Goal: Information Seeking & Learning: Find specific fact

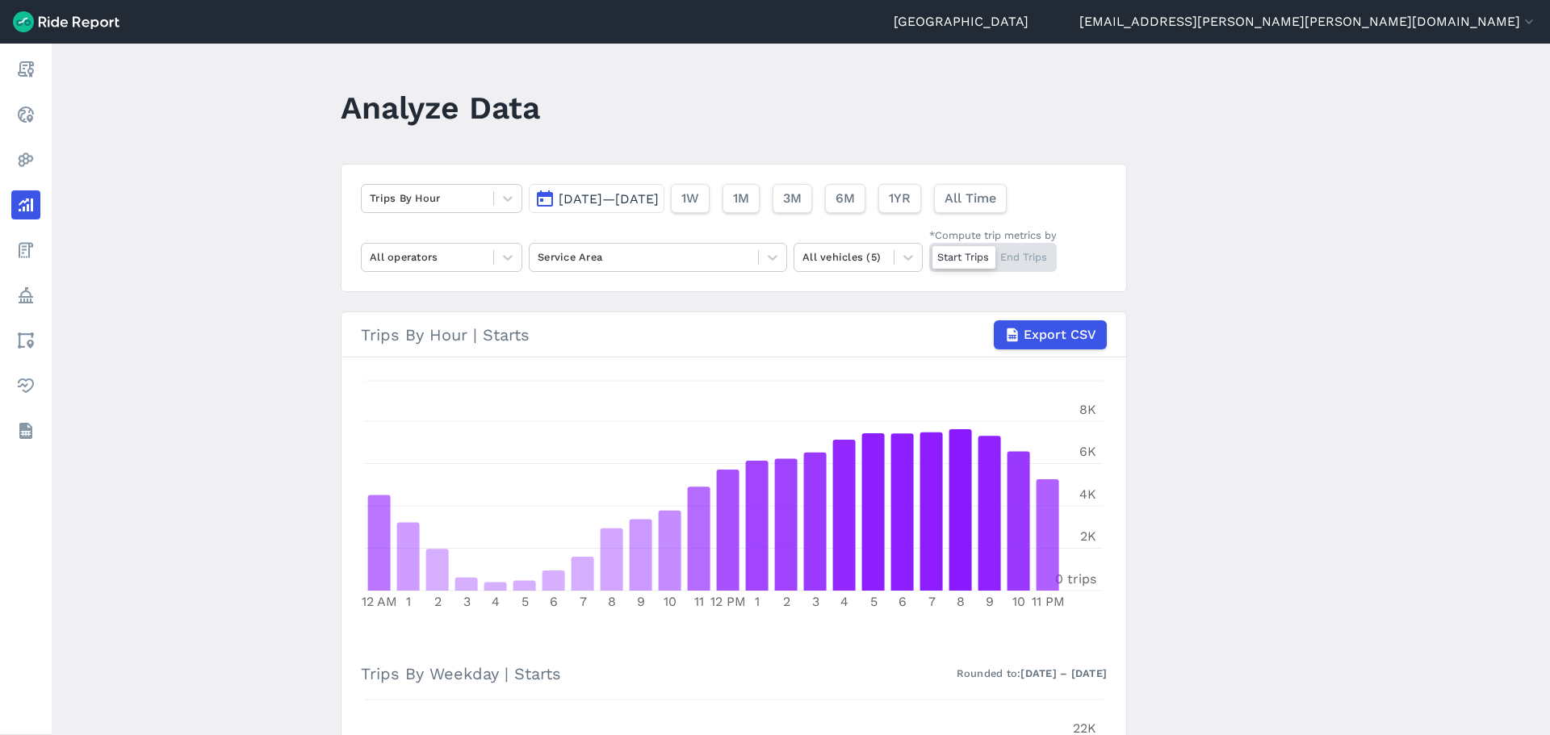
scroll to position [102, 0]
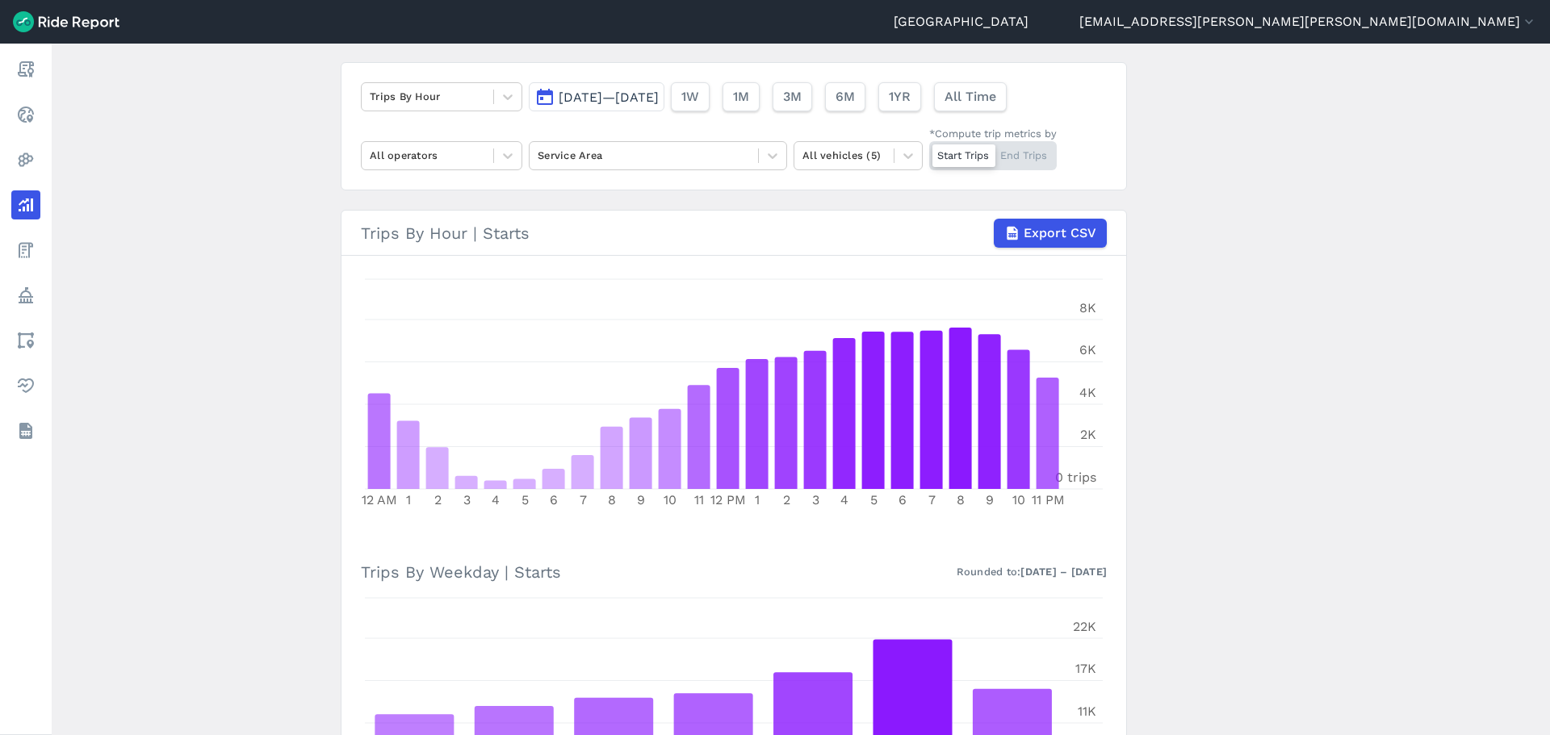
drag, startPoint x: 1258, startPoint y: 236, endPoint x: 1169, endPoint y: 238, distance: 88.8
click at [1258, 236] on main "Analyze Data Trips By Hour [DATE]—[DATE] 1W 1M 3M 6M 1YR All Time All operators…" at bounding box center [801, 390] width 1498 height 692
click at [1074, 226] on span "Export CSV" at bounding box center [1059, 233] width 73 height 19
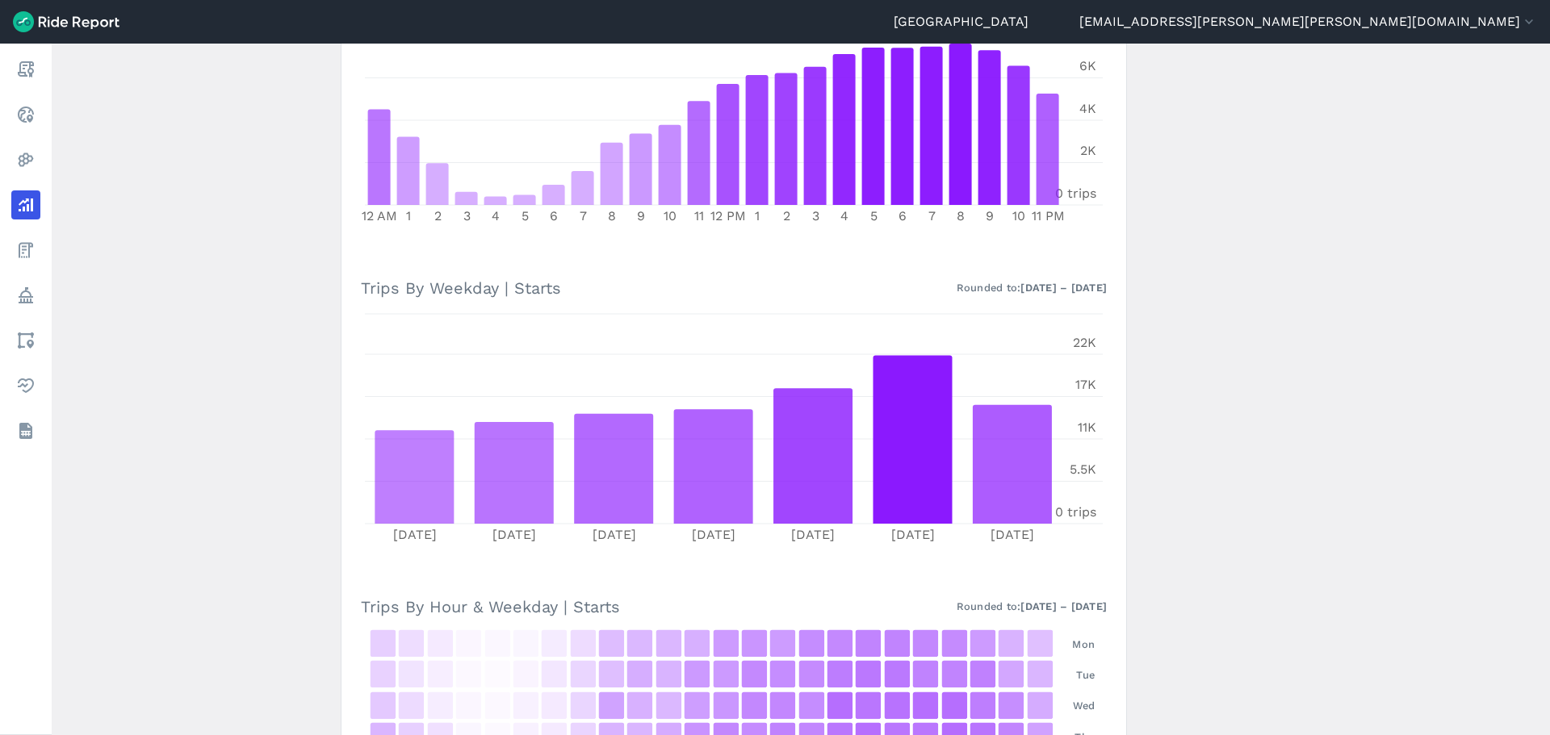
scroll to position [425, 0]
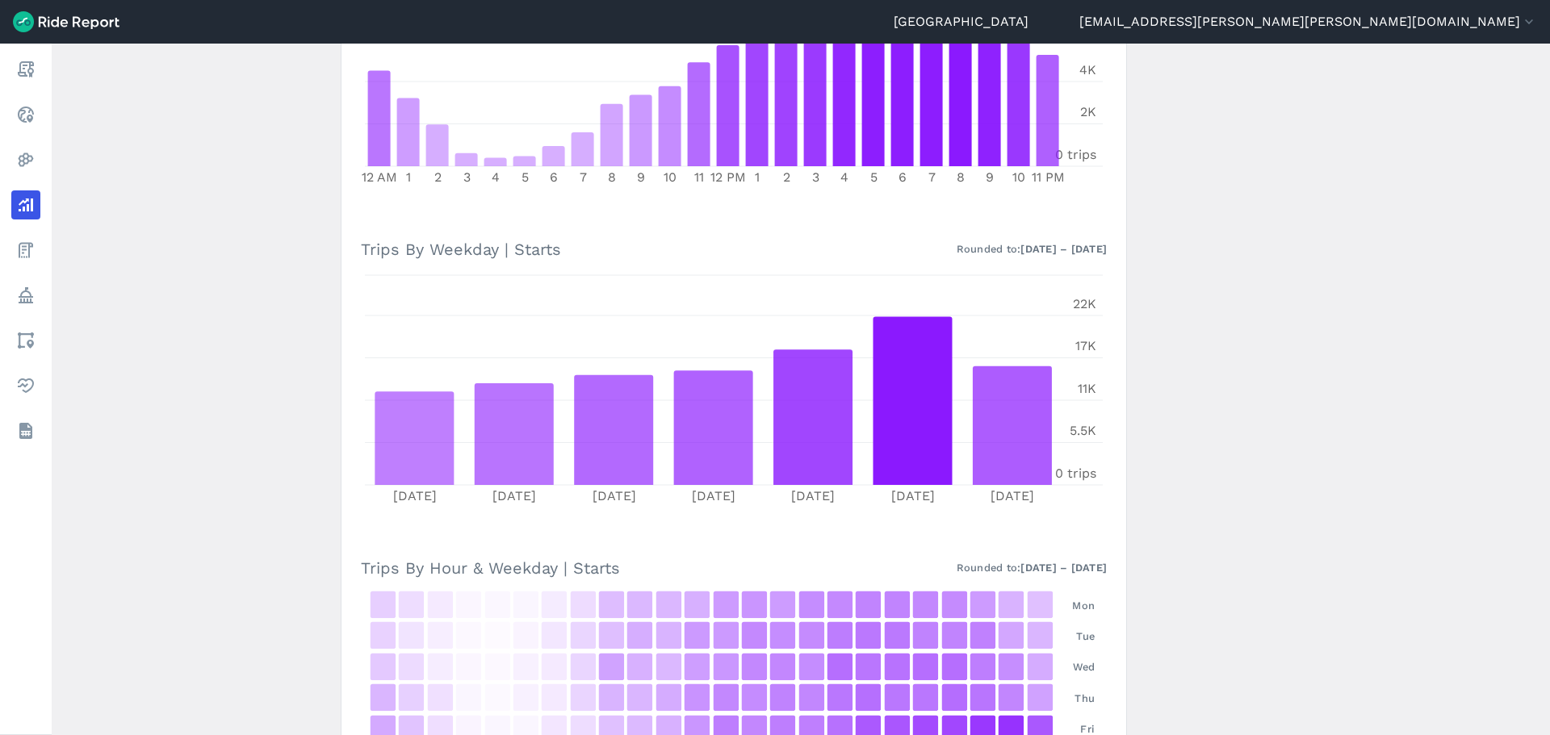
click at [1456, 295] on main "Analyze Data Trips By Hour [DATE]—[DATE] 1W 1M 3M 6M 1YR All Time All operators…" at bounding box center [801, 390] width 1498 height 692
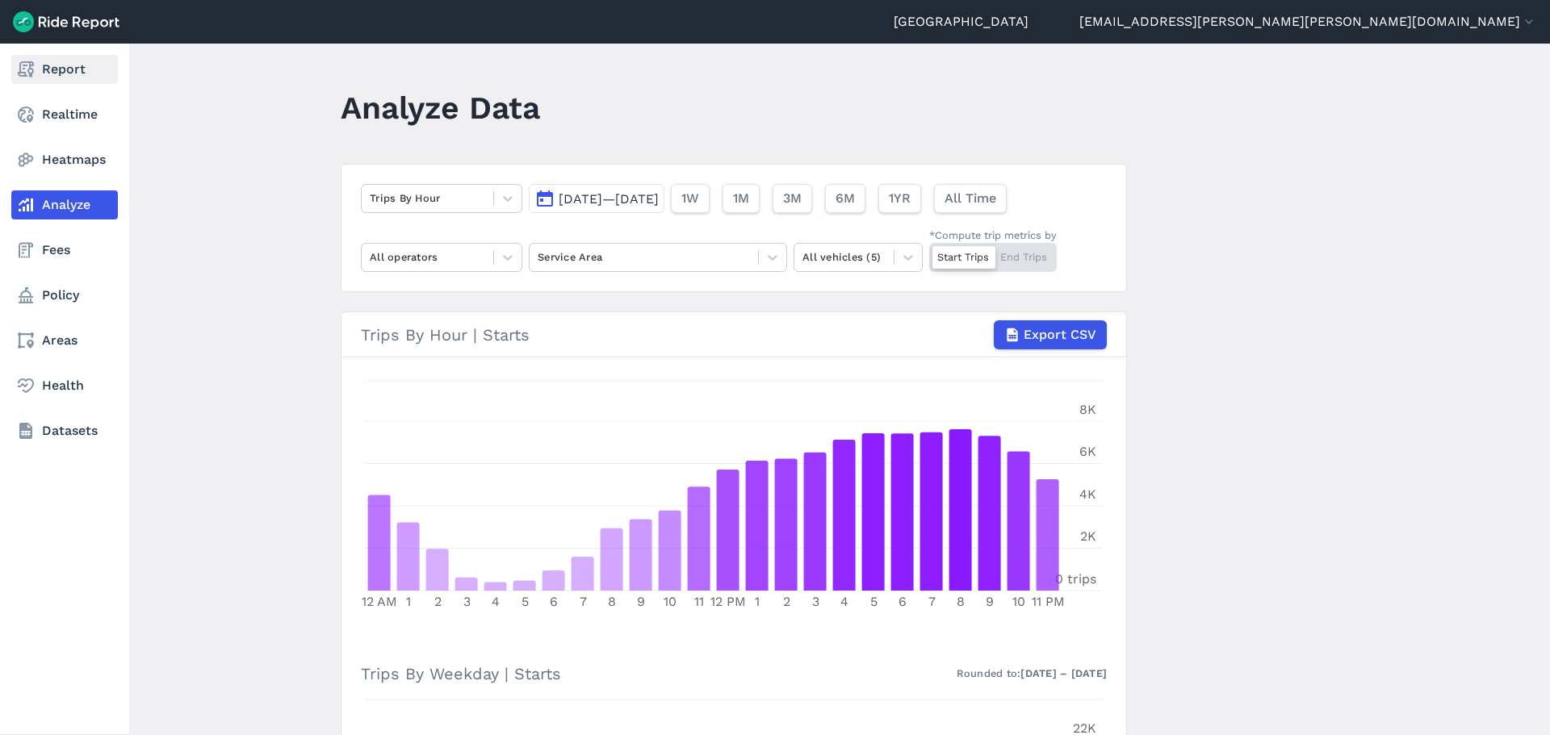
click at [34, 71] on use at bounding box center [26, 69] width 16 height 16
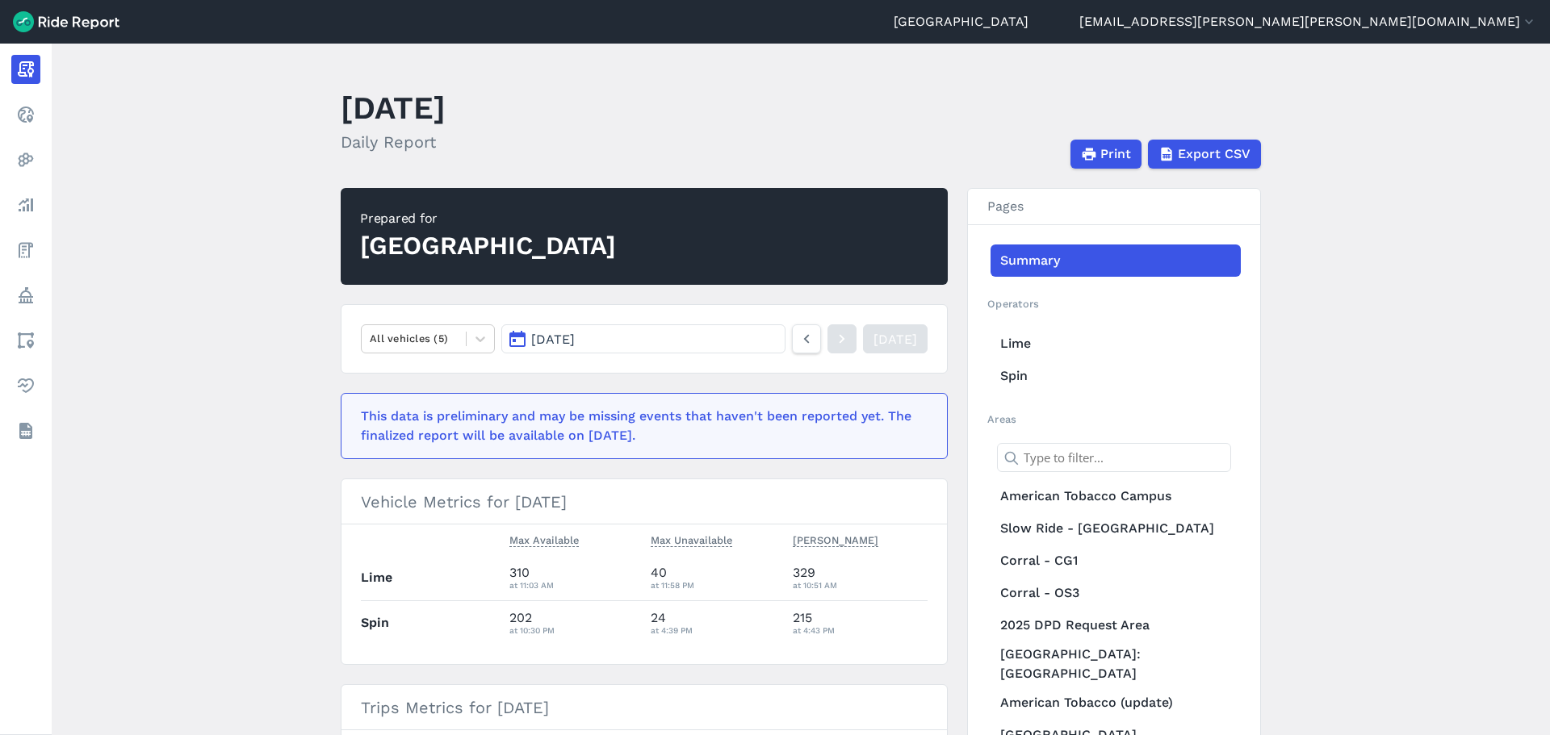
click at [572, 337] on span "[DATE]" at bounding box center [553, 339] width 44 height 15
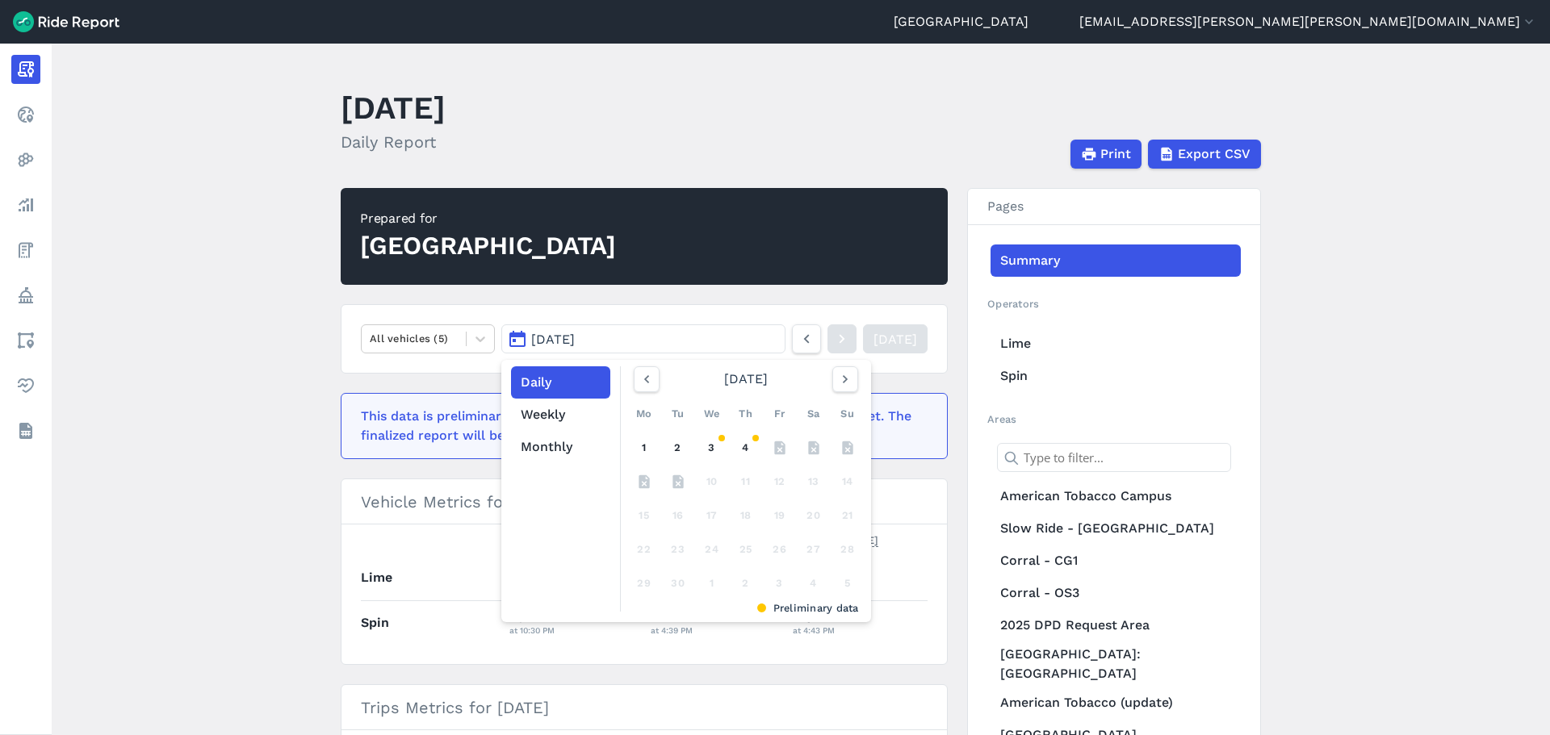
click at [1318, 327] on main "[DATE] Daily Report Print Export CSV Prepared for Durham All vehicles (5) [DATE…" at bounding box center [801, 390] width 1498 height 692
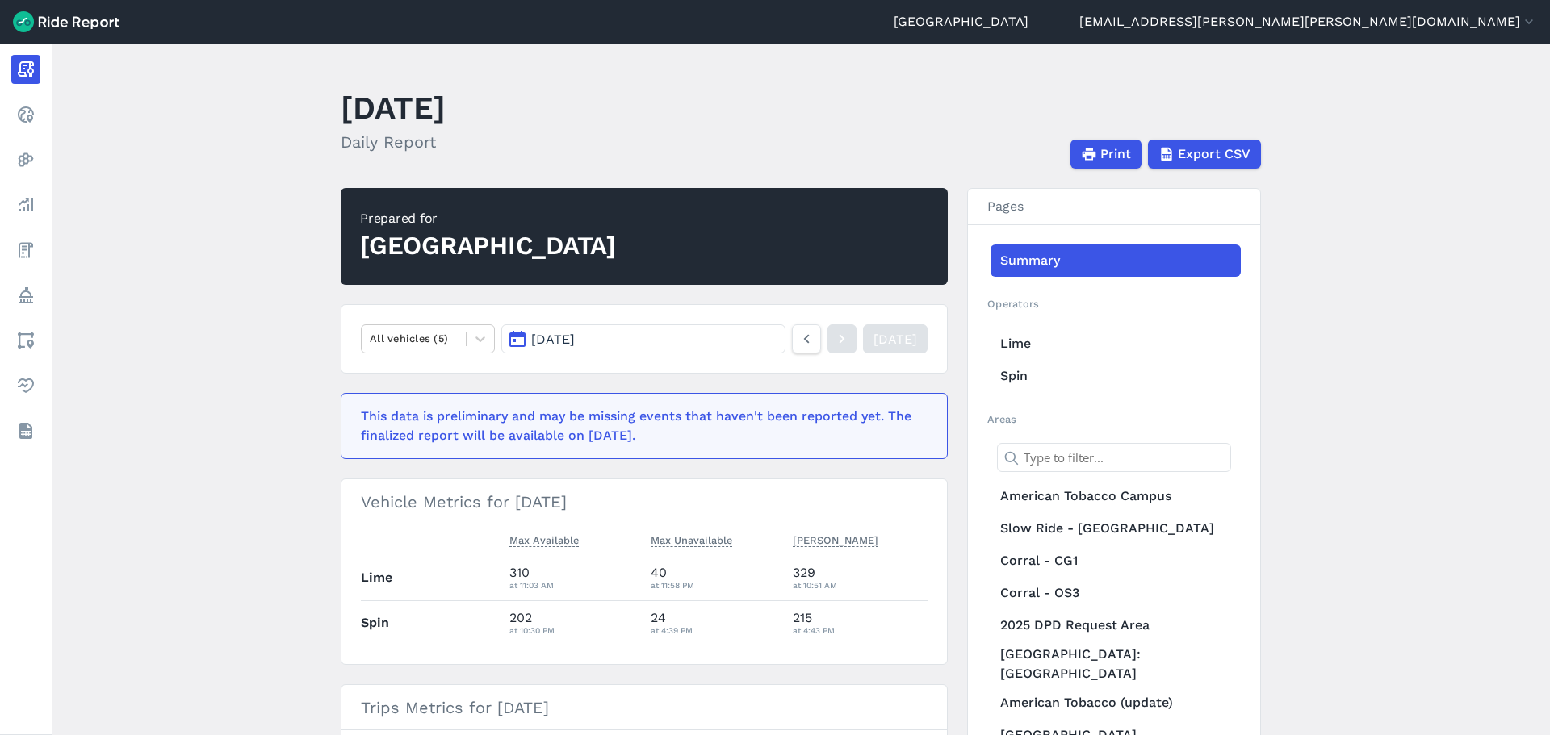
click at [605, 340] on button "[DATE]" at bounding box center [643, 339] width 284 height 29
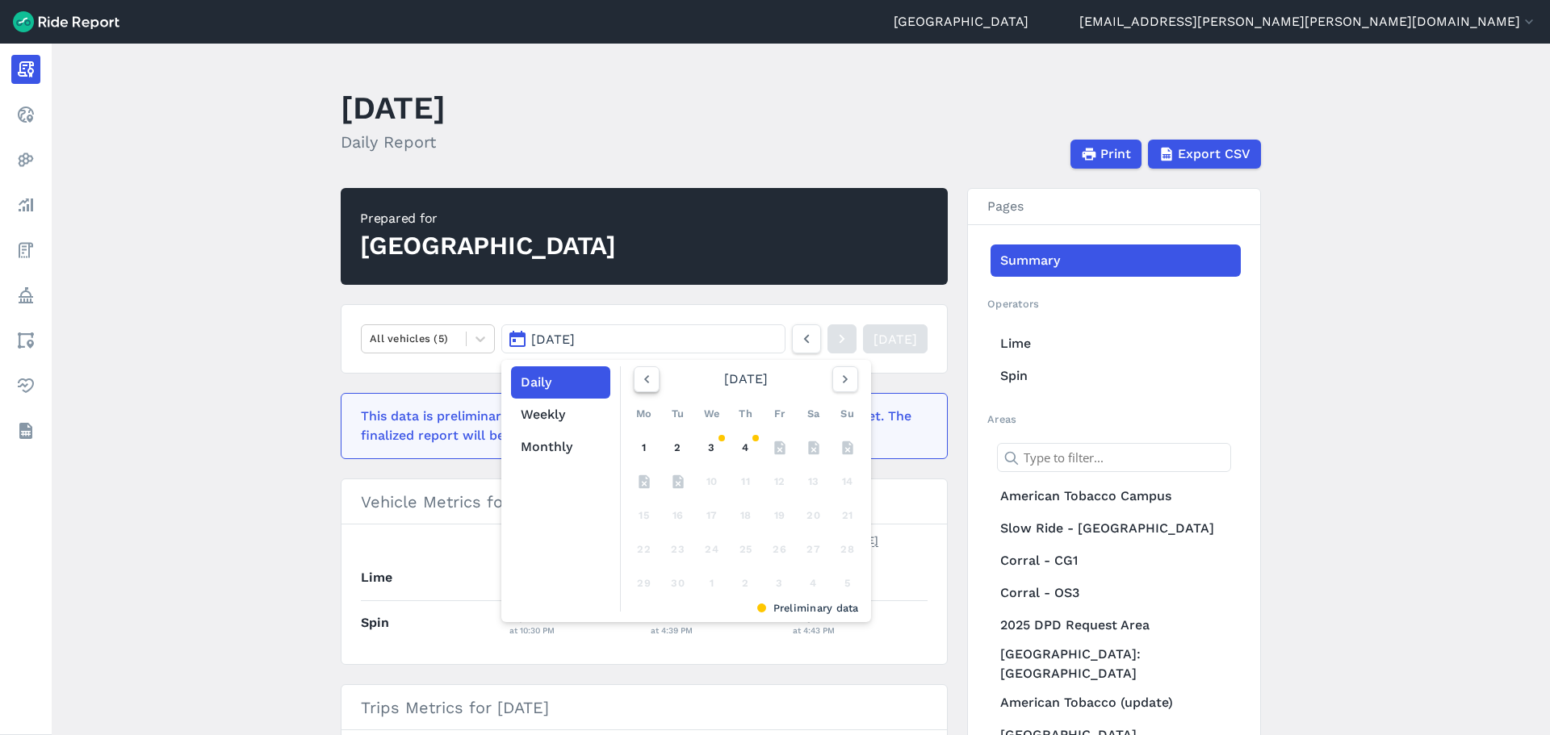
click at [641, 383] on icon "button" at bounding box center [647, 379] width 16 height 16
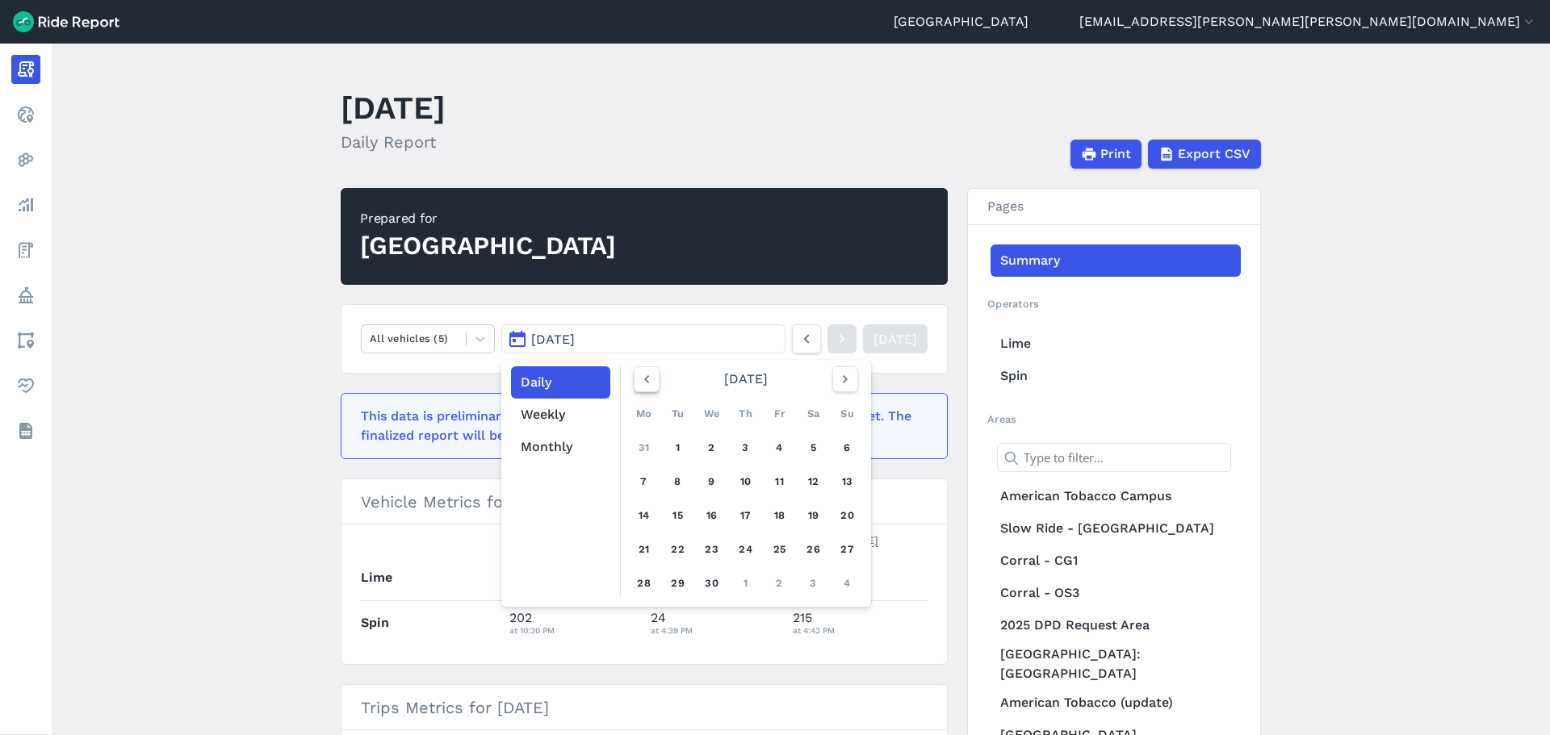
click at [641, 383] on icon "button" at bounding box center [647, 379] width 16 height 16
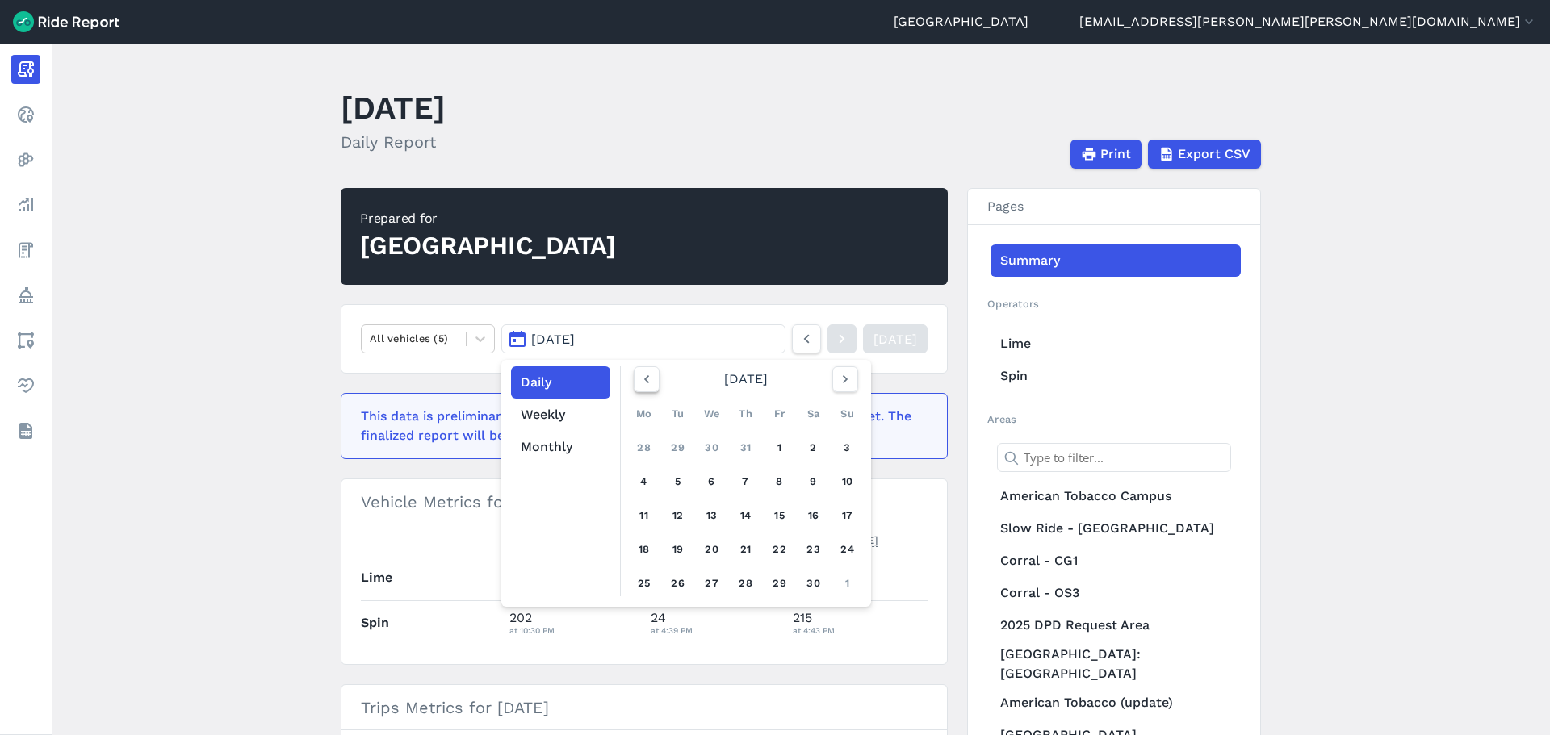
click at [641, 383] on icon "button" at bounding box center [647, 379] width 16 height 16
click at [572, 445] on button "Monthly" at bounding box center [560, 447] width 99 height 32
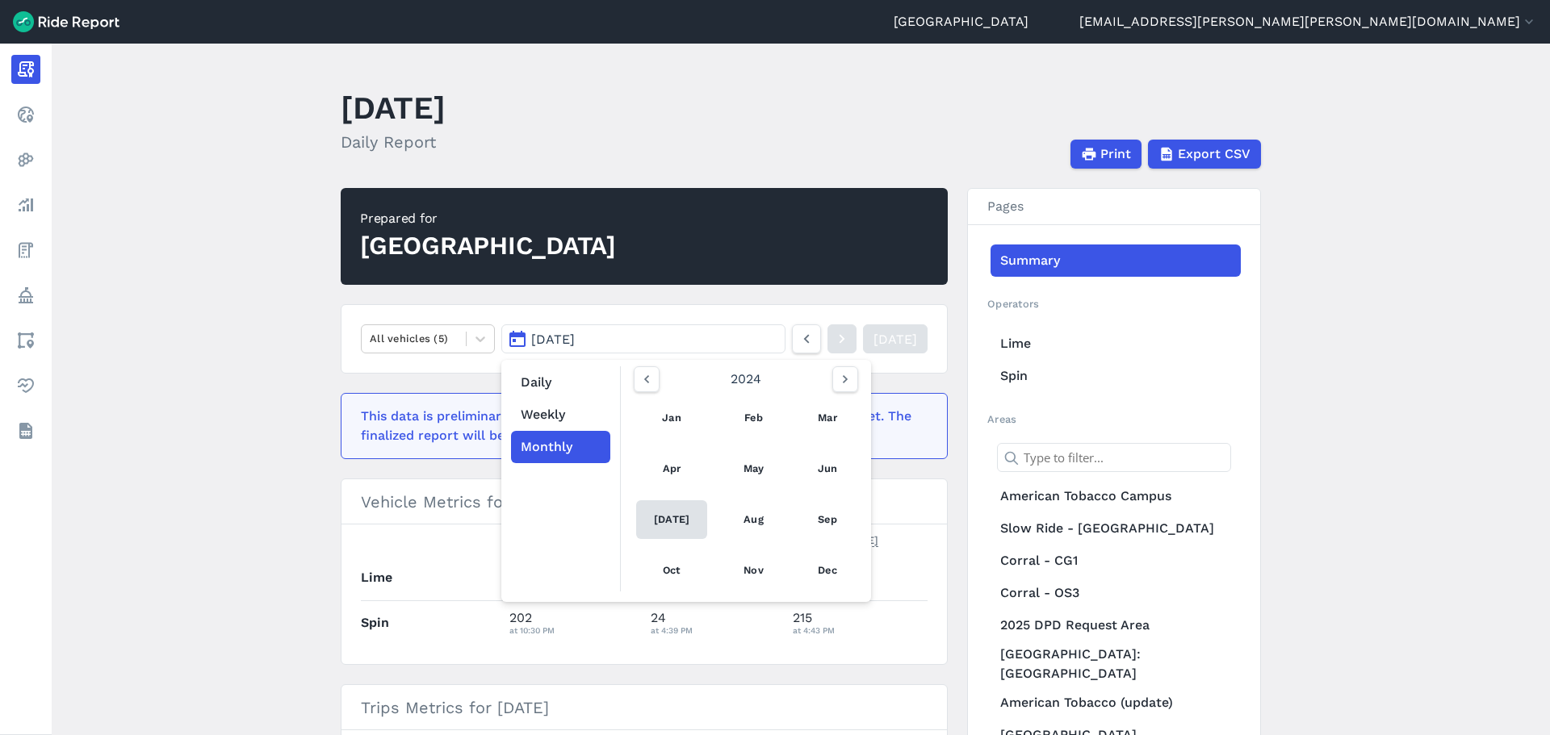
click at [666, 521] on link "[DATE]" at bounding box center [671, 520] width 71 height 39
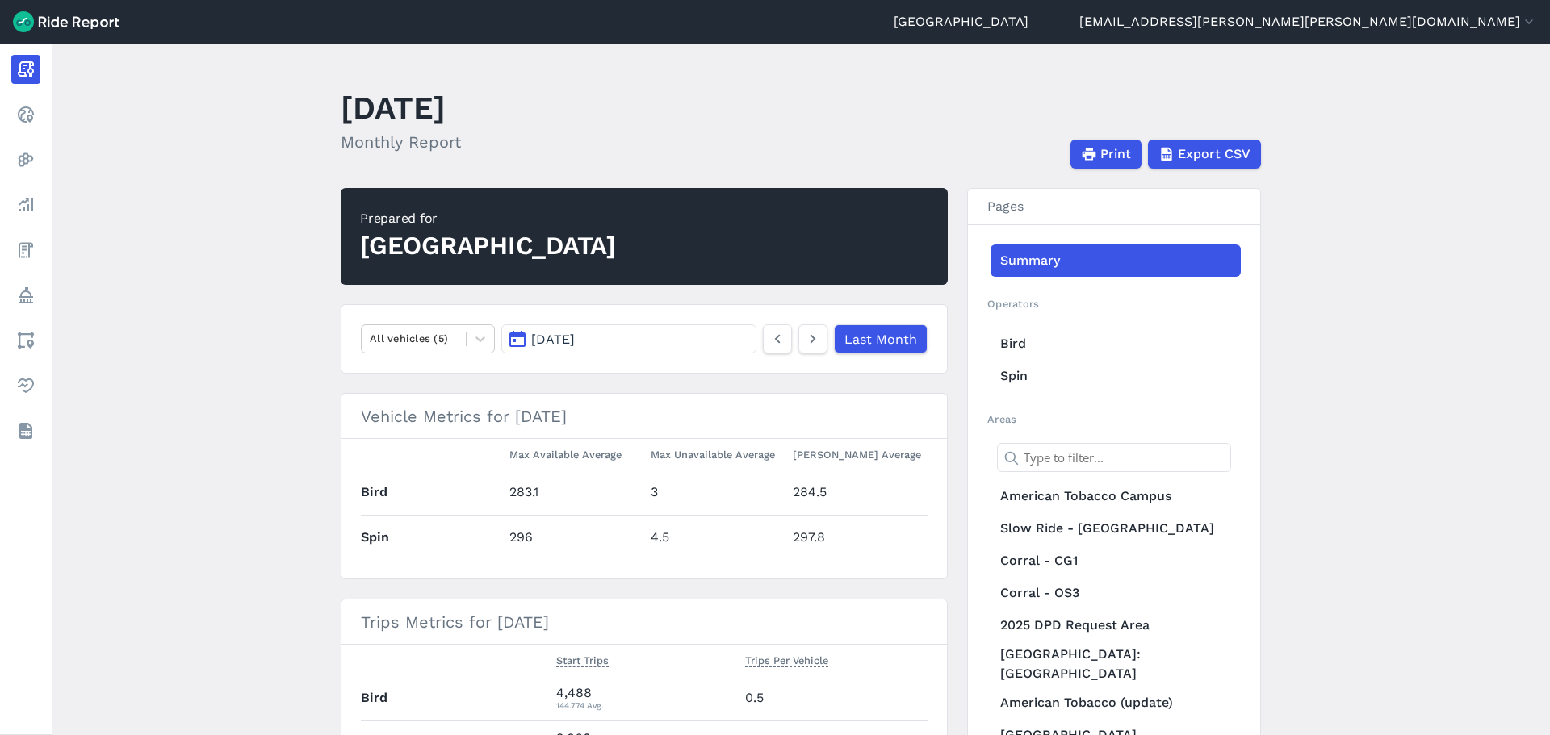
click at [274, 468] on main "[DATE] Monthly Report Print Export CSV Prepared for Durham All vehicles (5) [DA…" at bounding box center [801, 390] width 1498 height 692
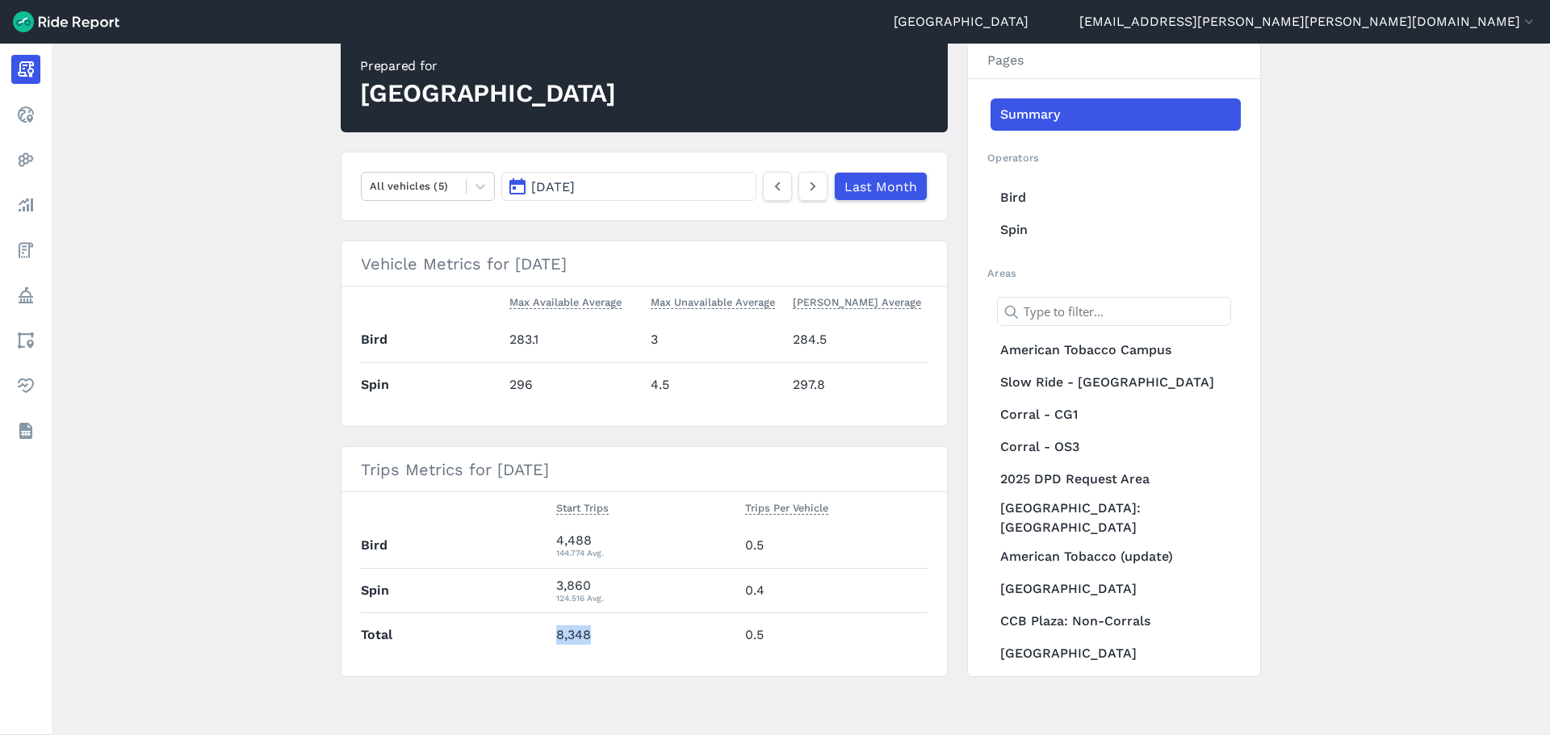
drag, startPoint x: 589, startPoint y: 634, endPoint x: 555, endPoint y: 631, distance: 34.0
click at [555, 631] on td "8,348" at bounding box center [644, 635] width 189 height 44
copy td "8,348"
click at [267, 213] on main "[DATE] Monthly Report Print Export CSV Prepared for Durham All vehicles (5) [DA…" at bounding box center [801, 390] width 1498 height 692
click at [809, 193] on icon at bounding box center [813, 186] width 18 height 19
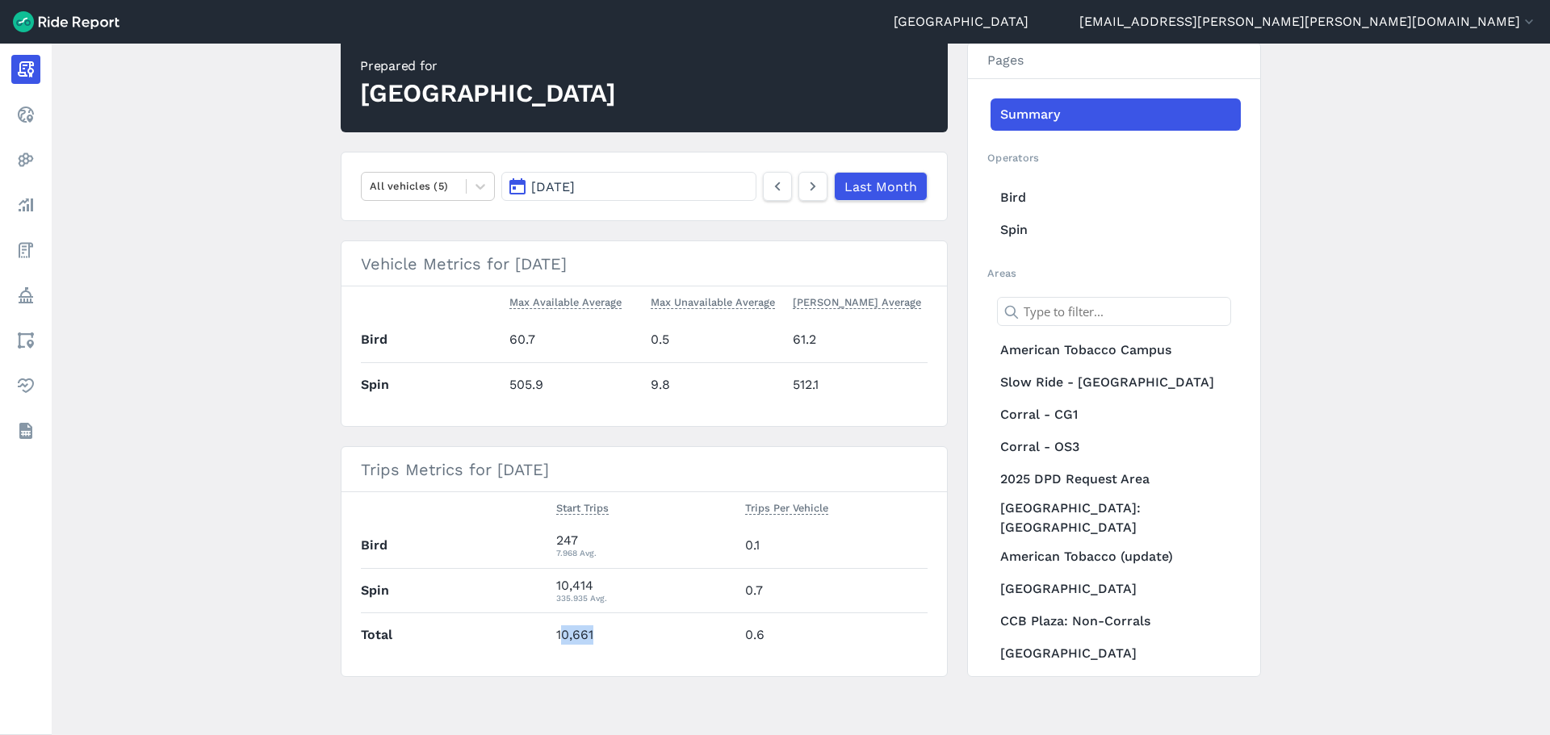
drag, startPoint x: 598, startPoint y: 635, endPoint x: 558, endPoint y: 635, distance: 40.4
click at [558, 635] on td "10,661" at bounding box center [644, 635] width 189 height 44
click at [576, 631] on td "10,661" at bounding box center [644, 635] width 189 height 44
drag, startPoint x: 593, startPoint y: 635, endPoint x: 550, endPoint y: 637, distance: 42.9
click at [550, 637] on td "10,661" at bounding box center [644, 635] width 189 height 44
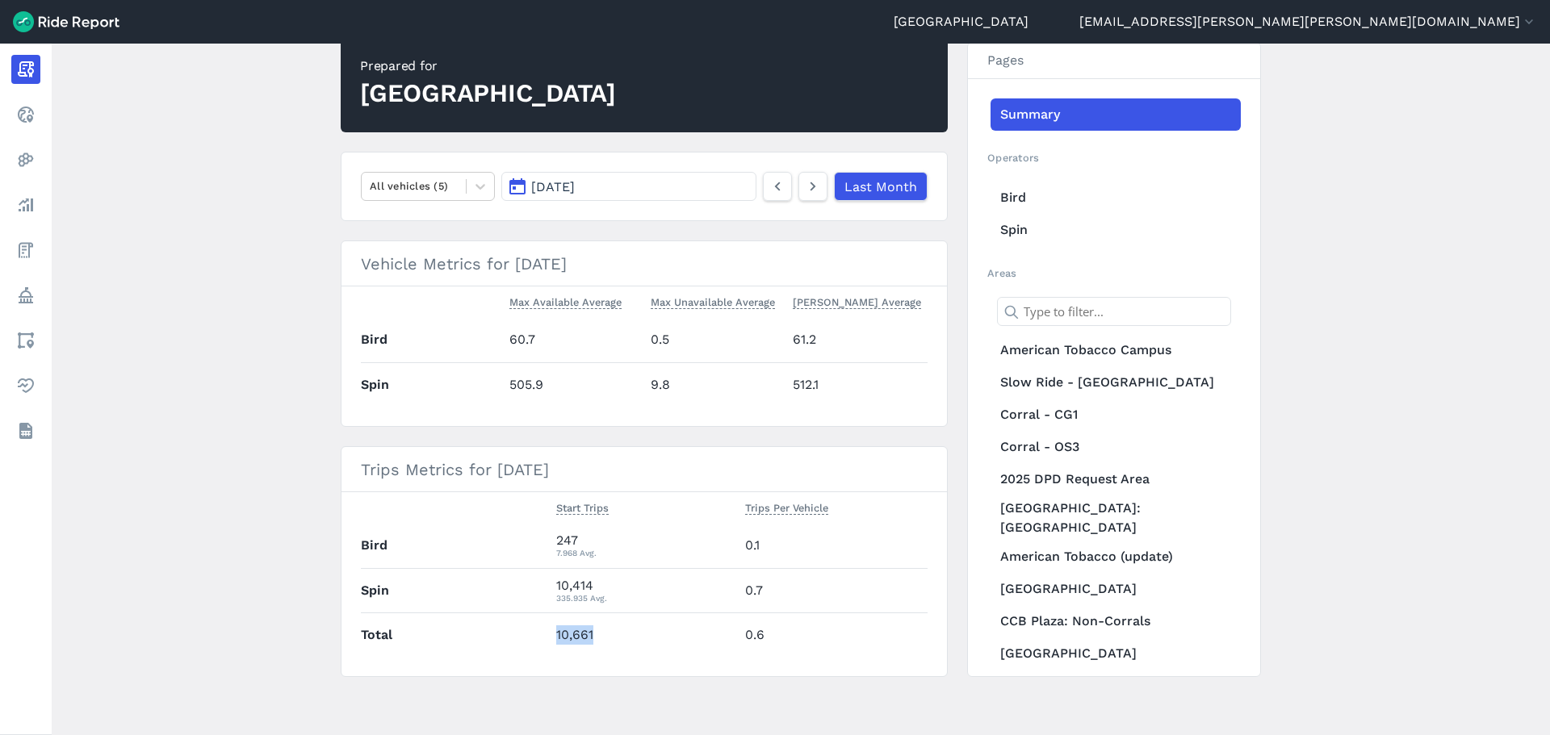
copy td "10,661"
click at [614, 685] on main "[DATE] Monthly Report Print Export CSV Prepared for Durham All vehicles (5) [DA…" at bounding box center [801, 390] width 1498 height 692
click at [805, 192] on icon at bounding box center [813, 186] width 18 height 19
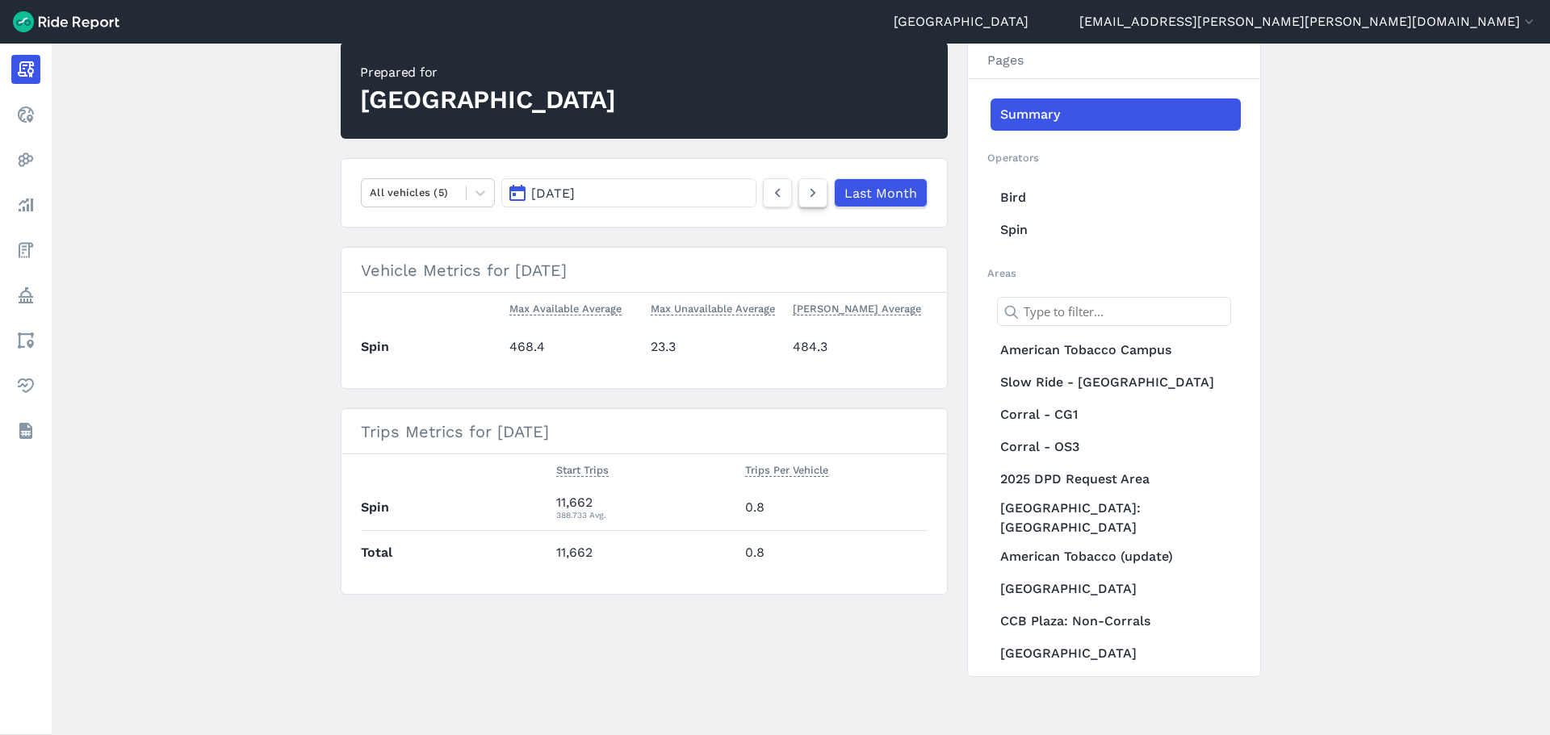
scroll to position [146, 0]
drag, startPoint x: 814, startPoint y: 344, endPoint x: 792, endPoint y: 340, distance: 22.2
click at [792, 340] on td "484.3" at bounding box center [857, 347] width 142 height 44
copy td "484.3"
drag, startPoint x: 595, startPoint y: 553, endPoint x: 538, endPoint y: 553, distance: 56.5
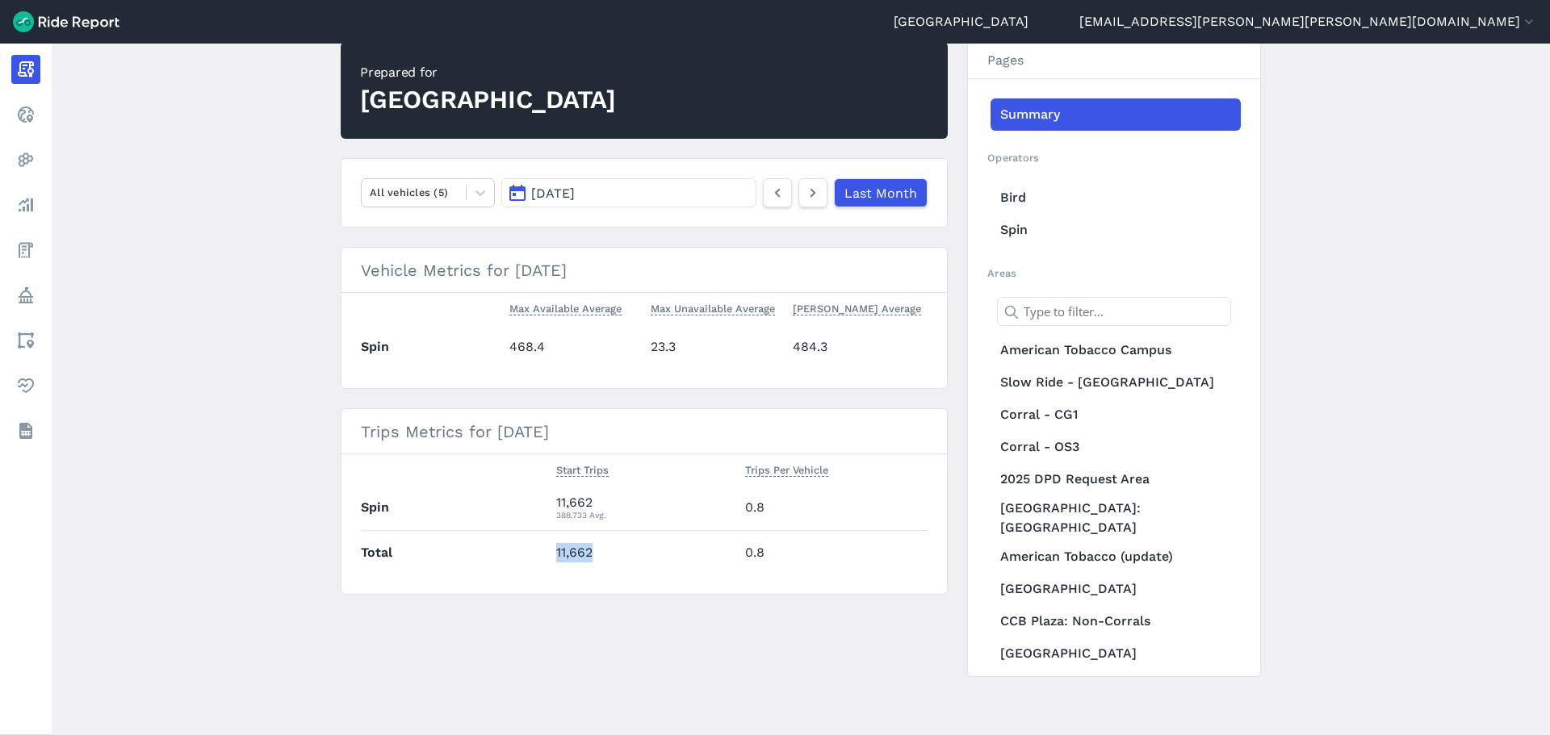
click at [538, 553] on tr "Total 11,662 0.8" at bounding box center [644, 552] width 567 height 44
copy tr "11,662"
click at [816, 188] on icon at bounding box center [813, 192] width 18 height 19
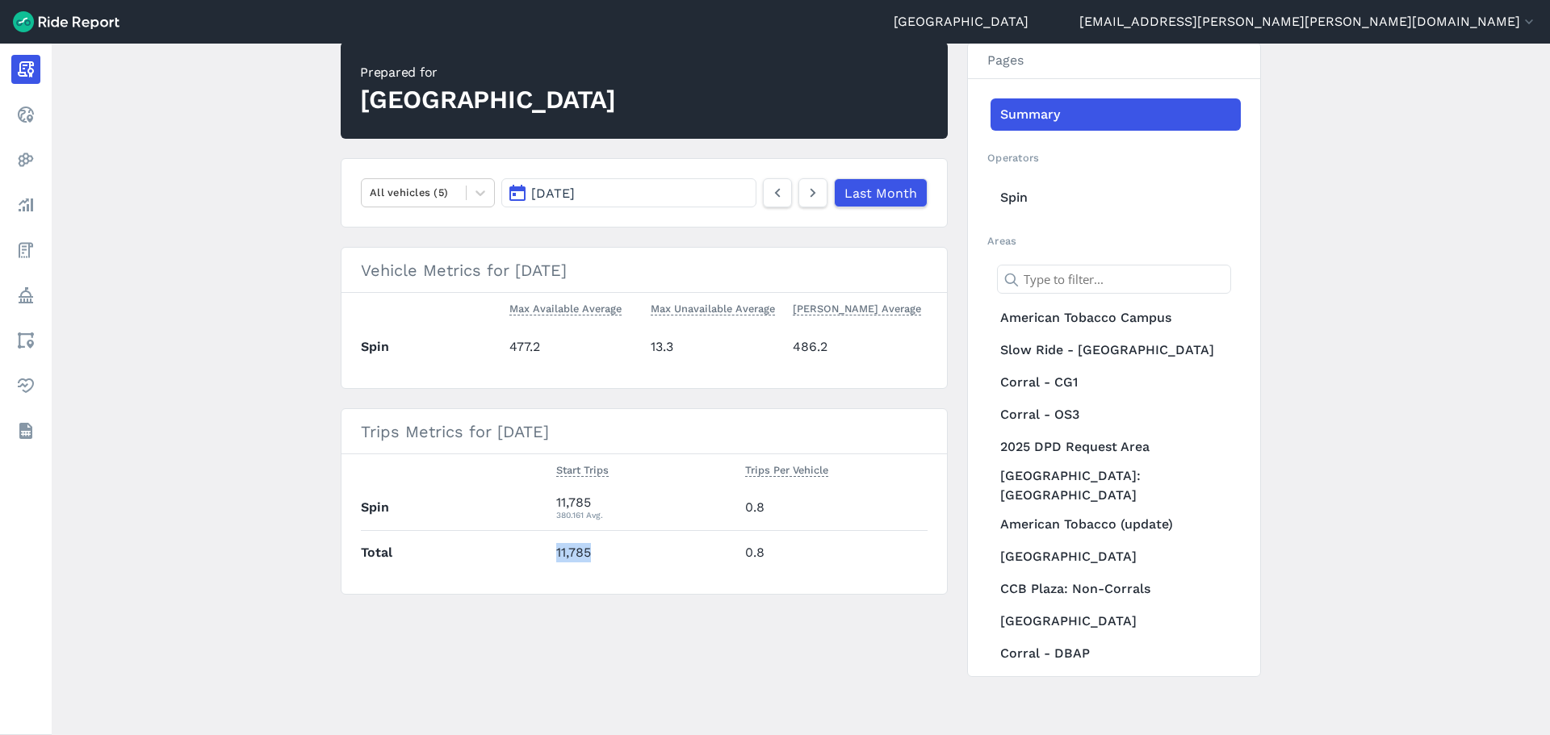
drag, startPoint x: 592, startPoint y: 552, endPoint x: 555, endPoint y: 552, distance: 37.1
click at [555, 552] on td "11,785" at bounding box center [644, 552] width 189 height 44
copy td "11,785"
drag, startPoint x: 865, startPoint y: 354, endPoint x: 840, endPoint y: 353, distance: 25.0
click at [865, 354] on td "486.2" at bounding box center [857, 347] width 142 height 44
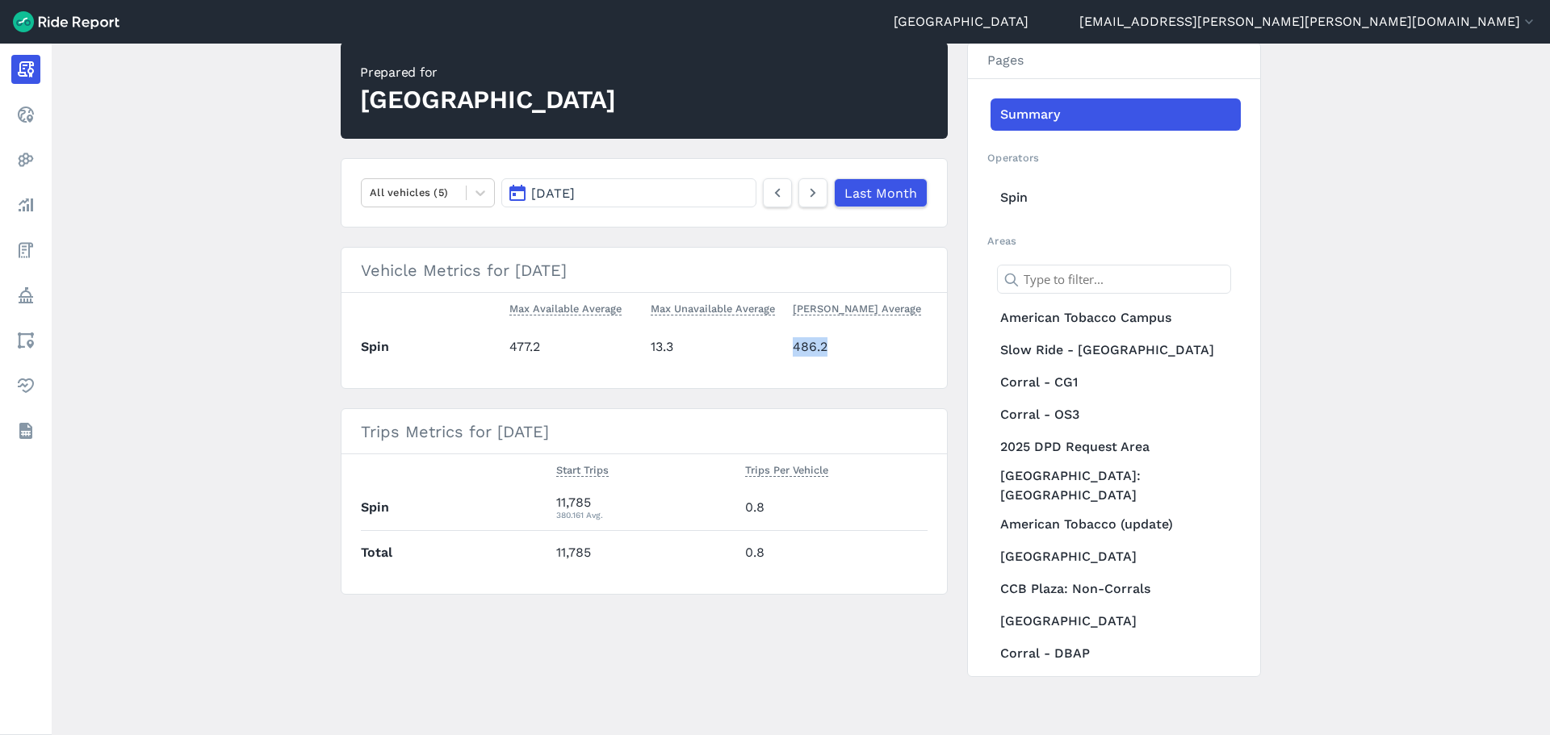
drag, startPoint x: 844, startPoint y: 343, endPoint x: 790, endPoint y: 345, distance: 54.1
click at [790, 345] on td "486.2" at bounding box center [857, 347] width 142 height 44
copy td "486.2"
click at [820, 193] on icon at bounding box center [813, 192] width 18 height 19
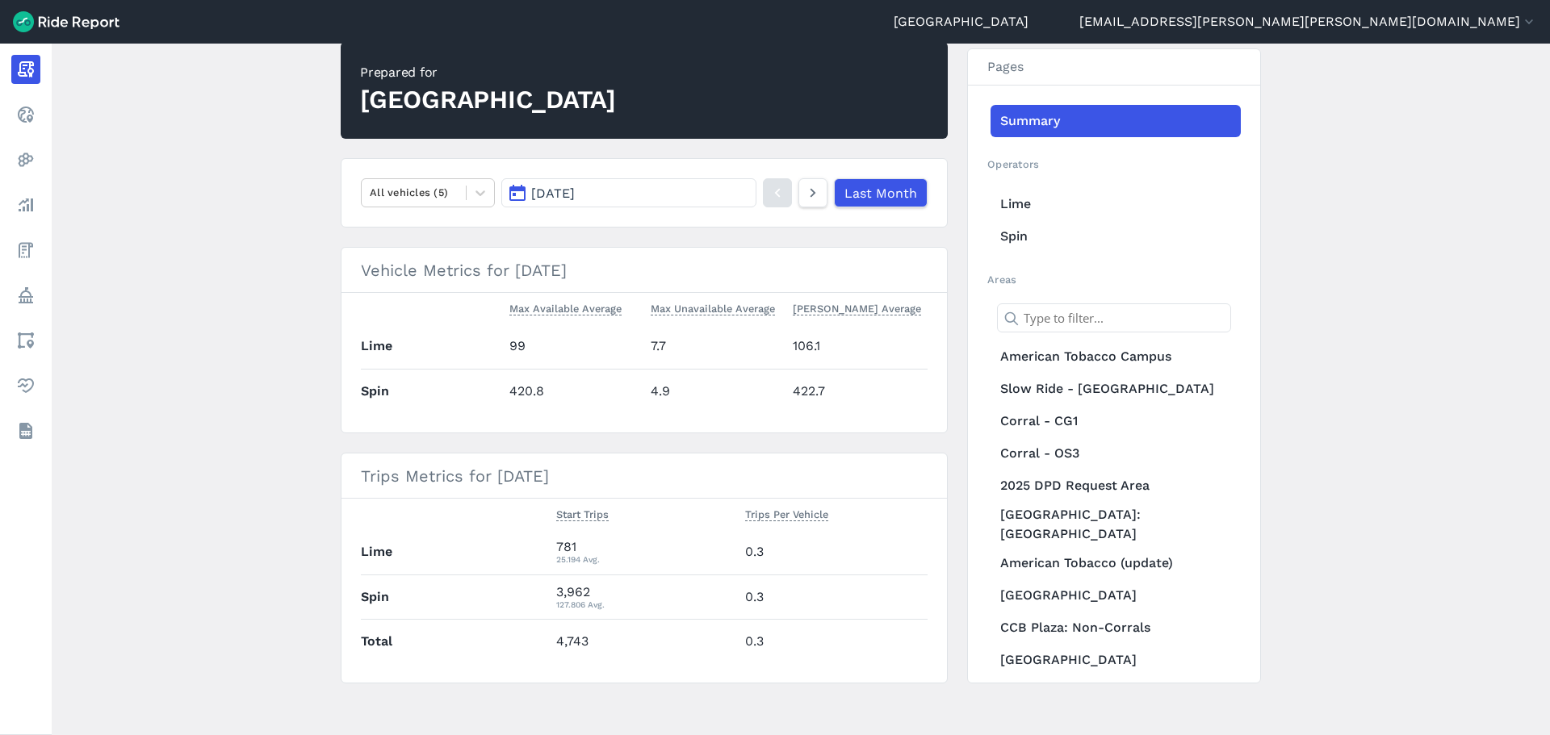
click at [677, 186] on button "[DATE]" at bounding box center [628, 192] width 255 height 29
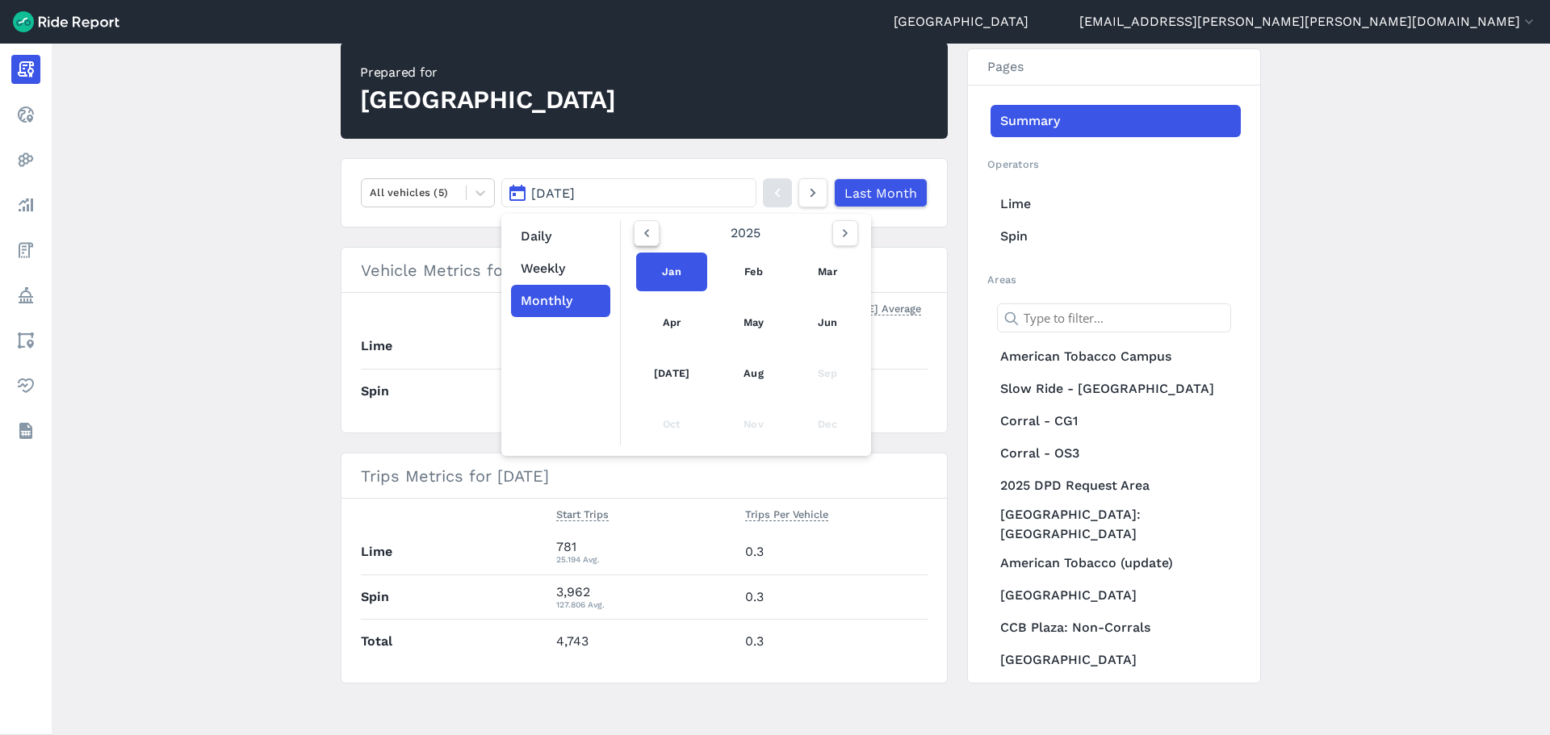
click at [640, 231] on icon "button" at bounding box center [647, 233] width 16 height 16
click at [746, 421] on link "Nov" at bounding box center [754, 424] width 56 height 39
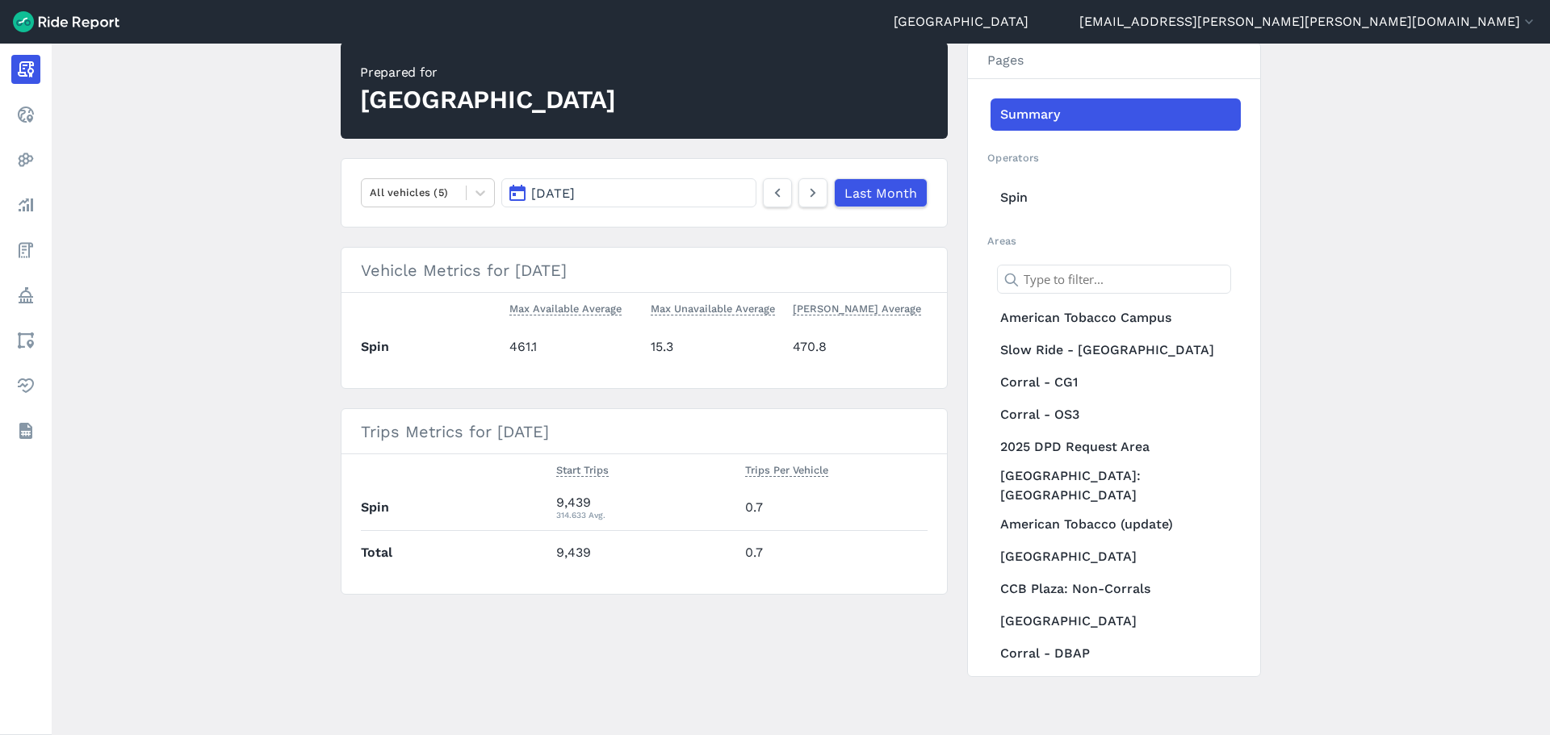
click at [262, 268] on main "[DATE] Monthly Report Print Export CSV Prepared for Durham All vehicles (5) [DA…" at bounding box center [801, 390] width 1498 height 692
drag, startPoint x: 605, startPoint y: 554, endPoint x: 557, endPoint y: 551, distance: 47.7
click at [557, 551] on td "9,439" at bounding box center [644, 552] width 189 height 44
copy td "9,439"
drag, startPoint x: 848, startPoint y: 346, endPoint x: 791, endPoint y: 341, distance: 57.5
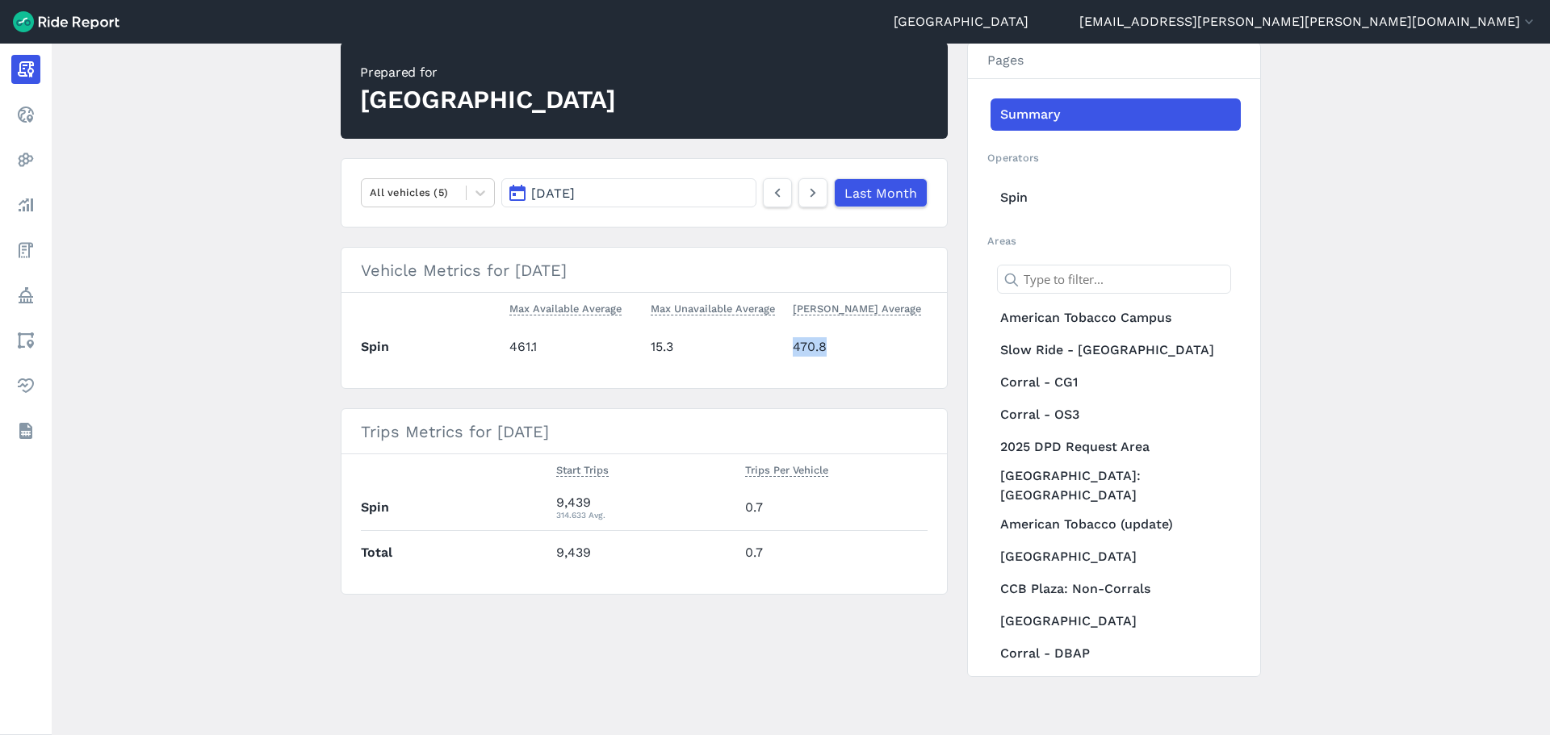
click at [791, 341] on td "470.8" at bounding box center [857, 347] width 142 height 44
copy td "470.8"
click at [733, 193] on button "[DATE]" at bounding box center [628, 192] width 255 height 29
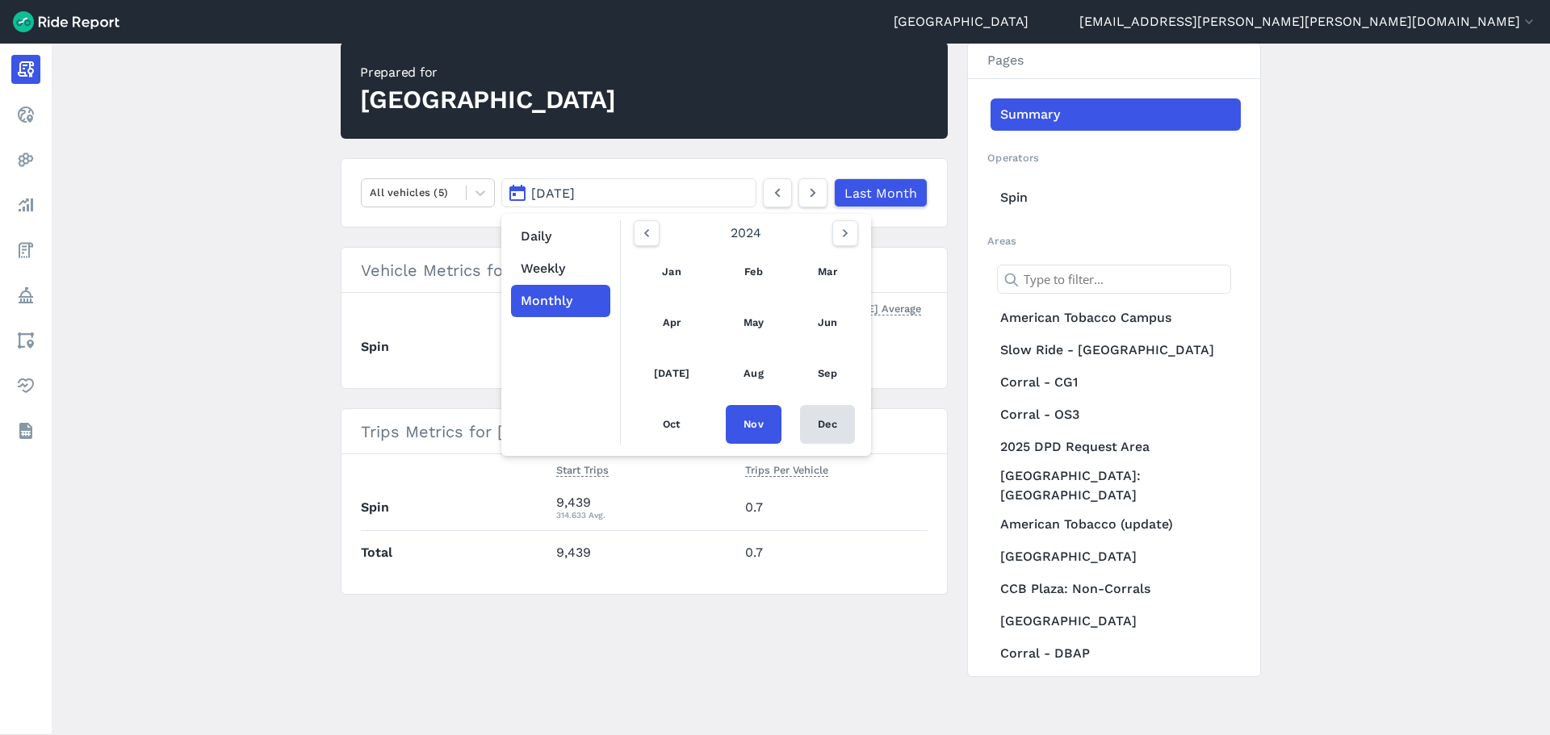
click at [807, 425] on link "Dec" at bounding box center [827, 424] width 55 height 39
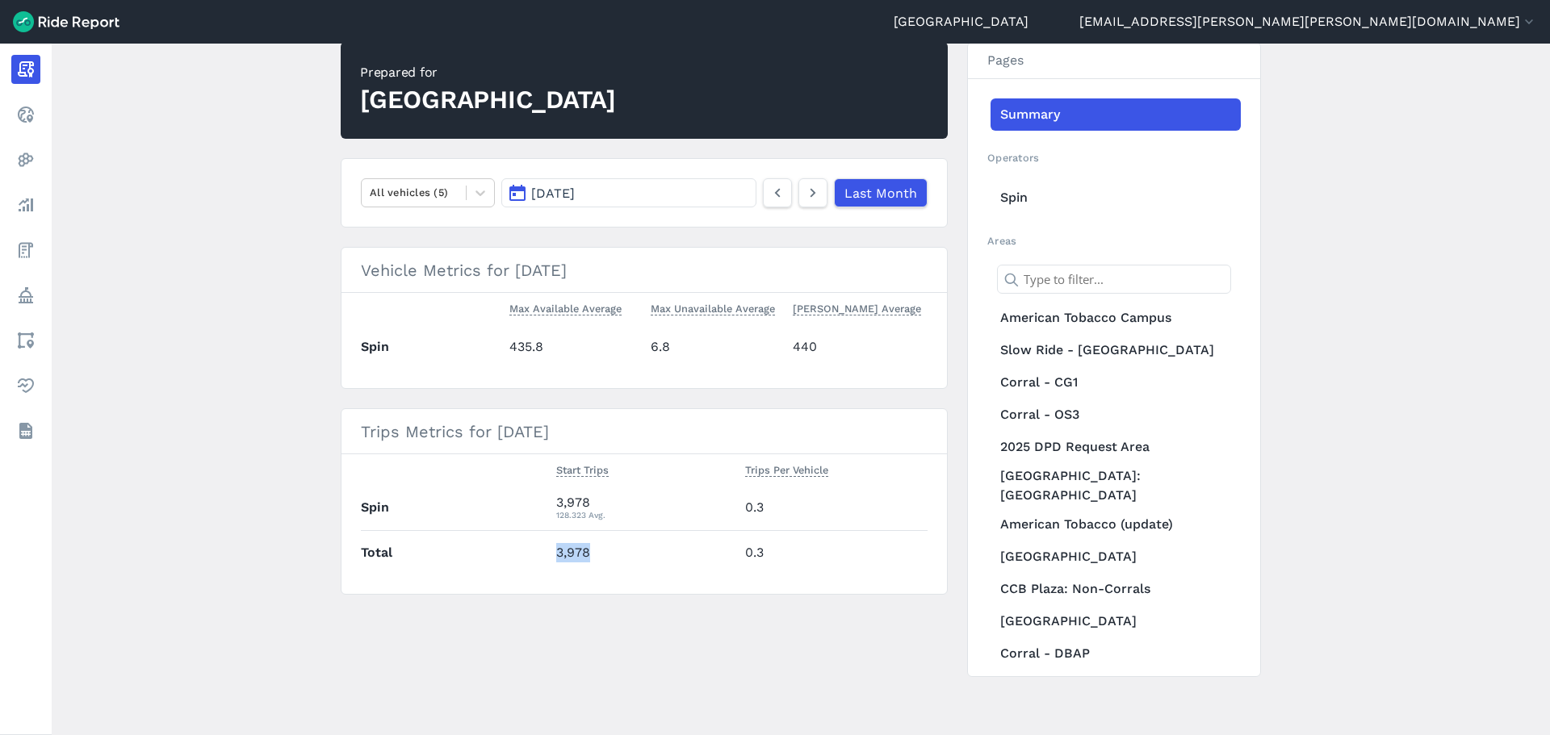
drag, startPoint x: 588, startPoint y: 548, endPoint x: 556, endPoint y: 551, distance: 31.6
click at [556, 551] on td "3,978" at bounding box center [644, 552] width 189 height 44
click at [840, 664] on div "Prepared for Durham All vehicles (5) [DATE] Last Month Vehicle Metrics for [DAT…" at bounding box center [801, 359] width 920 height 635
click at [811, 199] on icon at bounding box center [813, 192] width 18 height 19
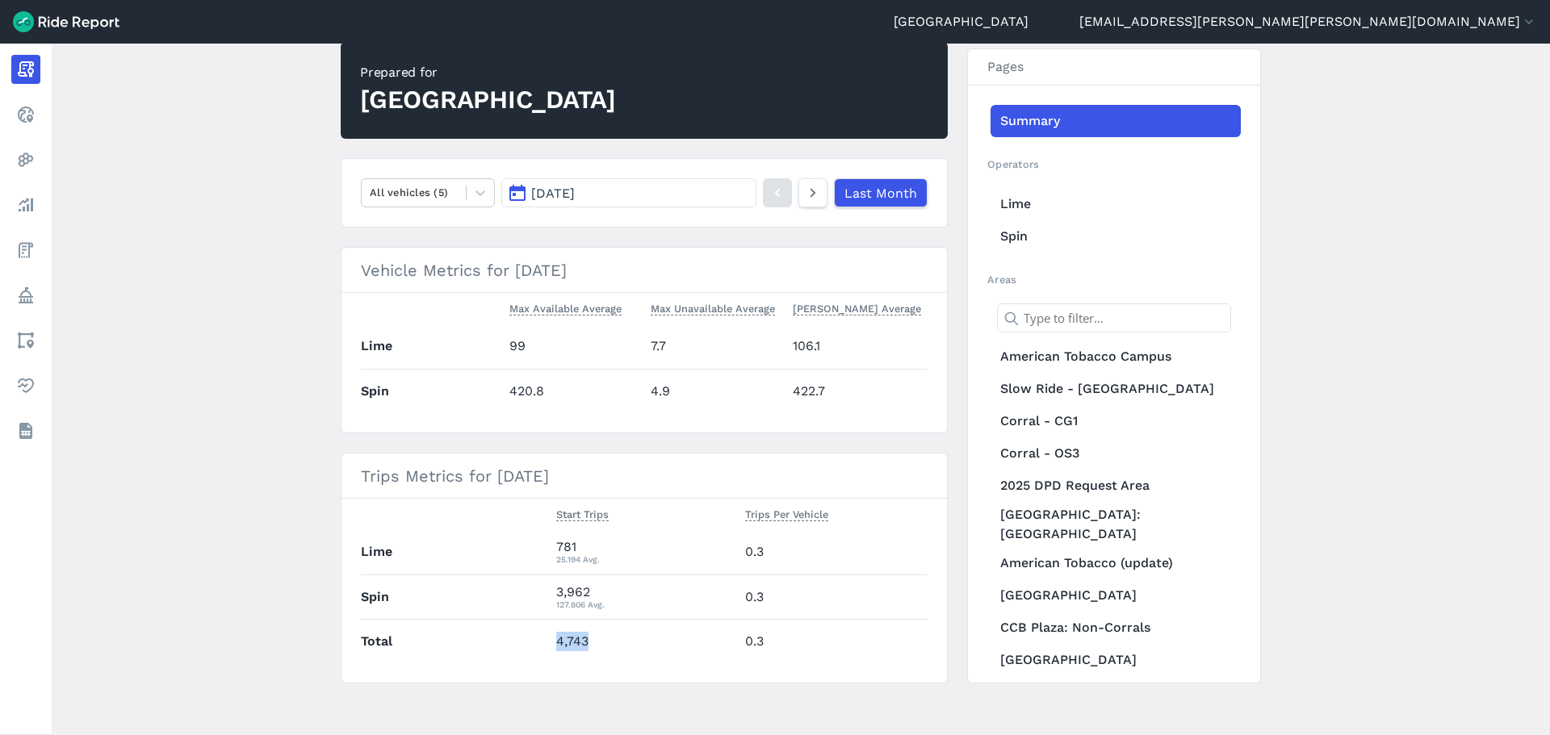
drag, startPoint x: 572, startPoint y: 641, endPoint x: 540, endPoint y: 640, distance: 31.5
click at [540, 640] on tr "Total 4,743 0.3" at bounding box center [644, 641] width 567 height 44
copy tr "4,743"
click at [721, 195] on button "[DATE]" at bounding box center [628, 192] width 255 height 29
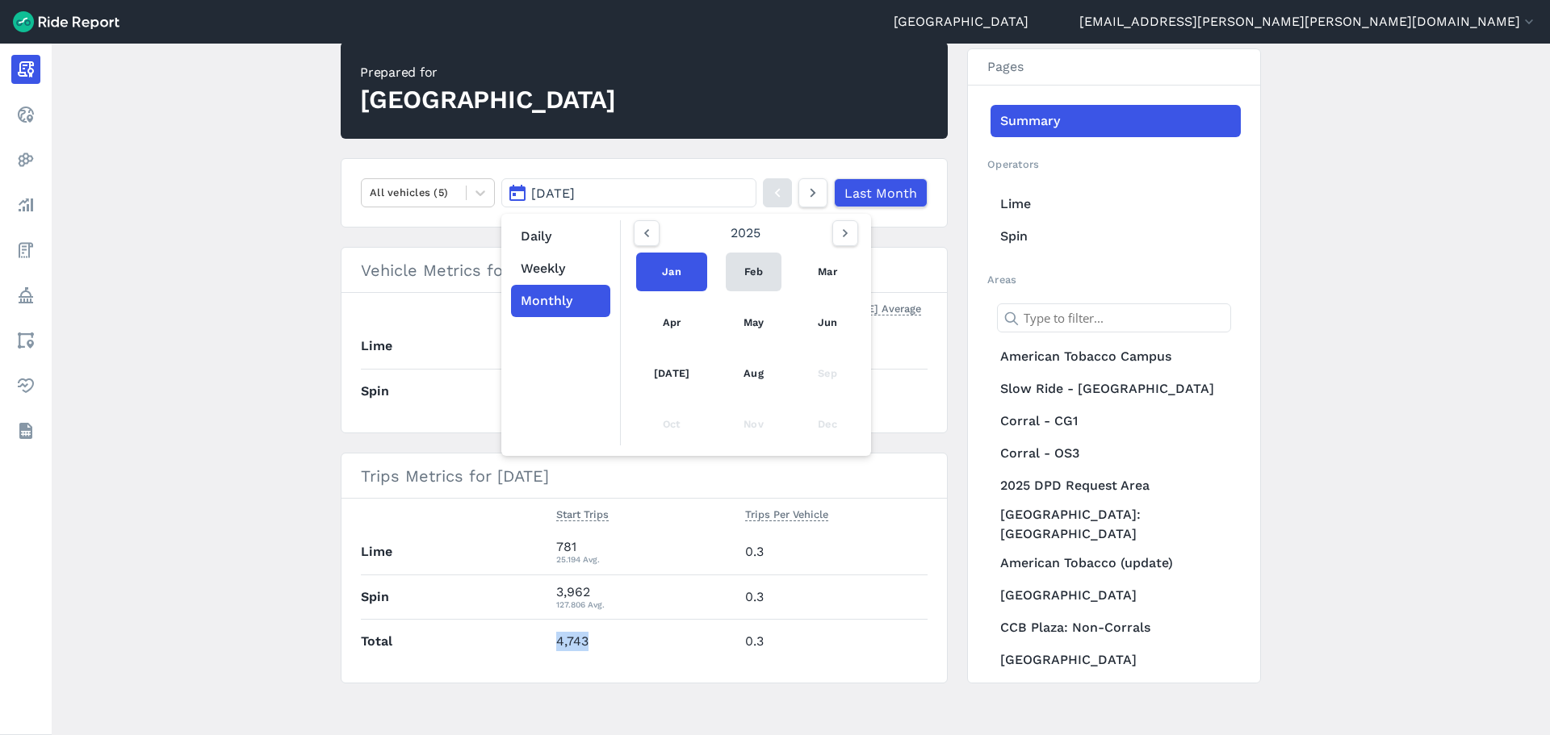
click at [741, 266] on link "Feb" at bounding box center [754, 272] width 56 height 39
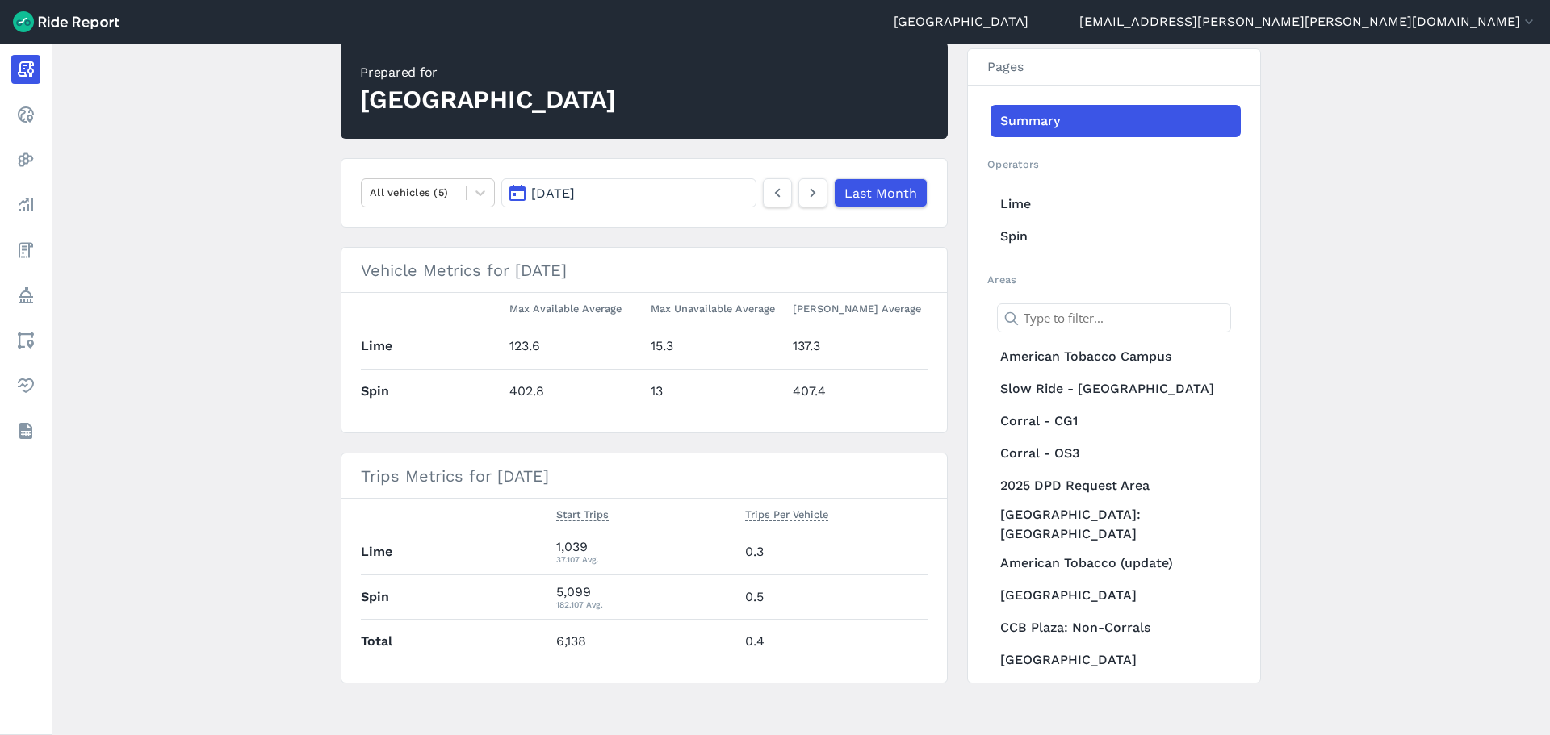
drag, startPoint x: 671, startPoint y: 643, endPoint x: 635, endPoint y: 642, distance: 35.5
click at [669, 642] on td "6,138" at bounding box center [644, 641] width 189 height 44
drag, startPoint x: 590, startPoint y: 641, endPoint x: 555, endPoint y: 640, distance: 34.7
click at [555, 640] on td "6,138" at bounding box center [644, 641] width 189 height 44
copy td "6,138"
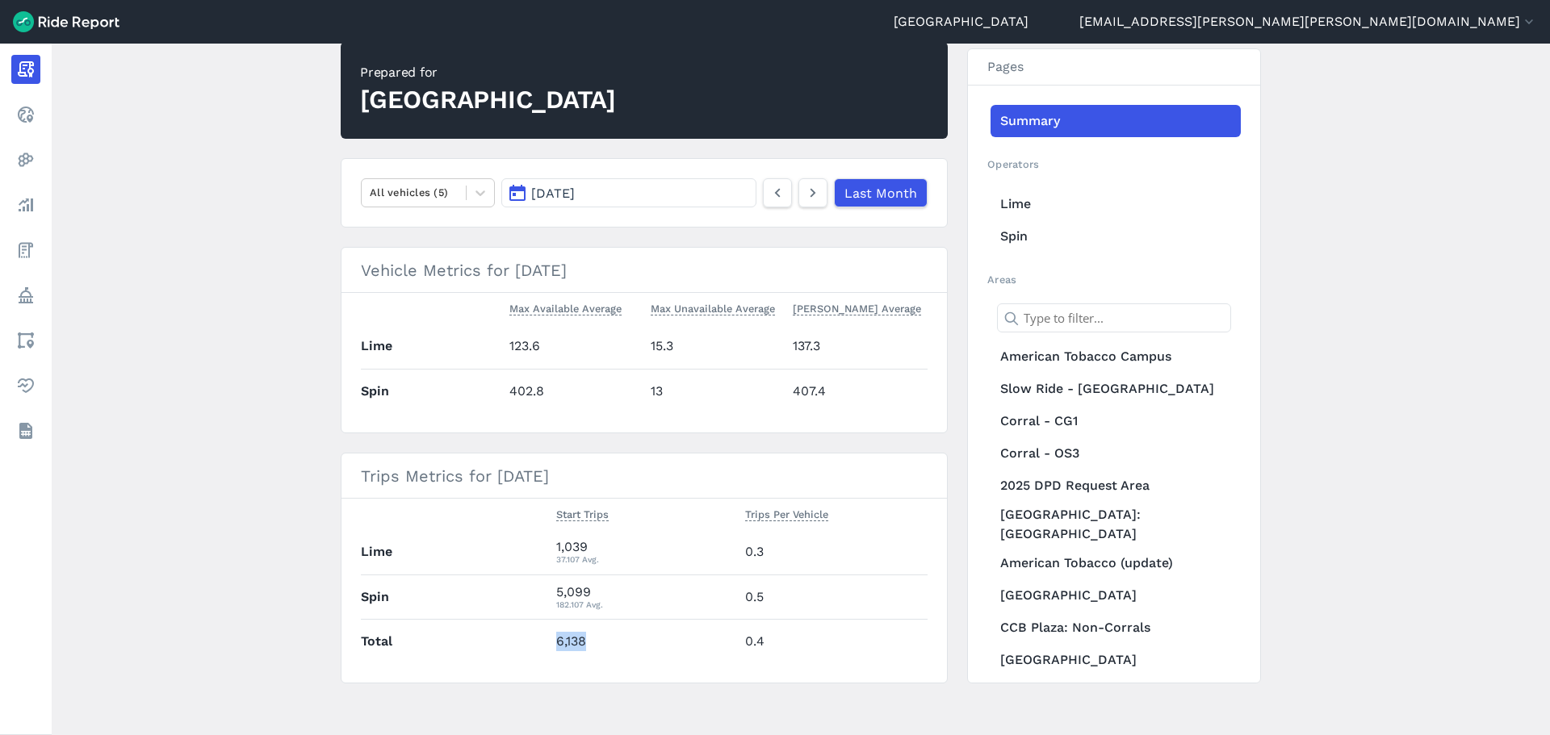
drag, startPoint x: 804, startPoint y: 193, endPoint x: 794, endPoint y: 207, distance: 17.9
click at [805, 193] on icon at bounding box center [813, 192] width 18 height 19
drag, startPoint x: 598, startPoint y: 641, endPoint x: 555, endPoint y: 638, distance: 42.9
click at [555, 638] on td "9,317" at bounding box center [644, 641] width 189 height 44
click at [810, 192] on icon at bounding box center [813, 192] width 18 height 19
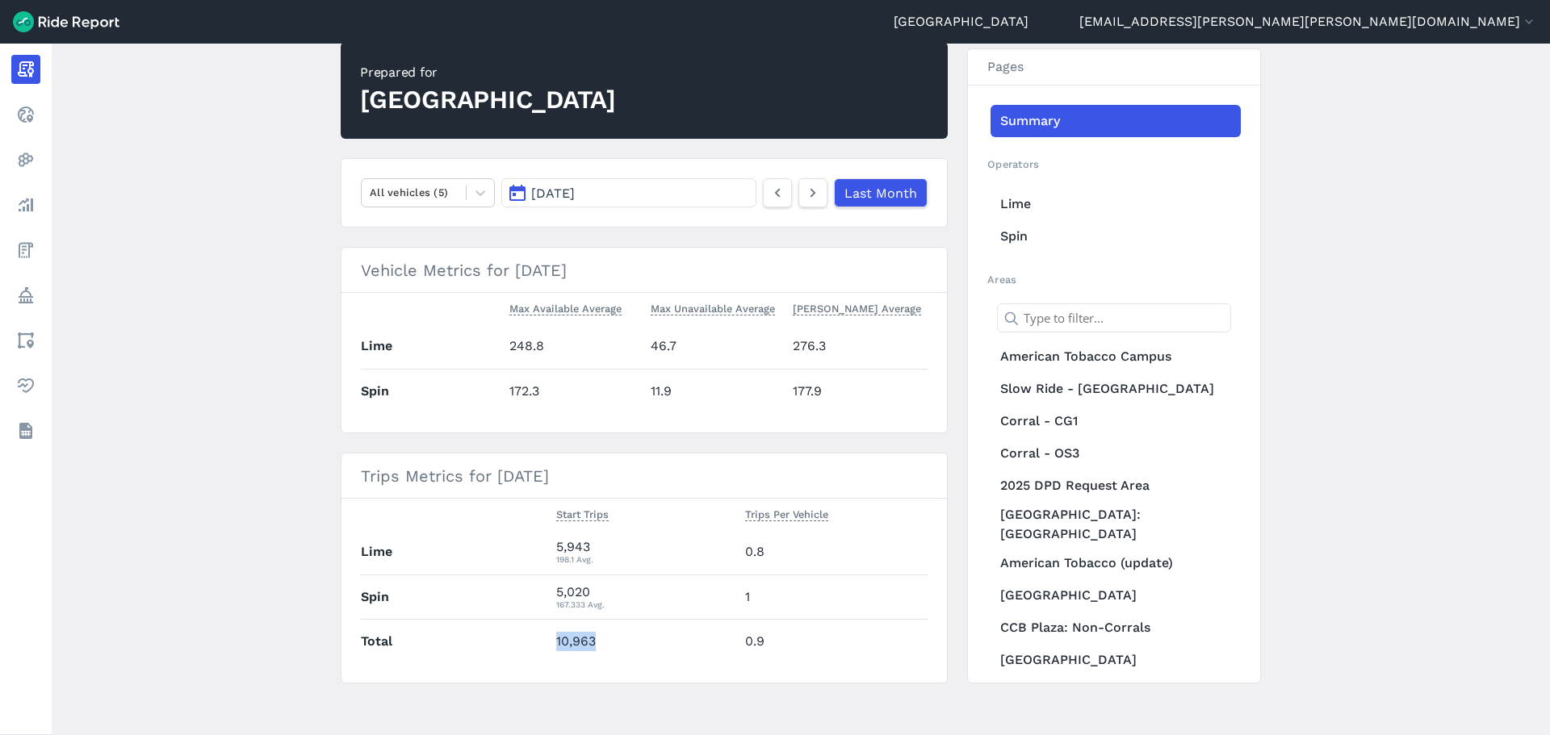
drag, startPoint x: 598, startPoint y: 639, endPoint x: 556, endPoint y: 635, distance: 42.1
click at [556, 635] on td "10,963" at bounding box center [644, 641] width 189 height 44
drag, startPoint x: 819, startPoint y: 191, endPoint x: 830, endPoint y: 191, distance: 10.5
click at [819, 191] on icon at bounding box center [813, 192] width 18 height 19
drag, startPoint x: 588, startPoint y: 639, endPoint x: 556, endPoint y: 638, distance: 31.5
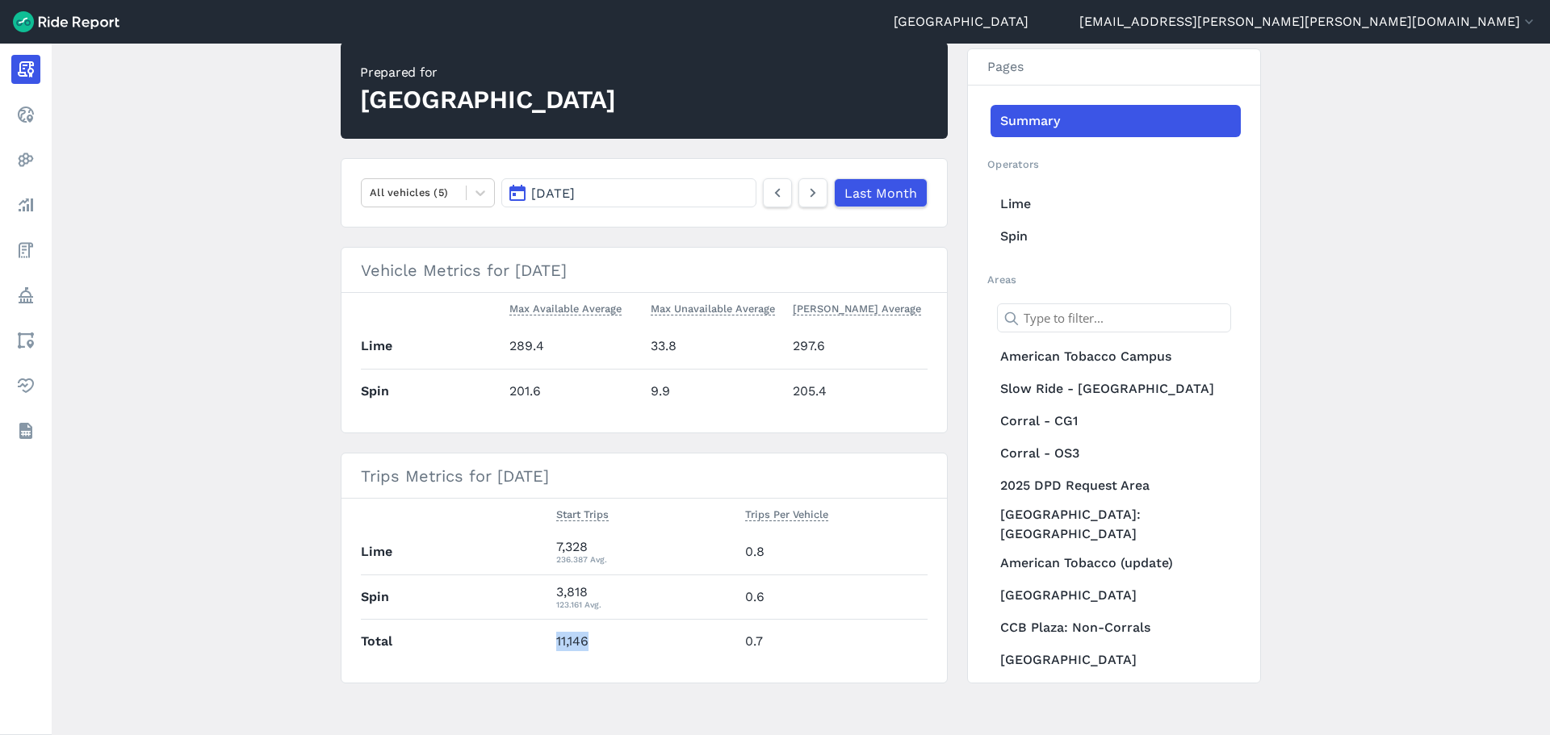
click at [556, 638] on td "11,146" at bounding box center [644, 641] width 189 height 44
click at [807, 191] on icon at bounding box center [813, 192] width 18 height 19
drag, startPoint x: 593, startPoint y: 639, endPoint x: 555, endPoint y: 640, distance: 38.0
click at [555, 640] on td "10,772" at bounding box center [644, 641] width 189 height 44
click at [441, 195] on div at bounding box center [414, 192] width 88 height 19
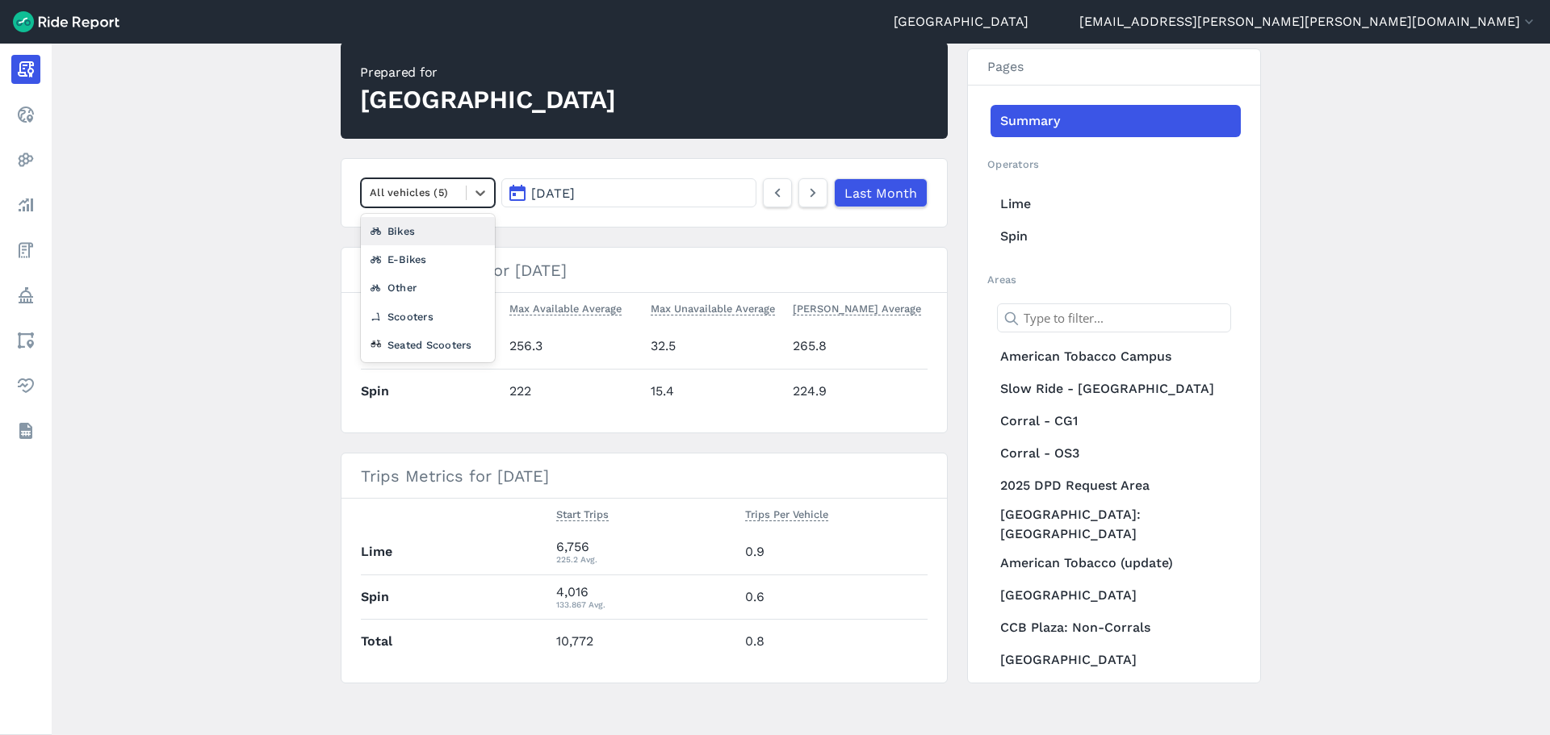
click at [253, 193] on main "[DATE] Monthly Report Print Export CSV Prepared for Durham option Bikes focused…" at bounding box center [801, 390] width 1498 height 692
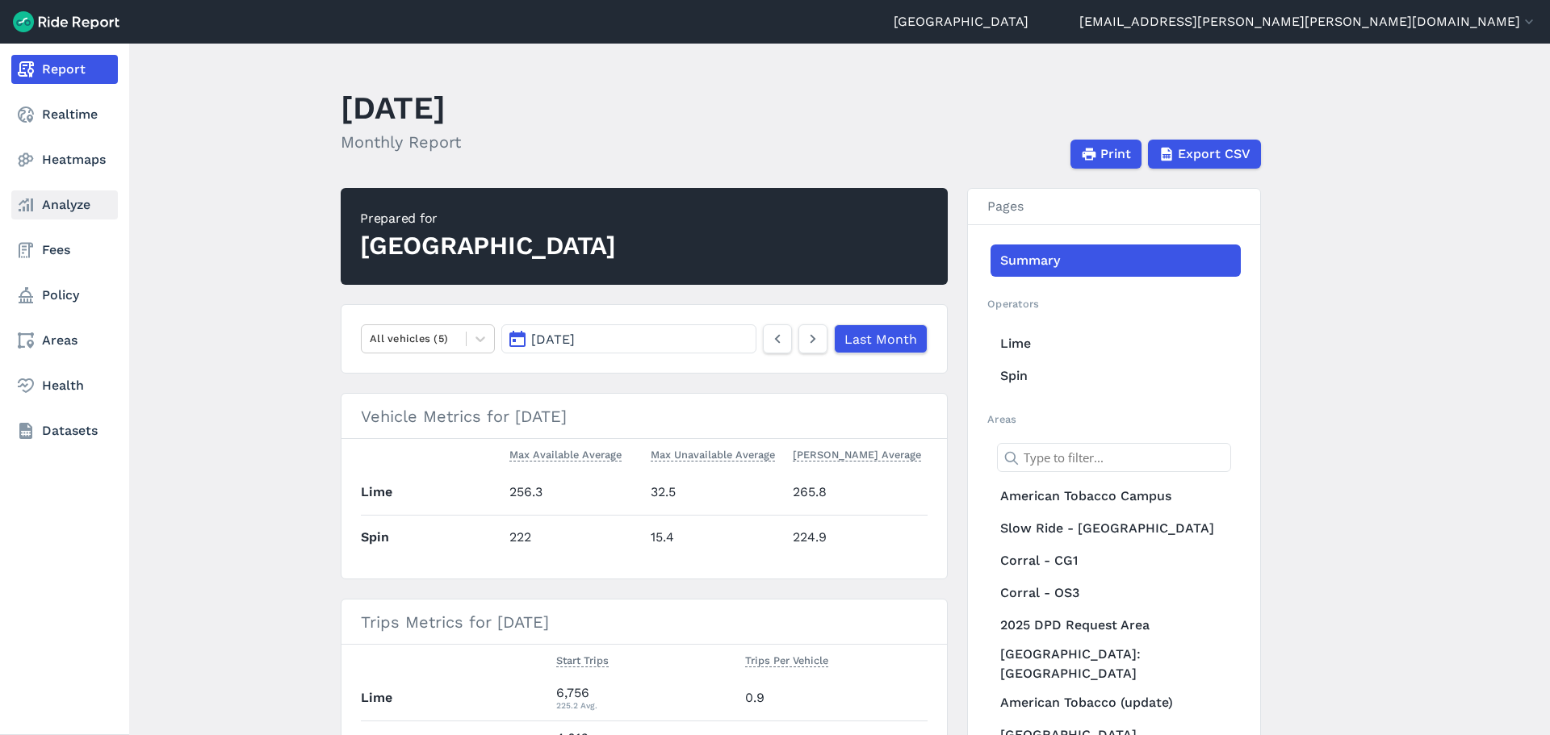
click at [46, 204] on link "Analyze" at bounding box center [64, 205] width 107 height 29
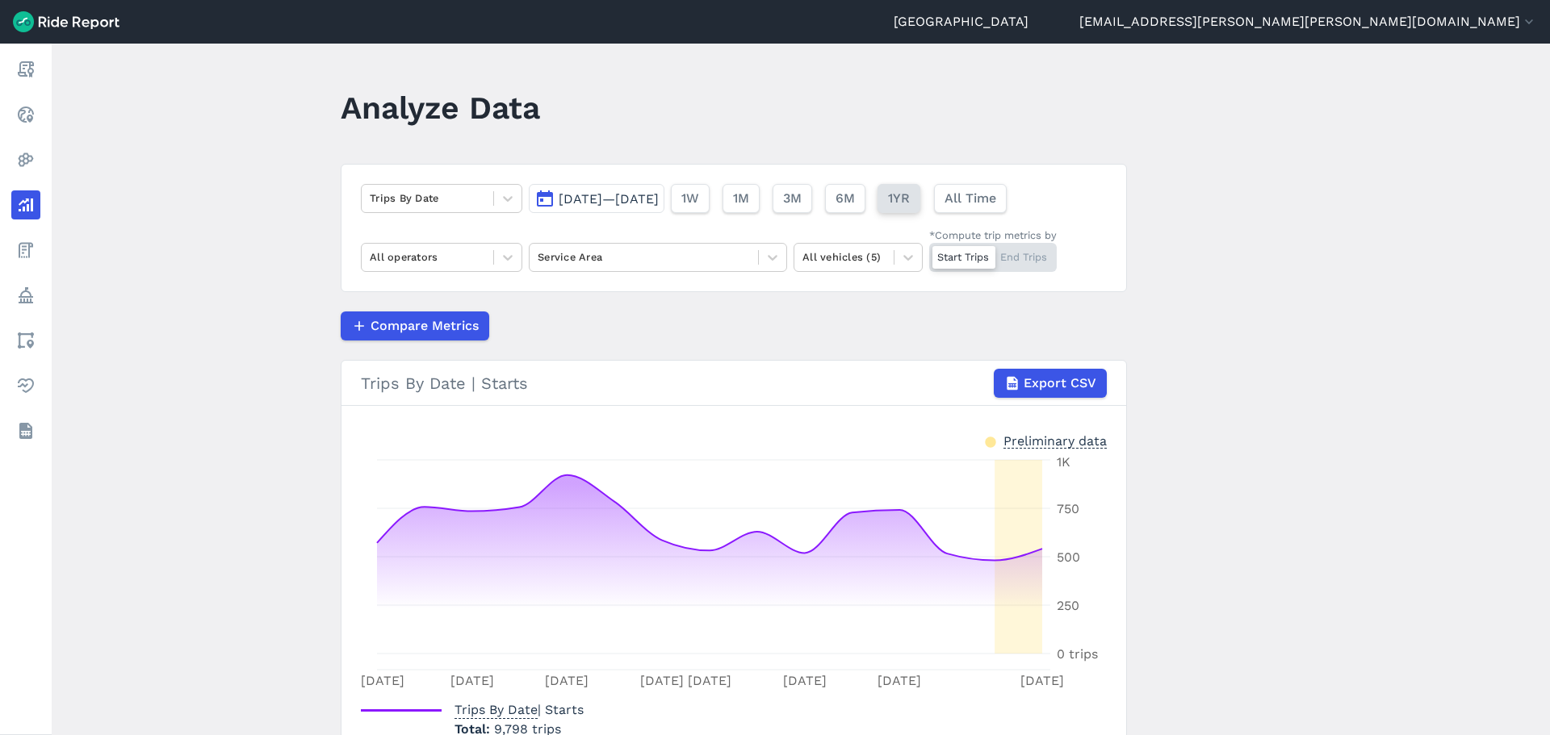
click at [910, 204] on span "1YR" at bounding box center [899, 198] width 22 height 19
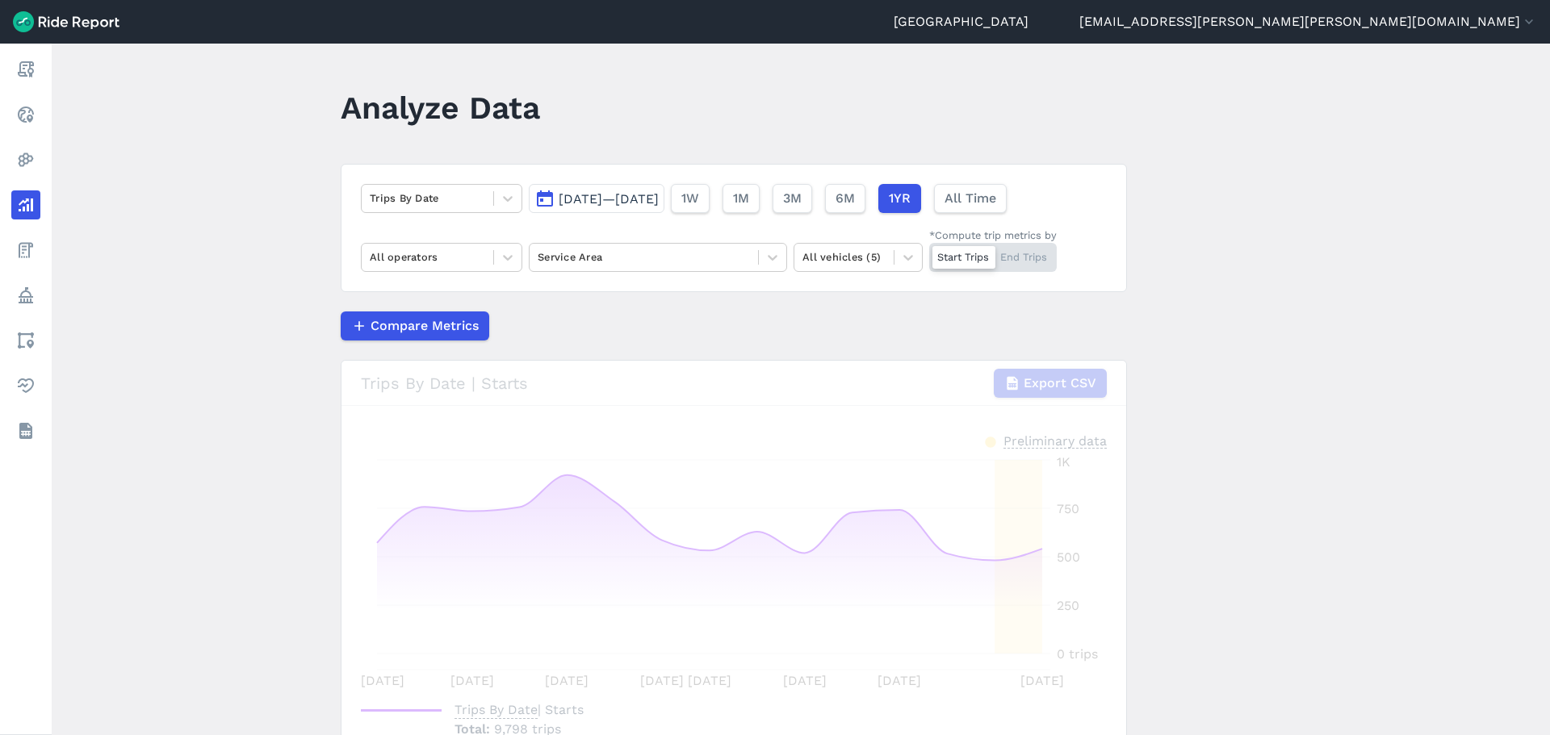
click at [596, 199] on span "[DATE]—[DATE]" at bounding box center [609, 198] width 100 height 15
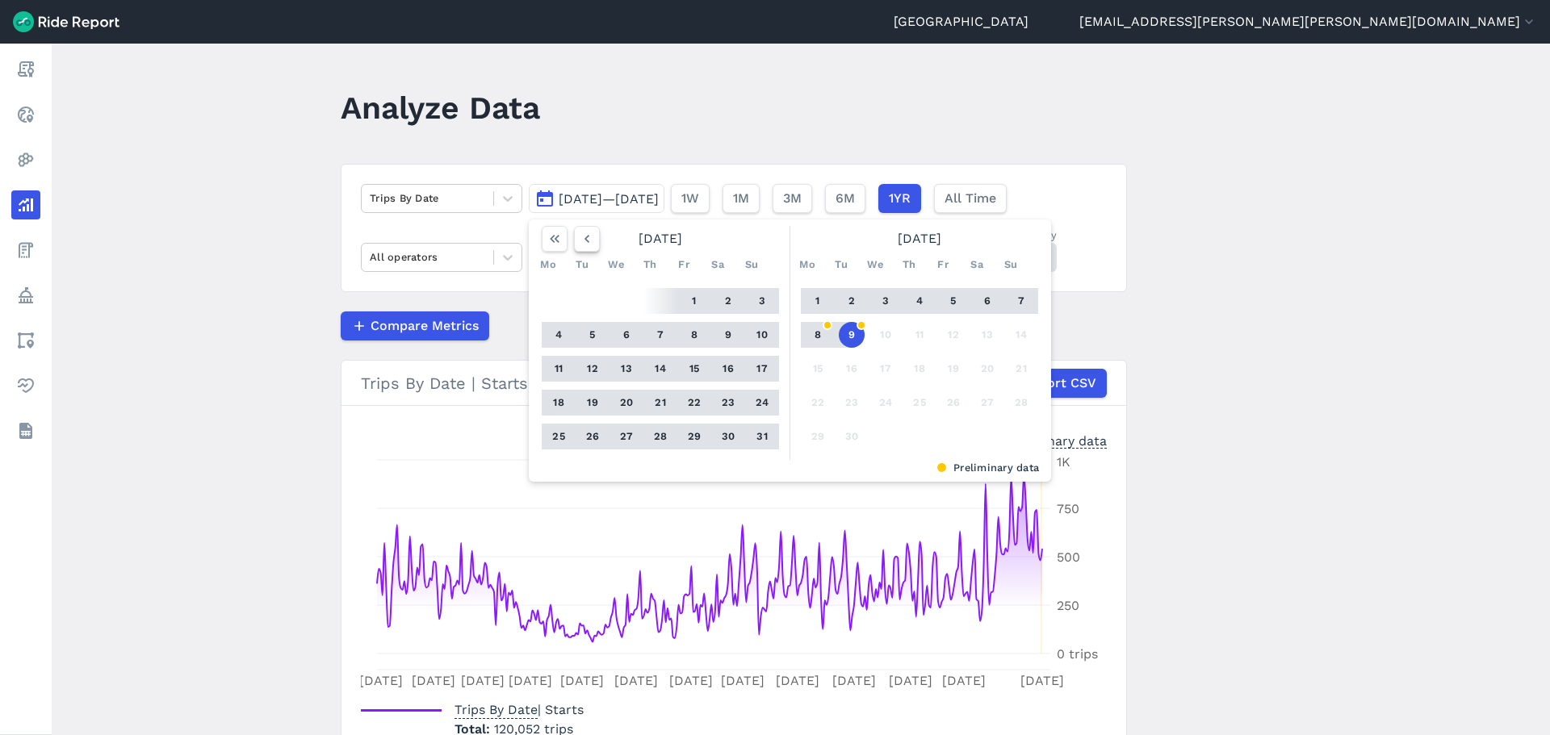
click at [579, 238] on icon "button" at bounding box center [587, 239] width 16 height 16
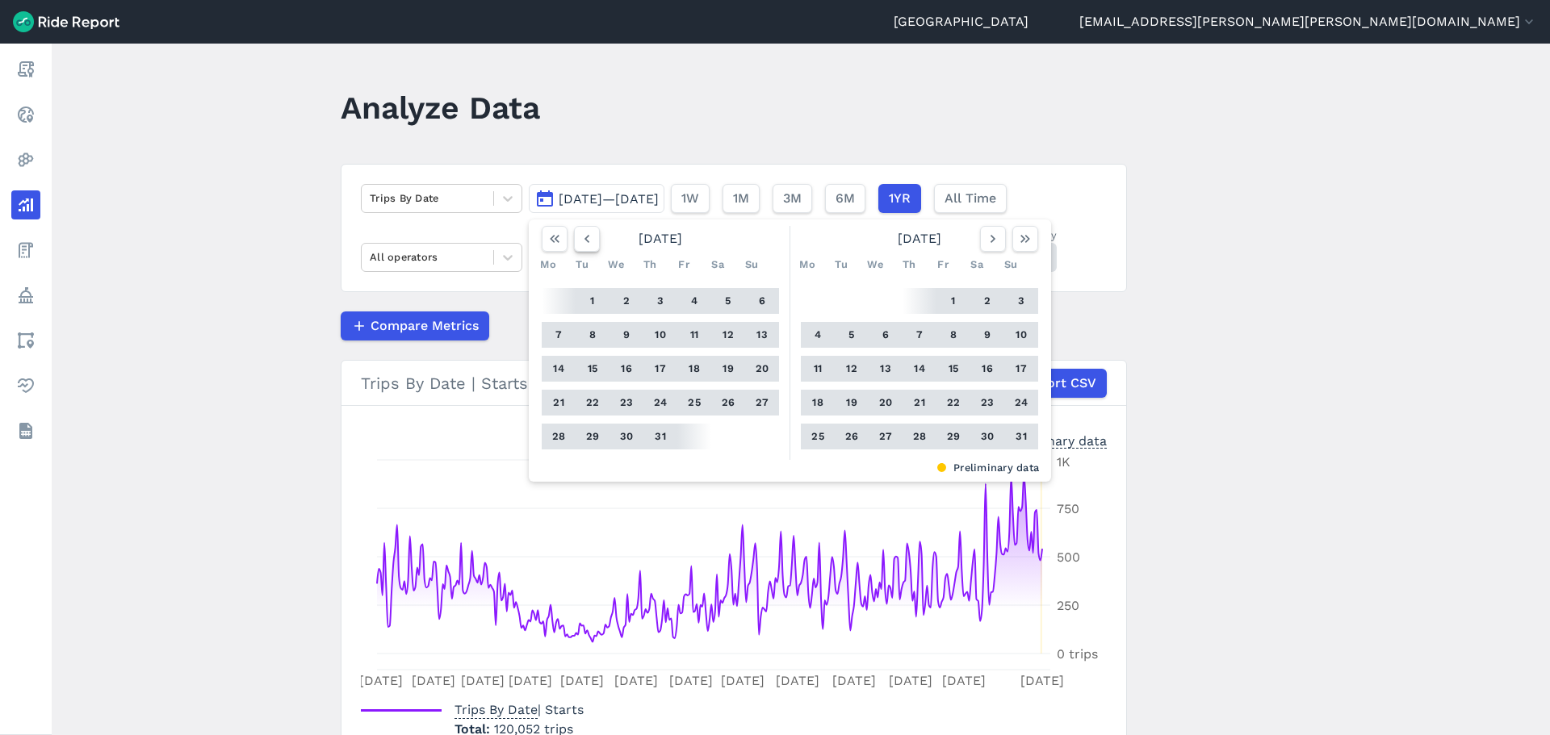
click at [579, 238] on icon "button" at bounding box center [587, 239] width 16 height 16
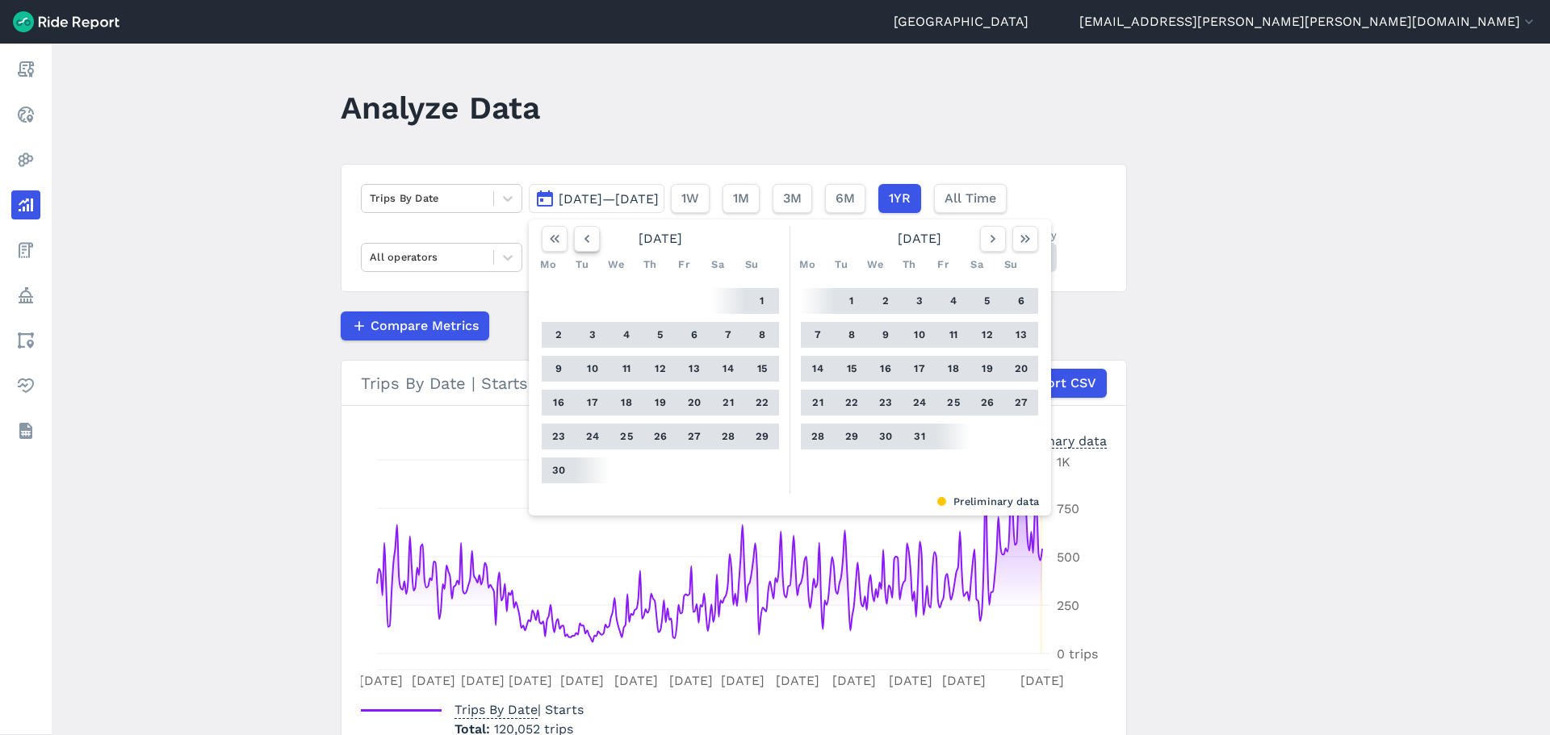
click at [579, 238] on icon "button" at bounding box center [587, 239] width 16 height 16
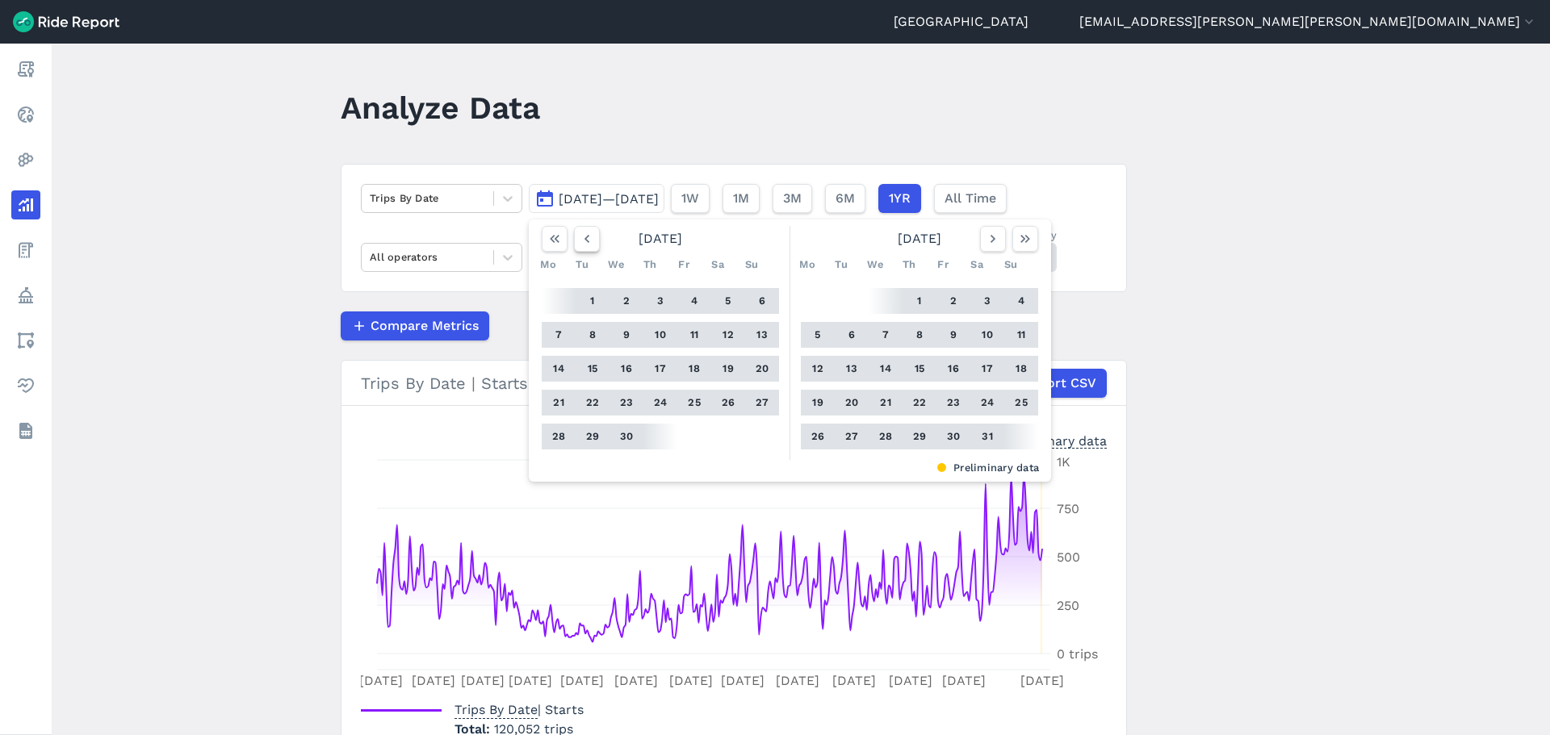
click at [579, 238] on icon "button" at bounding box center [587, 239] width 16 height 16
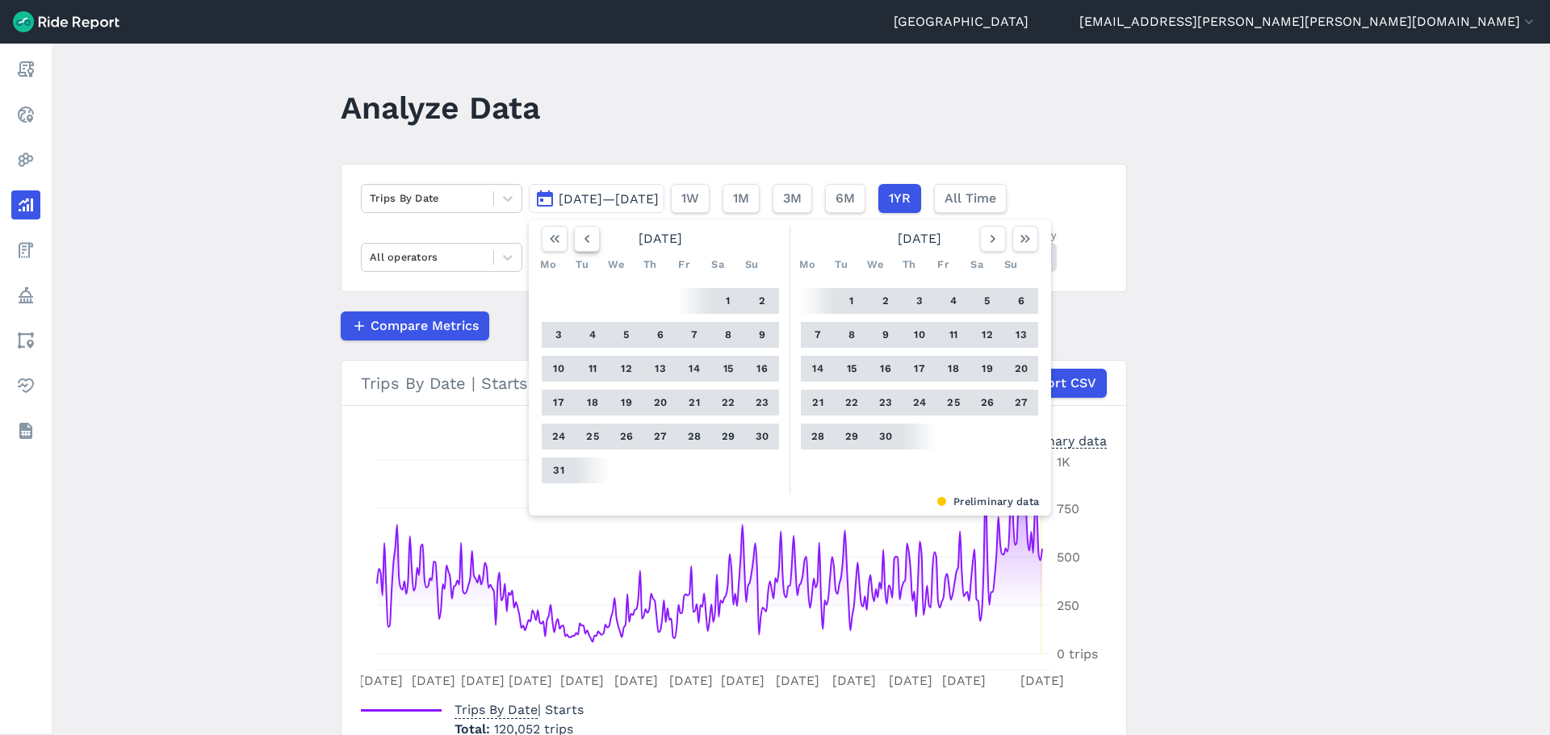
click at [579, 238] on icon "button" at bounding box center [587, 239] width 16 height 16
click at [585, 234] on icon "button" at bounding box center [587, 239] width 16 height 16
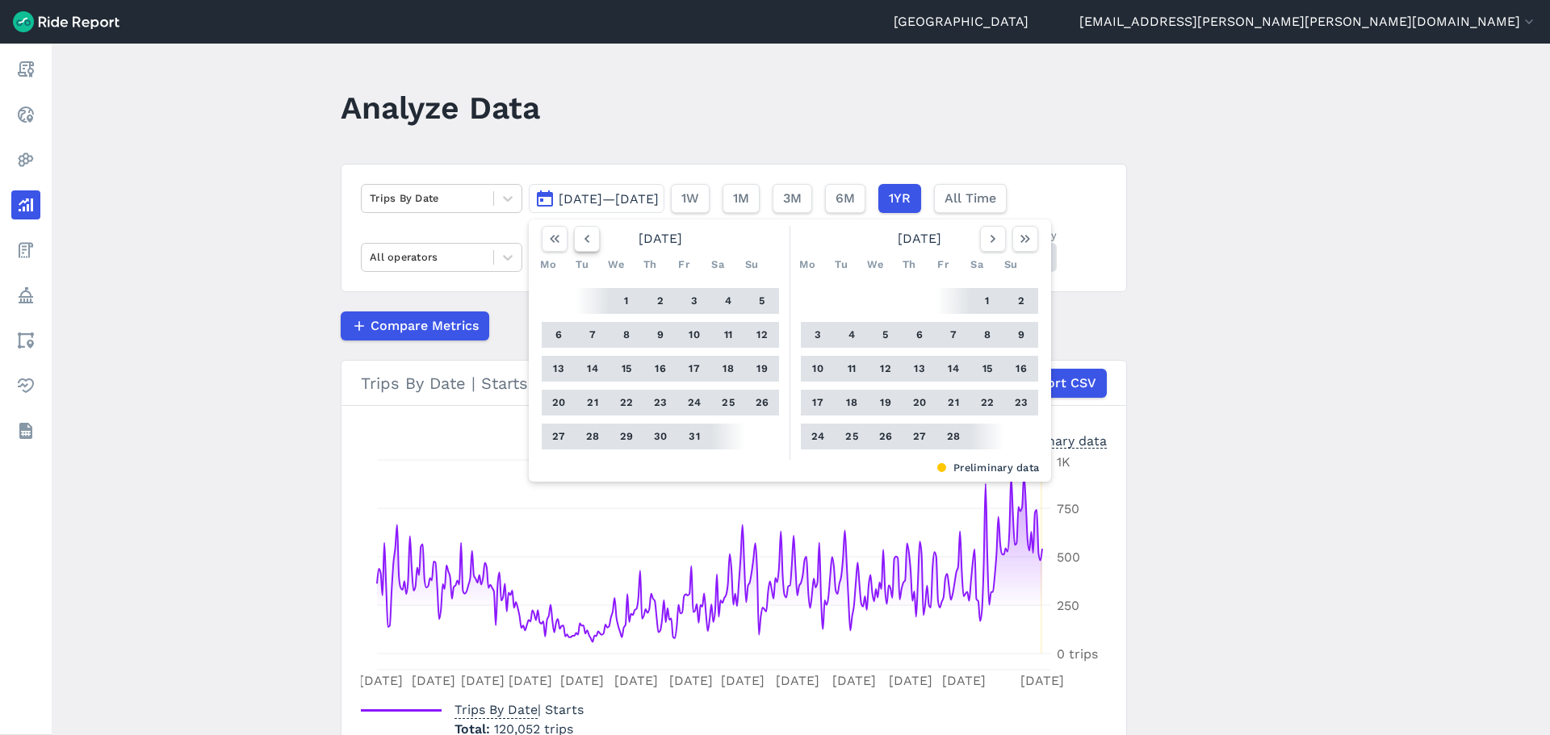
click at [587, 232] on icon "button" at bounding box center [587, 239] width 16 height 16
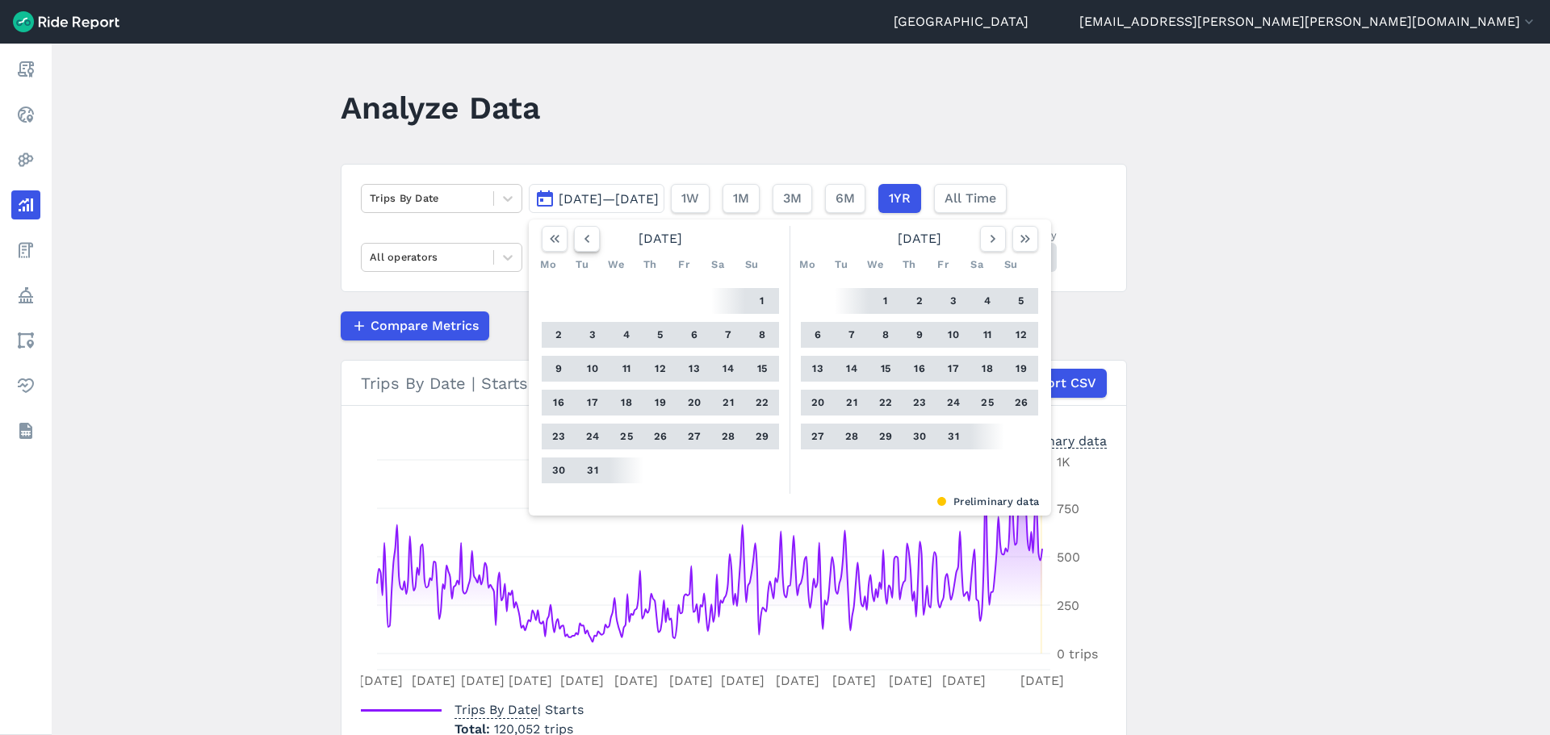
click at [586, 232] on icon "button" at bounding box center [587, 239] width 16 height 16
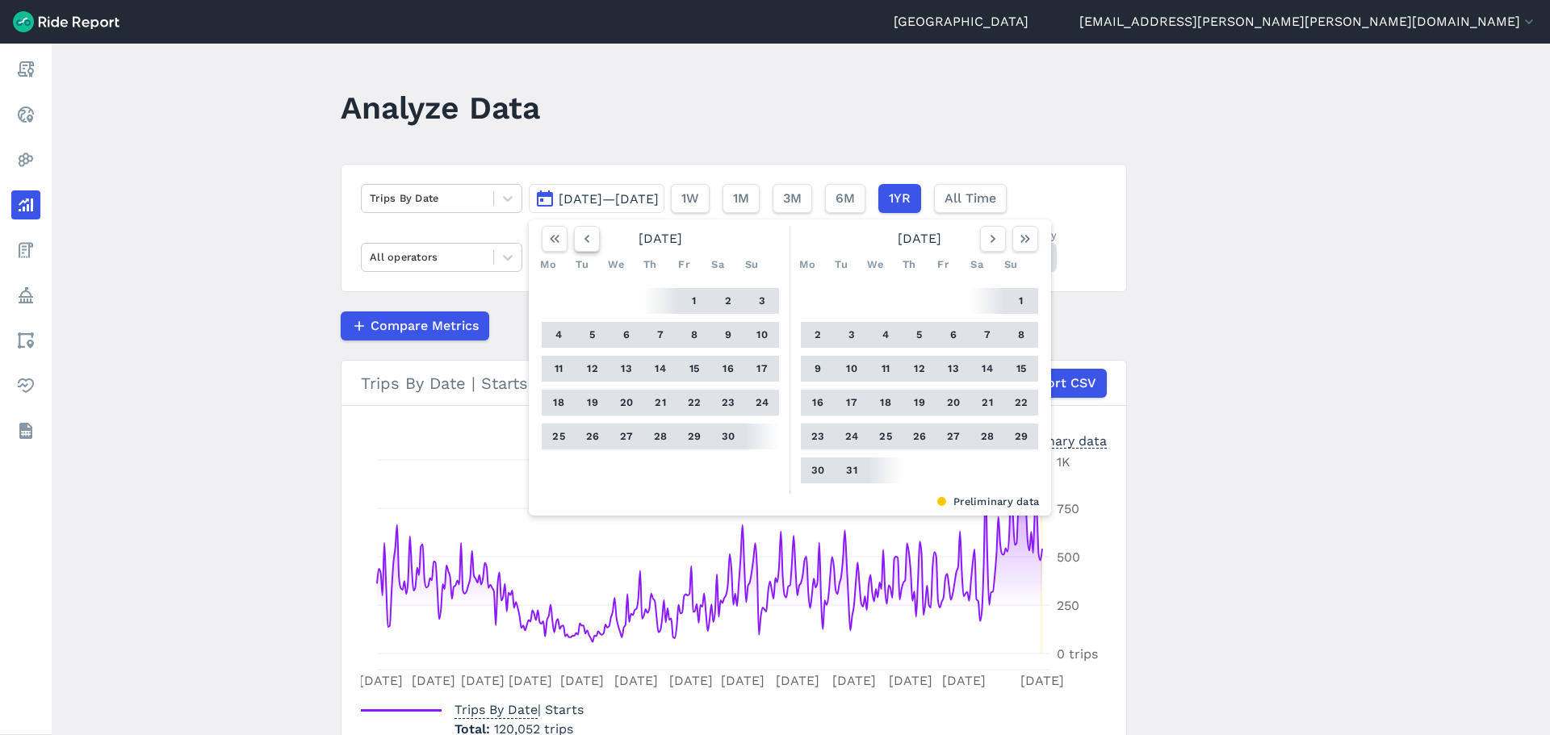
click at [586, 232] on icon "button" at bounding box center [587, 239] width 16 height 16
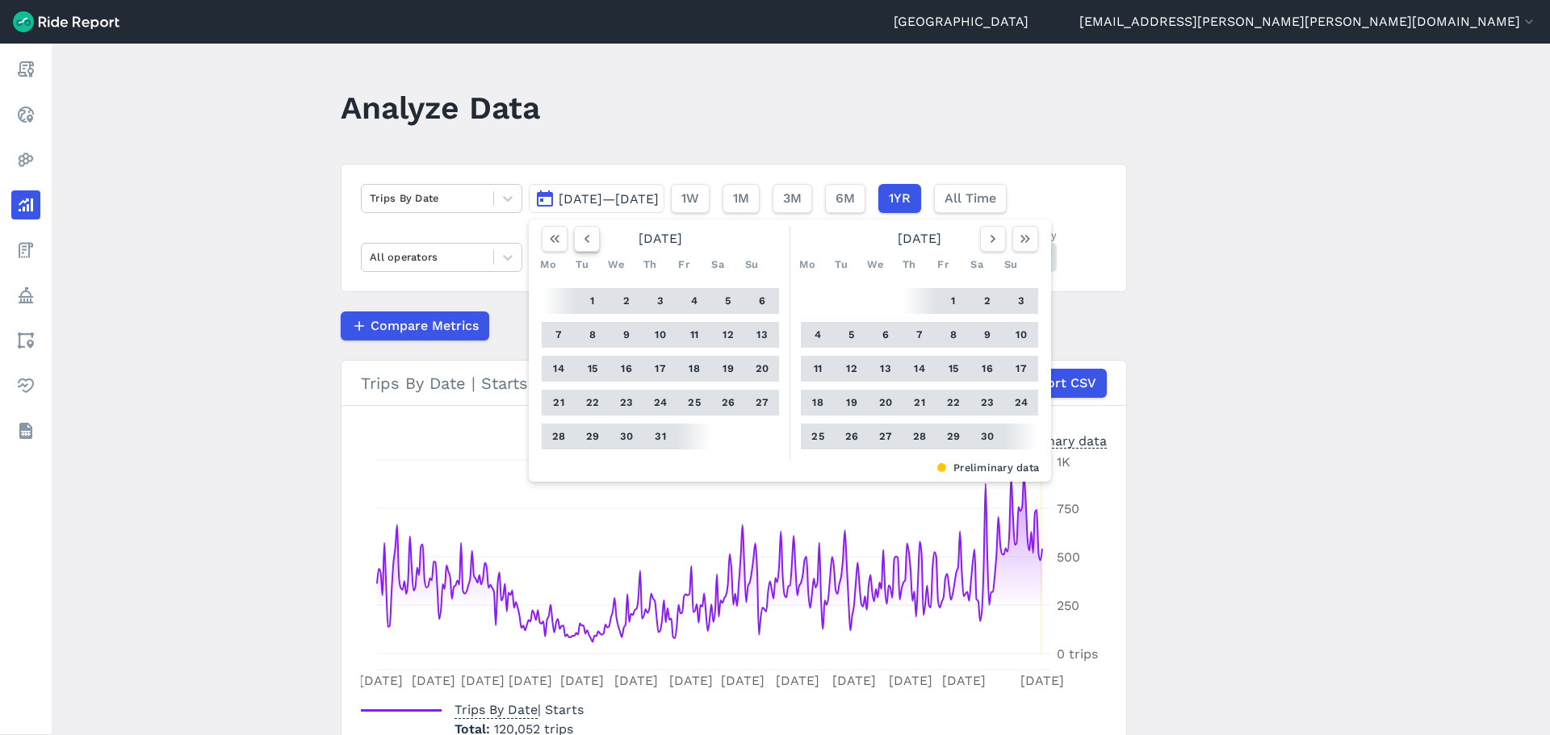
click at [586, 232] on icon "button" at bounding box center [587, 239] width 16 height 16
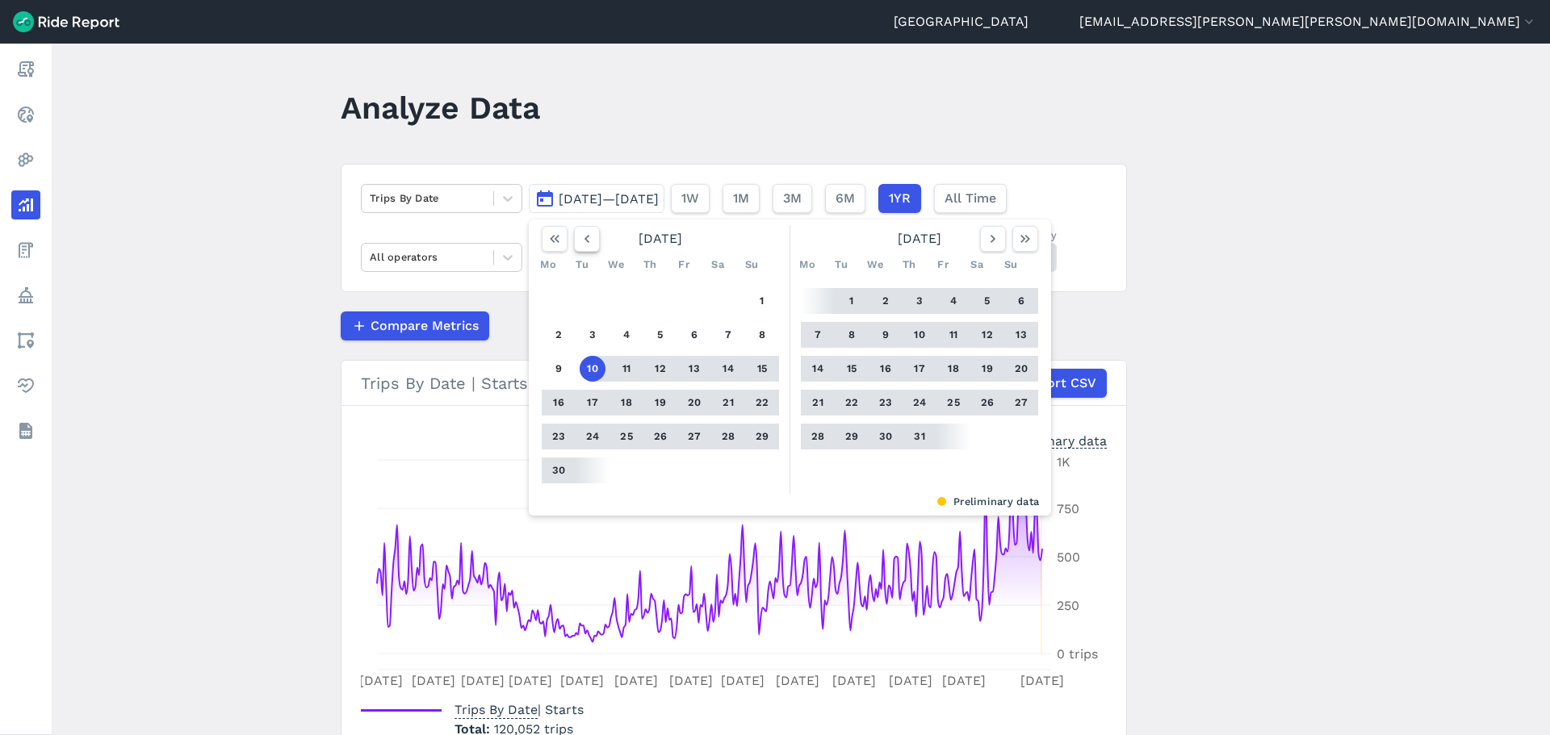
click at [586, 232] on icon "button" at bounding box center [587, 239] width 16 height 16
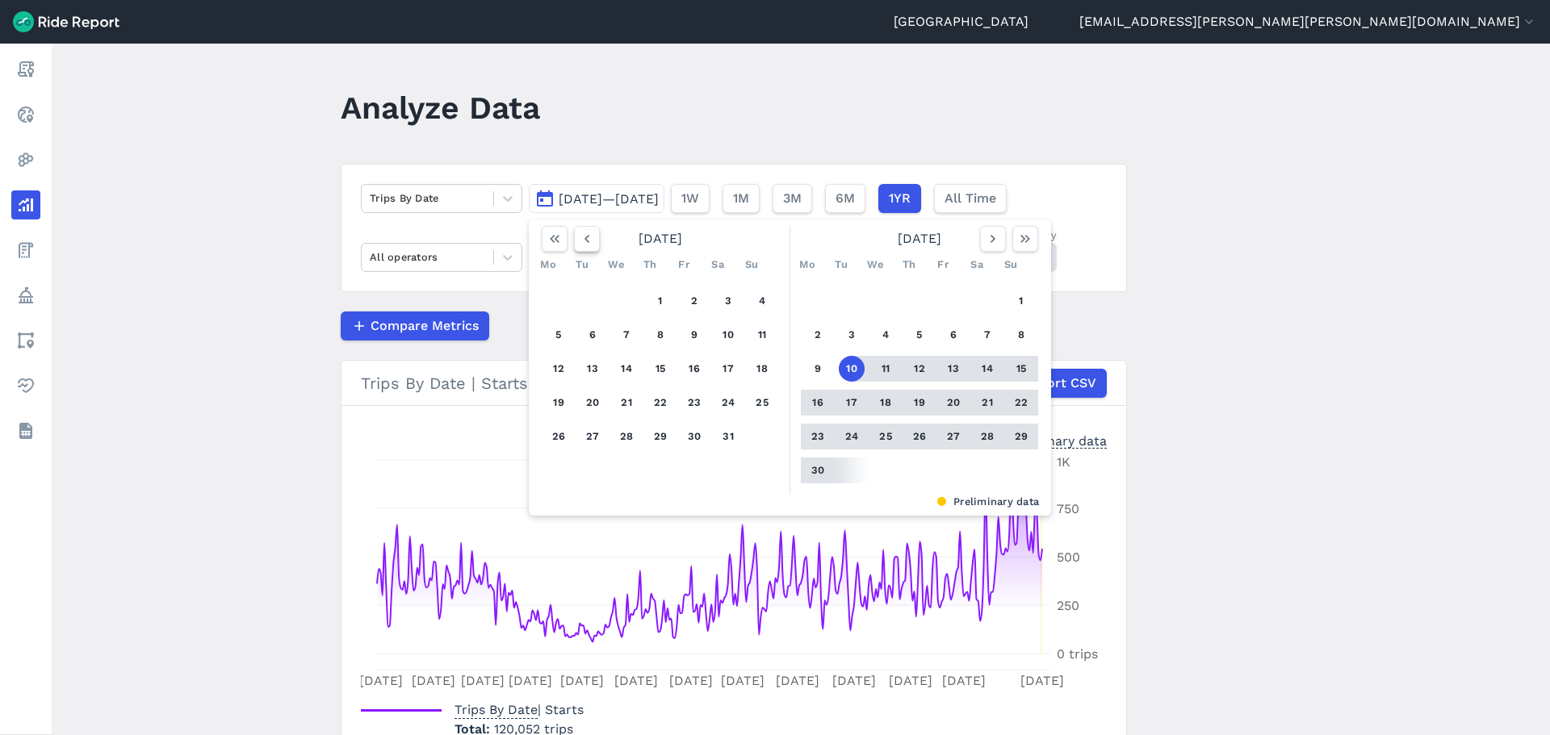
click at [586, 232] on icon "button" at bounding box center [587, 239] width 16 height 16
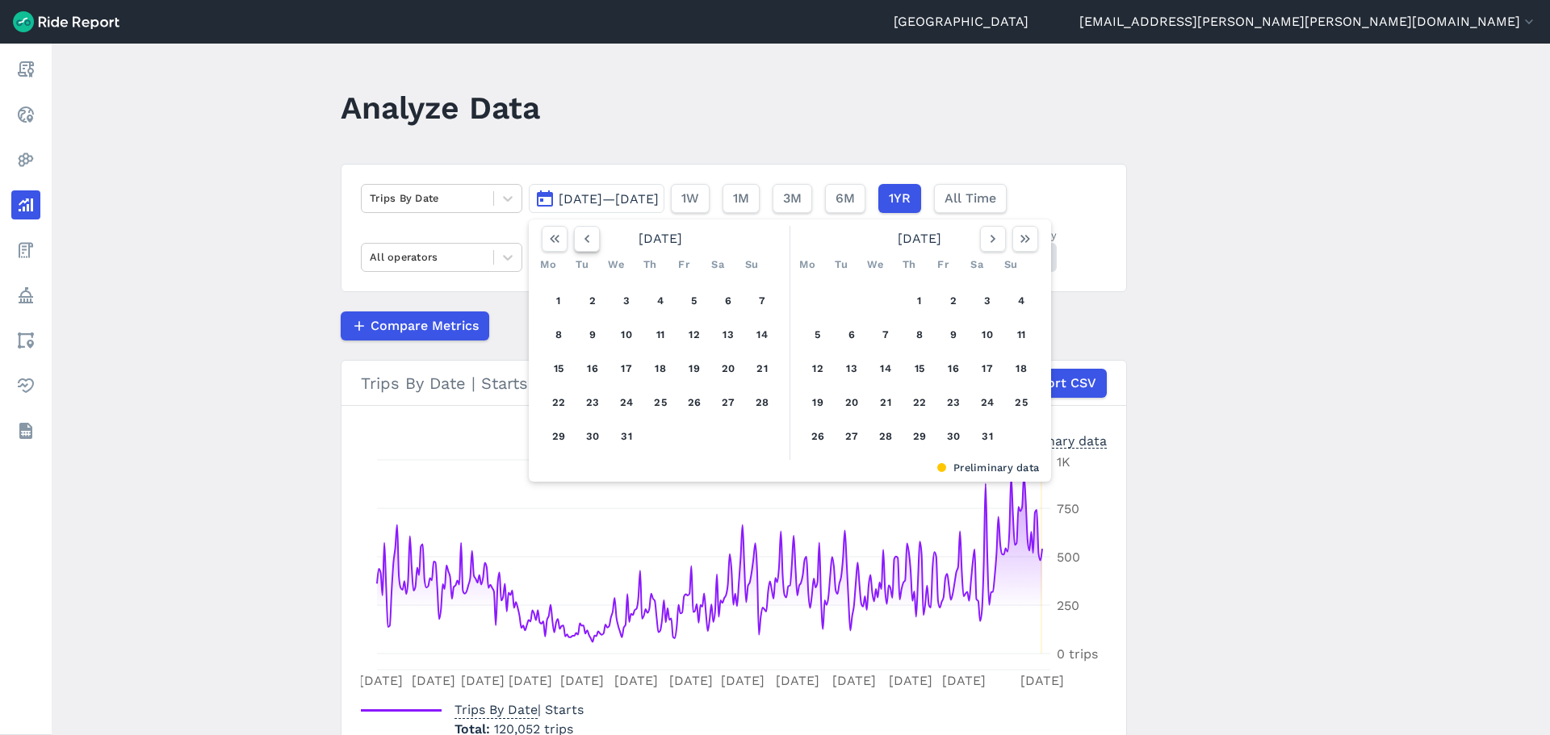
click at [586, 232] on icon "button" at bounding box center [587, 239] width 16 height 16
click at [729, 296] on button "1" at bounding box center [728, 301] width 26 height 26
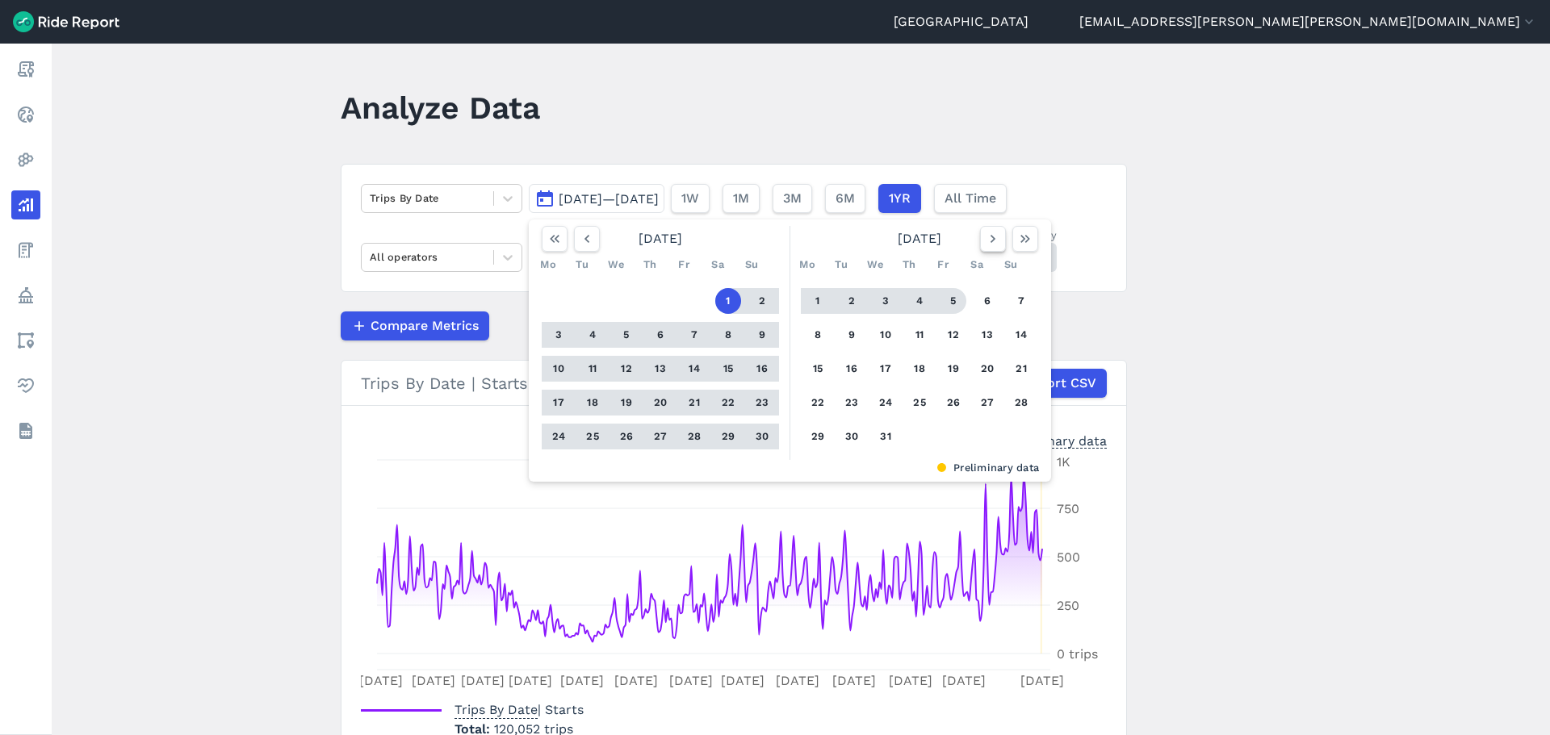
click at [992, 236] on icon "button" at bounding box center [993, 239] width 16 height 16
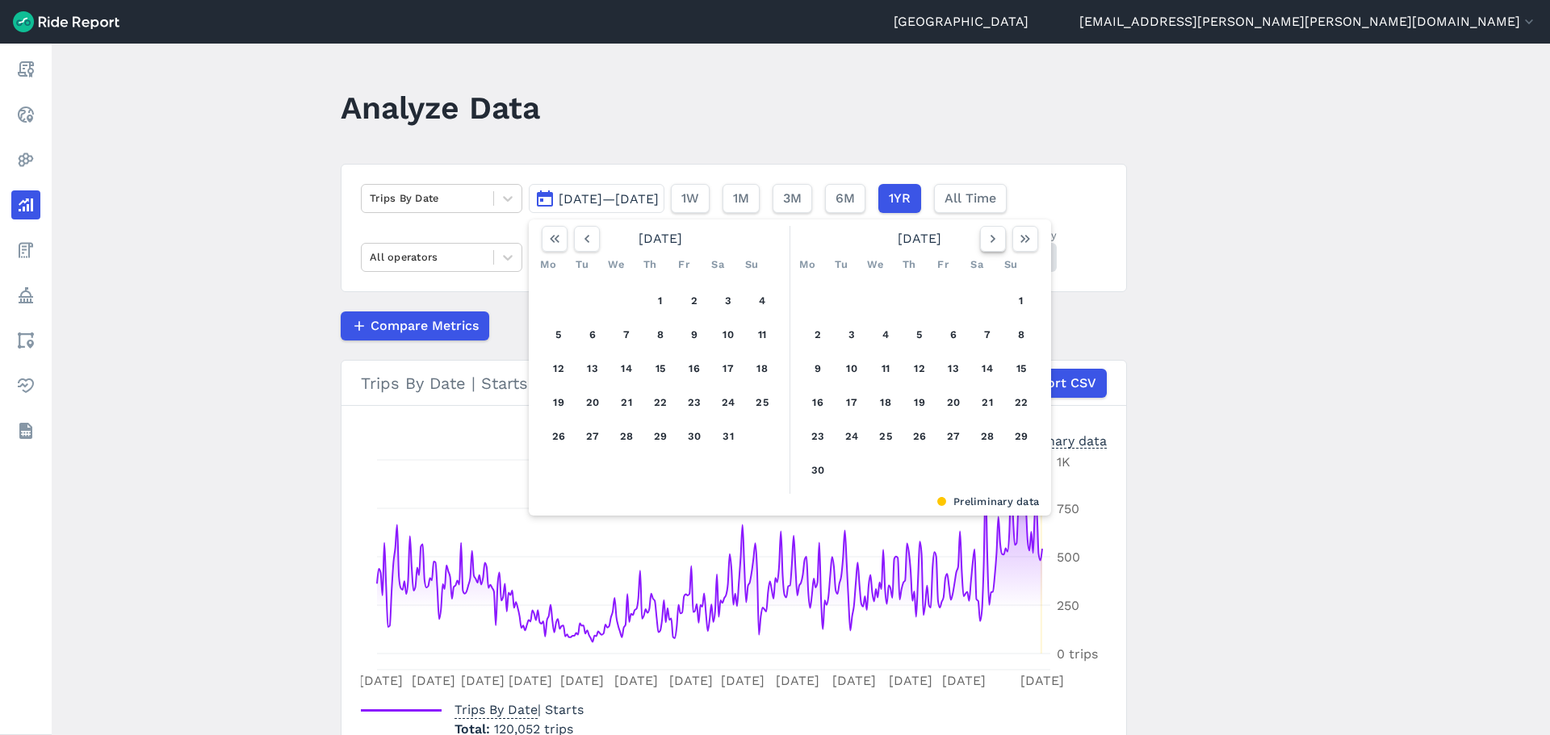
click at [992, 236] on icon "button" at bounding box center [993, 239] width 16 height 16
click at [991, 235] on icon "button" at bounding box center [993, 239] width 16 height 16
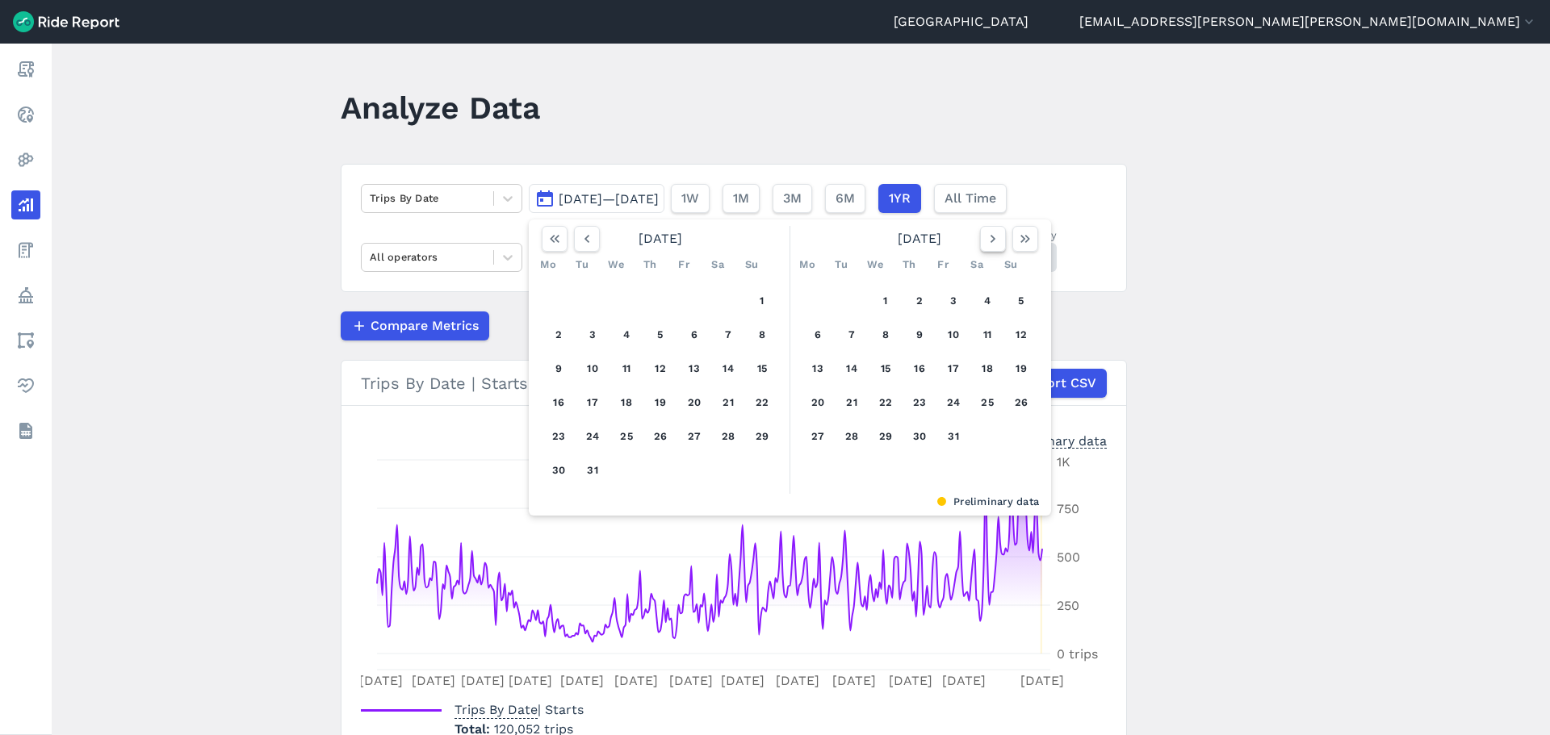
click at [991, 235] on icon "button" at bounding box center [993, 239] width 16 height 16
click at [576, 236] on button "button" at bounding box center [587, 239] width 26 height 26
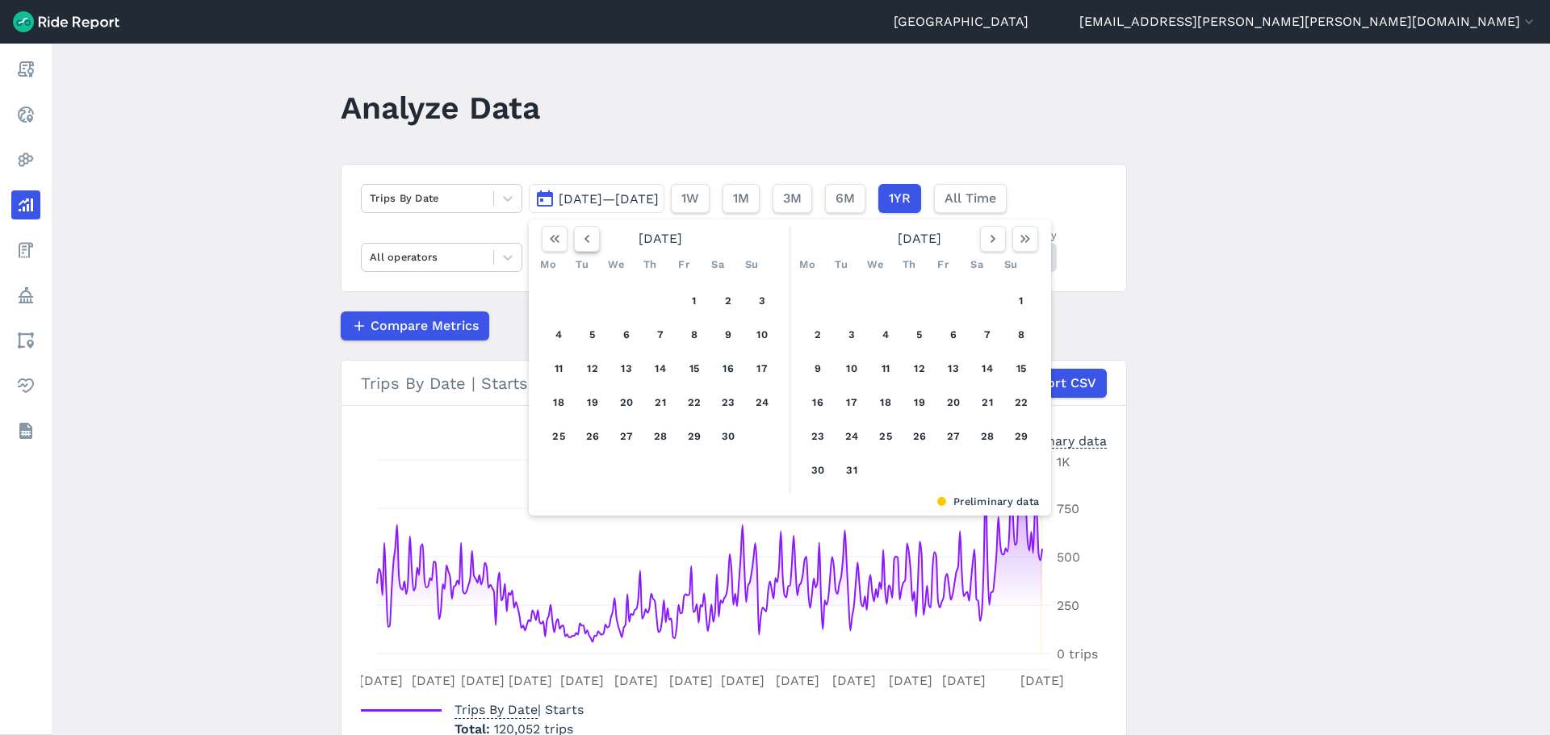
click at [576, 236] on button "button" at bounding box center [587, 239] width 26 height 26
click at [555, 307] on button "1" at bounding box center [559, 301] width 26 height 26
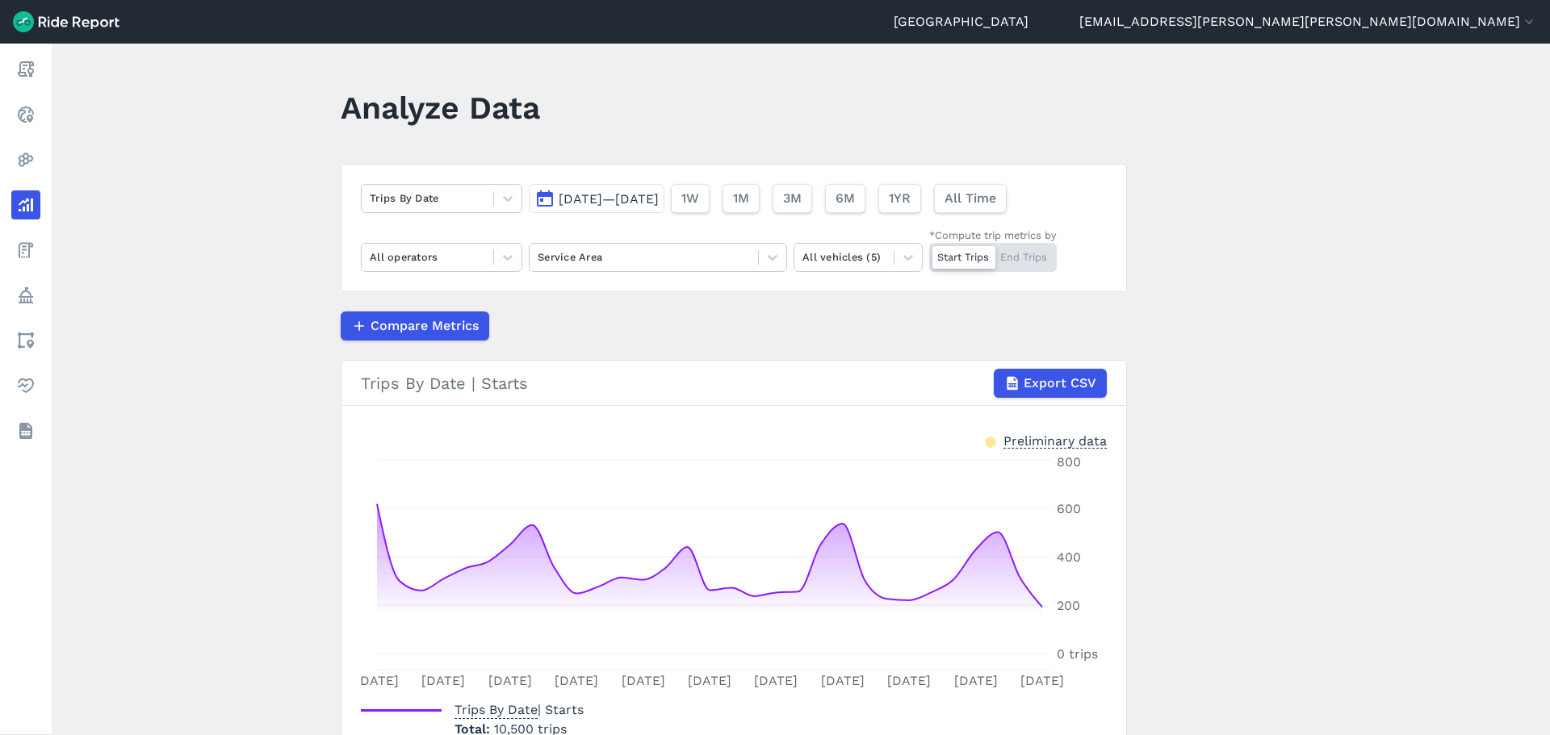
click at [659, 201] on span "[DATE]—[DATE]" at bounding box center [609, 198] width 100 height 15
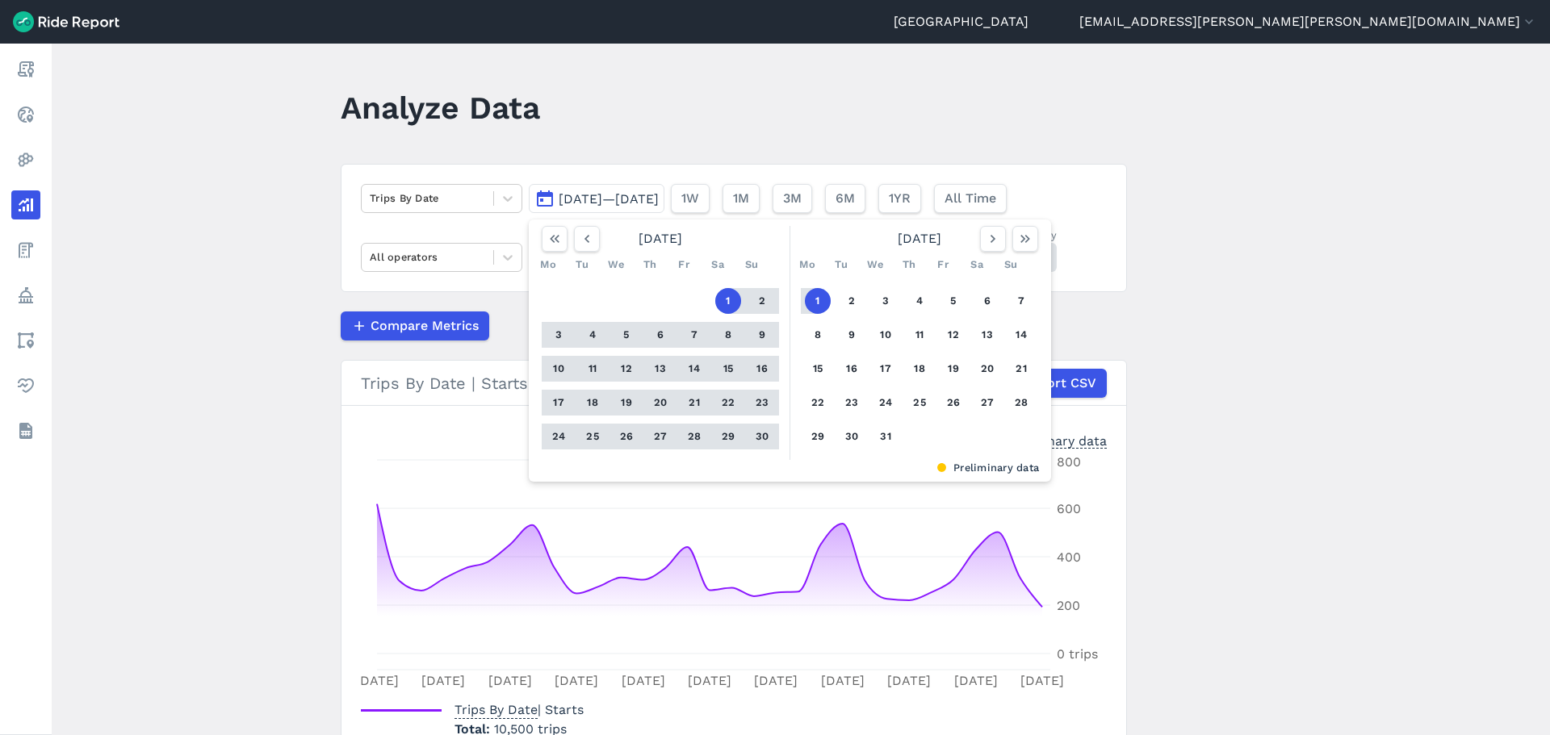
click at [823, 302] on button "1" at bounding box center [818, 301] width 26 height 26
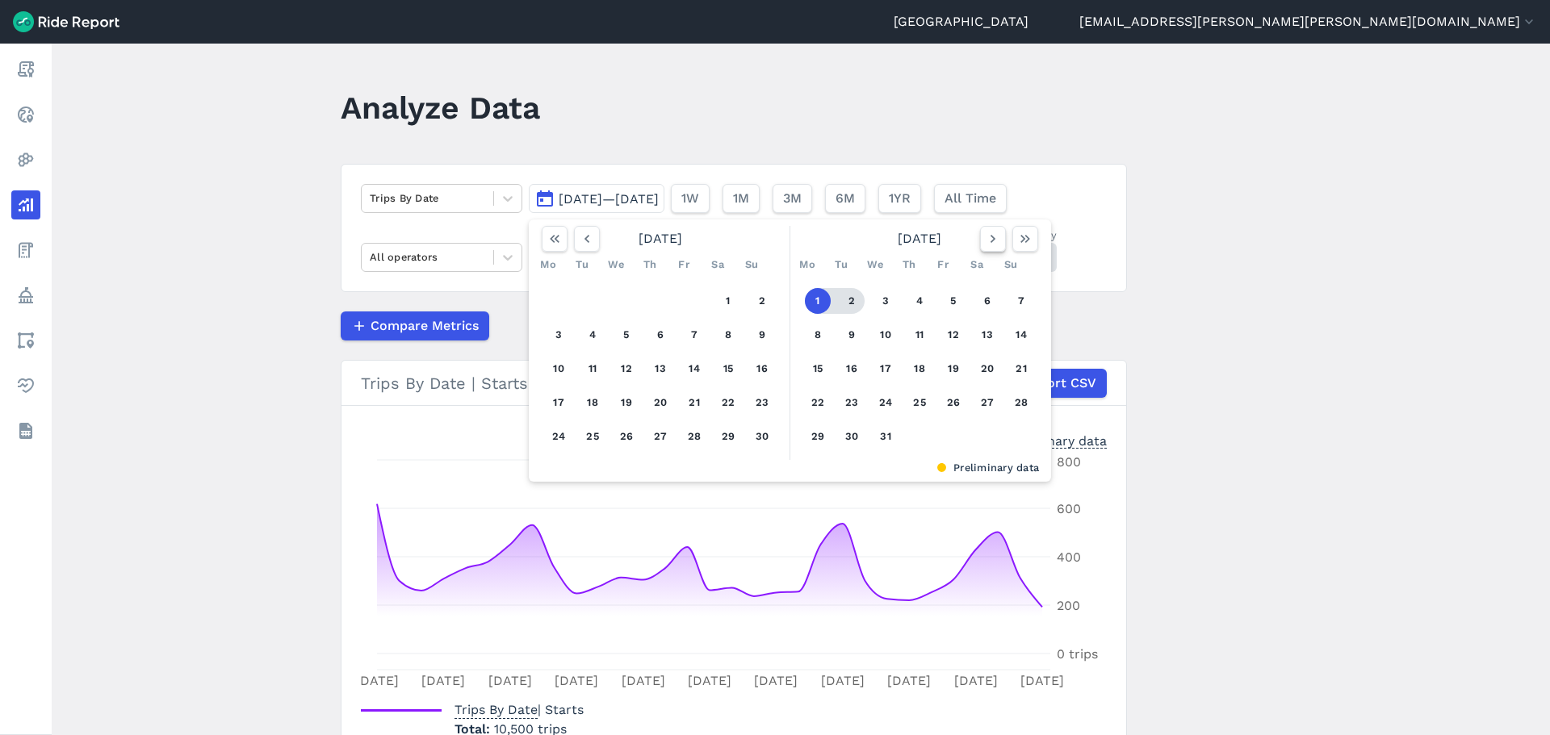
click at [991, 241] on use "button" at bounding box center [993, 239] width 5 height 8
click at [991, 240] on use "button" at bounding box center [993, 239] width 5 height 8
click at [990, 240] on icon "button" at bounding box center [993, 239] width 16 height 16
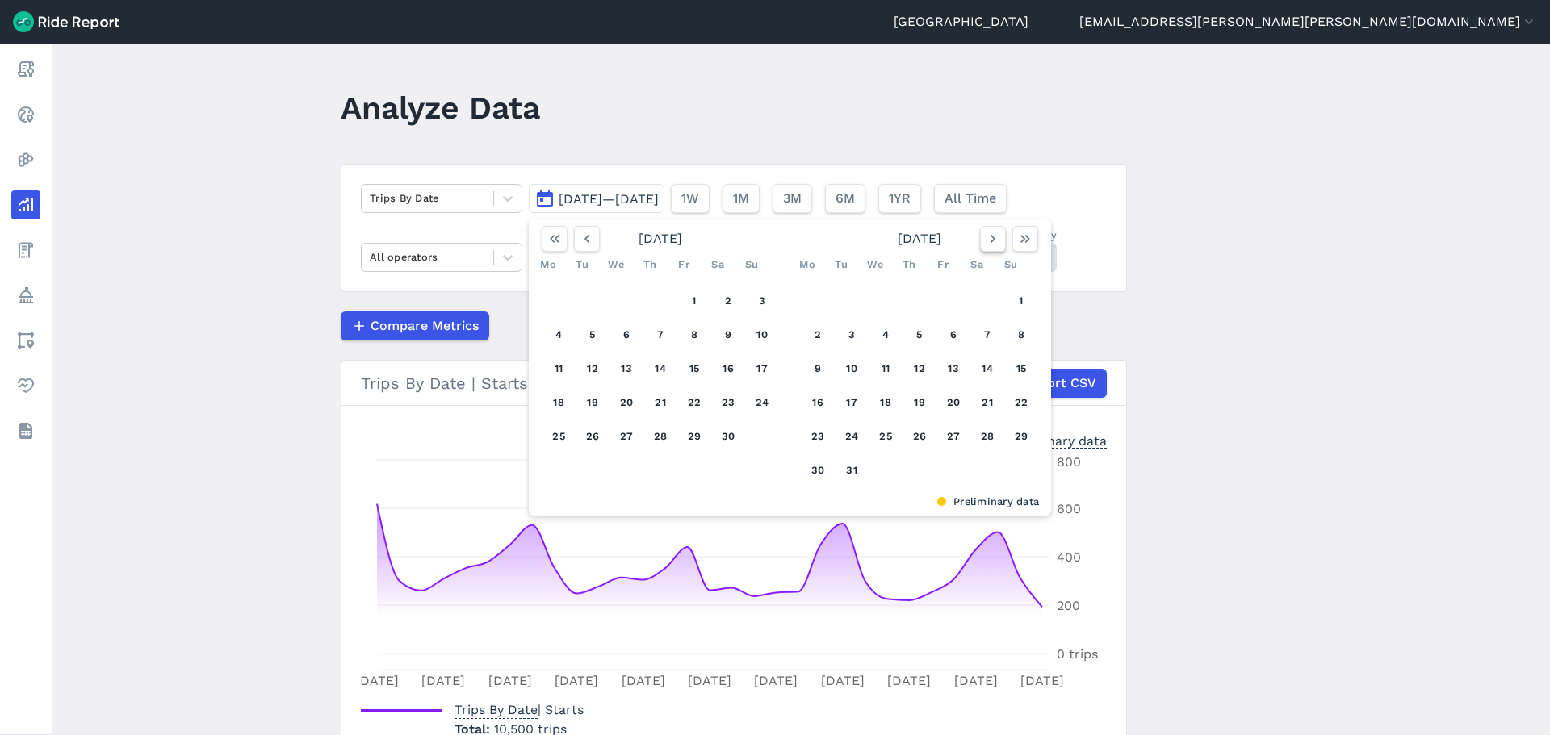
click at [990, 240] on icon "button" at bounding box center [993, 239] width 16 height 16
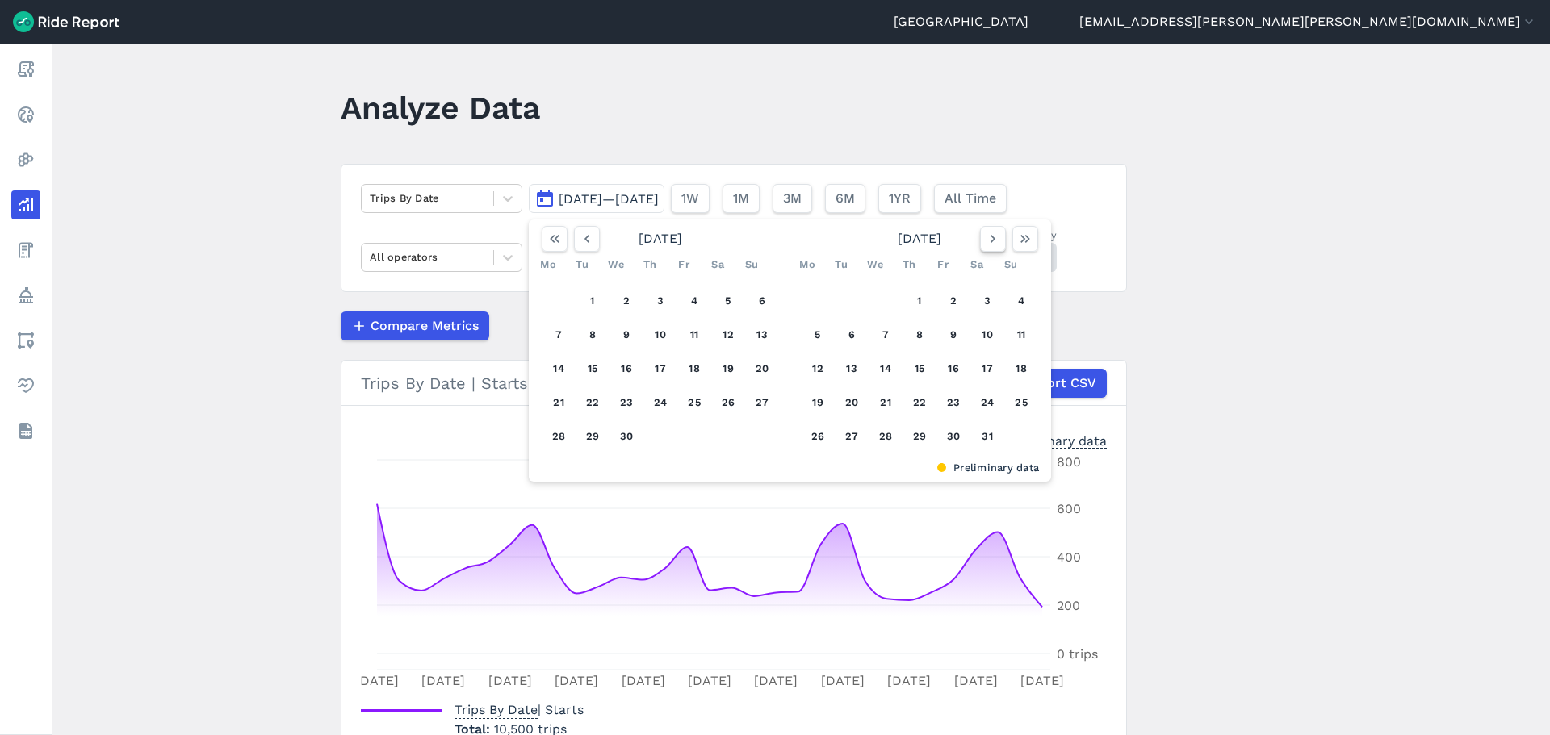
click at [990, 240] on icon "button" at bounding box center [993, 239] width 16 height 16
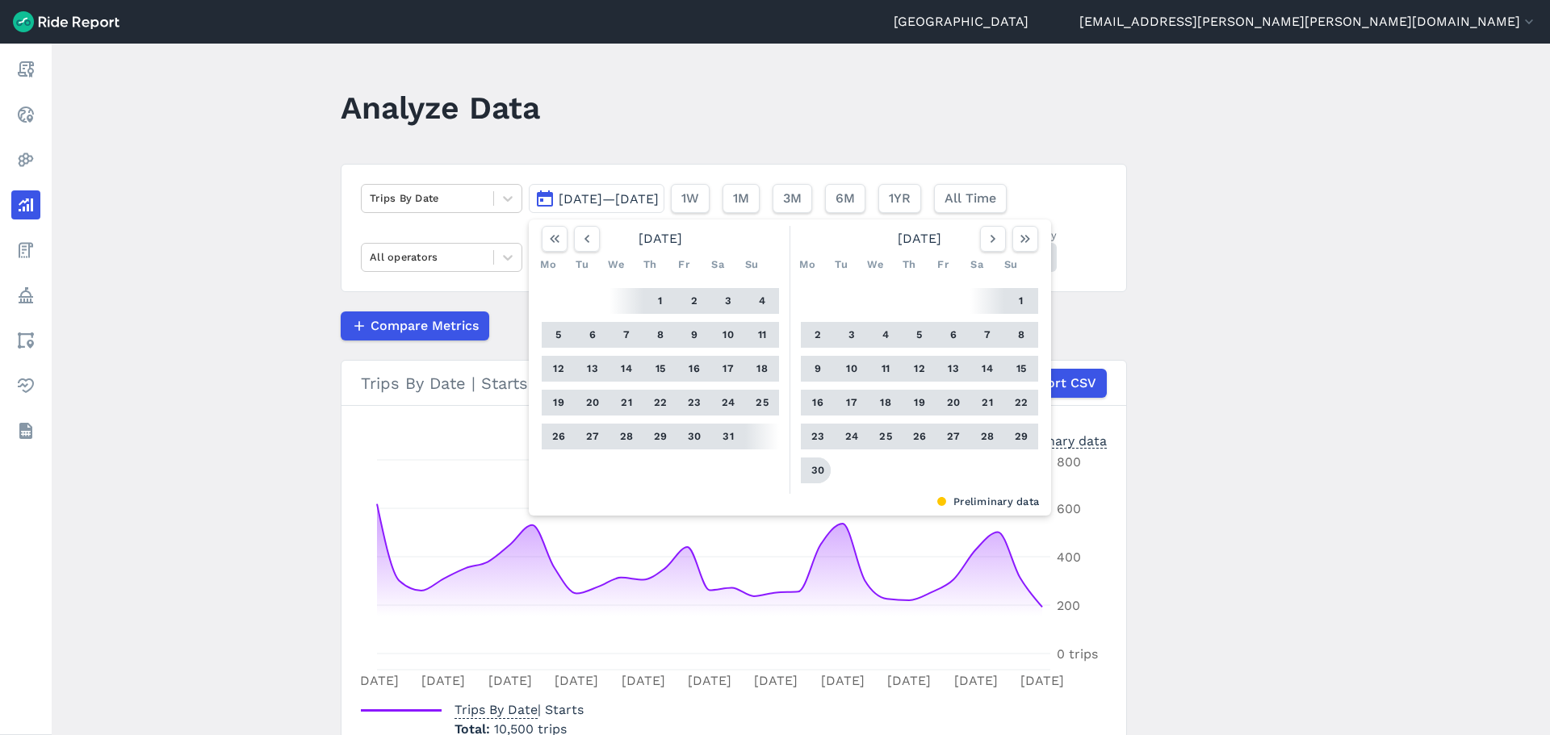
click at [817, 468] on button "30" at bounding box center [818, 471] width 26 height 26
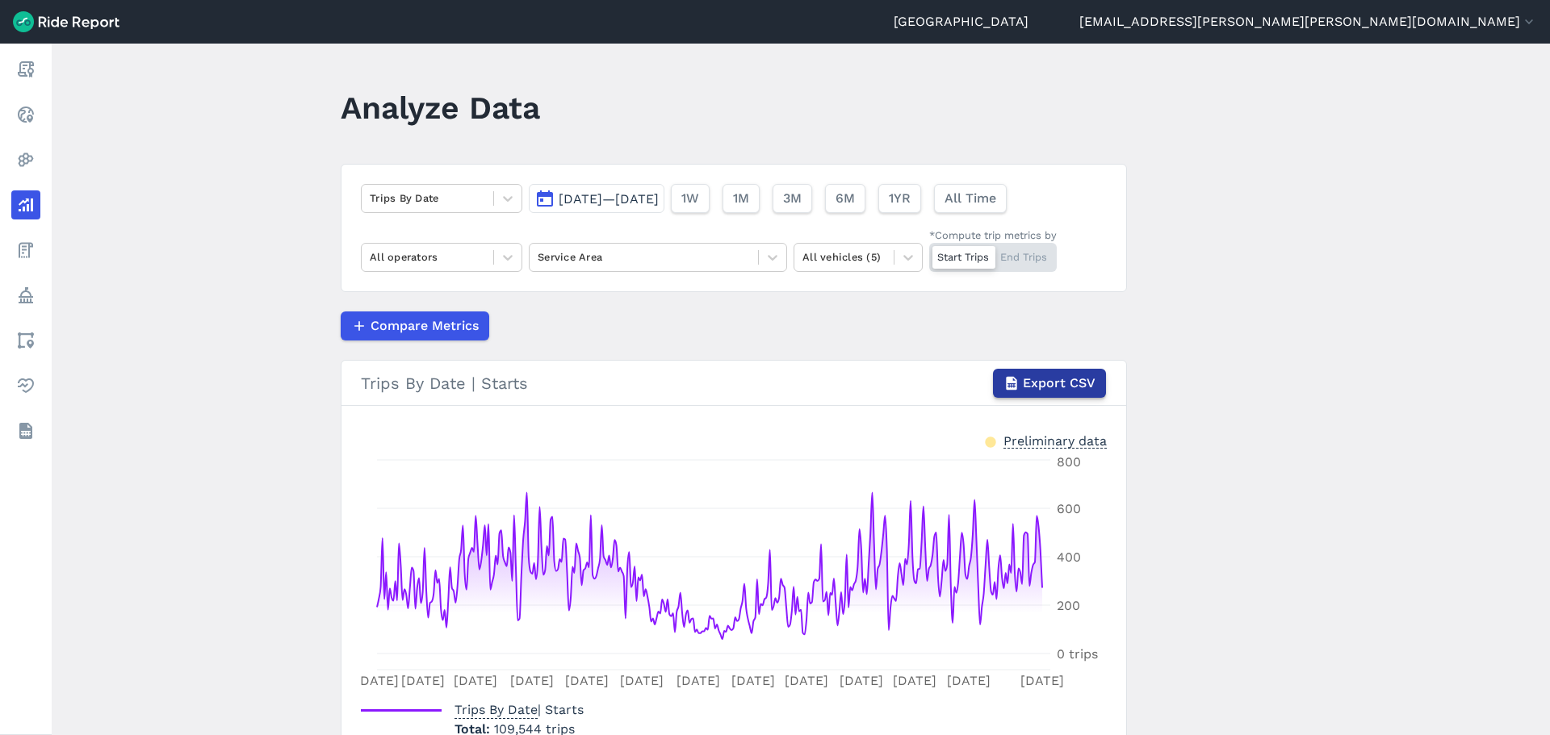
click at [1066, 388] on span "Export CSV" at bounding box center [1059, 383] width 73 height 19
click at [436, 192] on div at bounding box center [427, 198] width 115 height 19
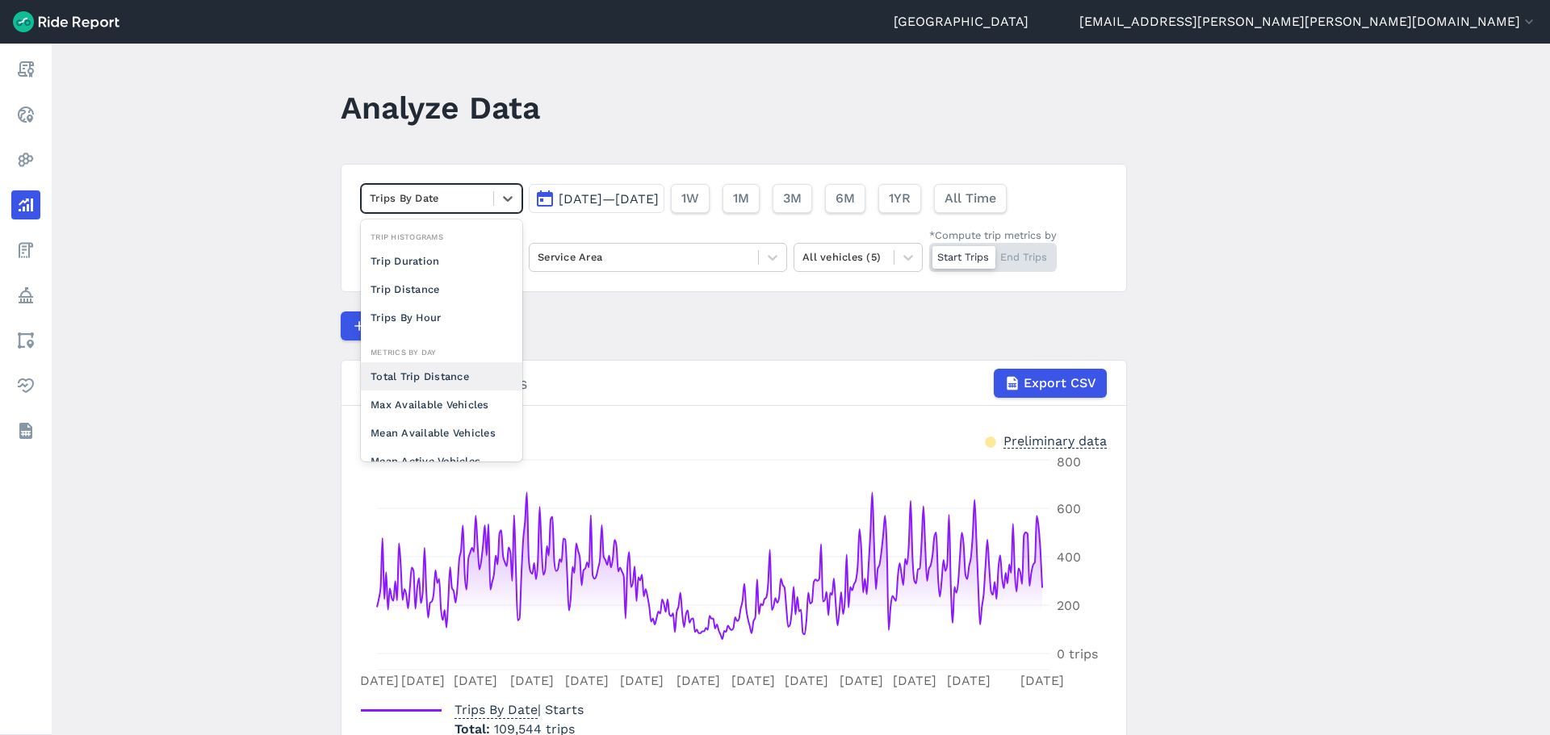
click at [413, 372] on div "Total Trip Distance" at bounding box center [441, 376] width 161 height 28
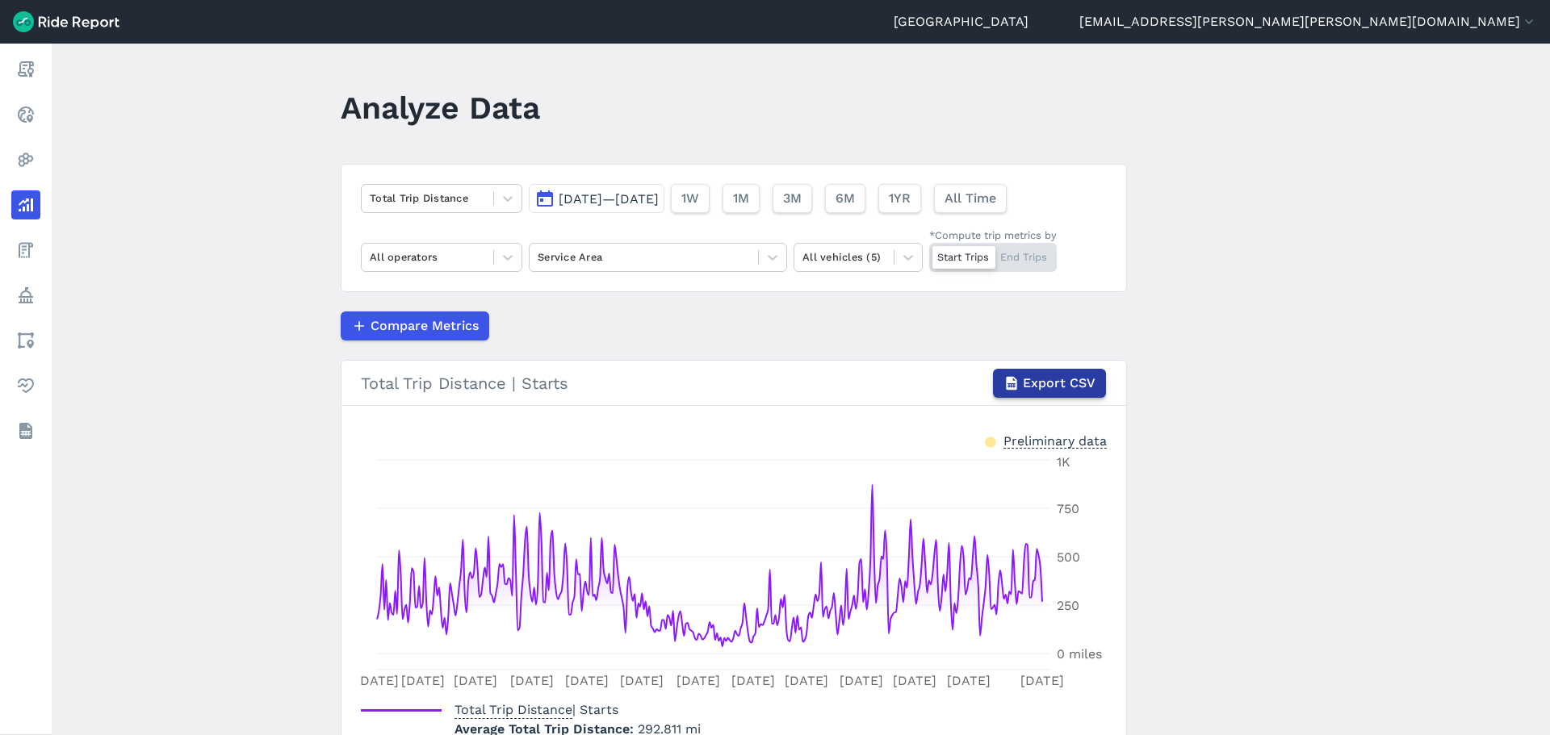
click at [1062, 389] on span "Export CSV" at bounding box center [1059, 383] width 73 height 19
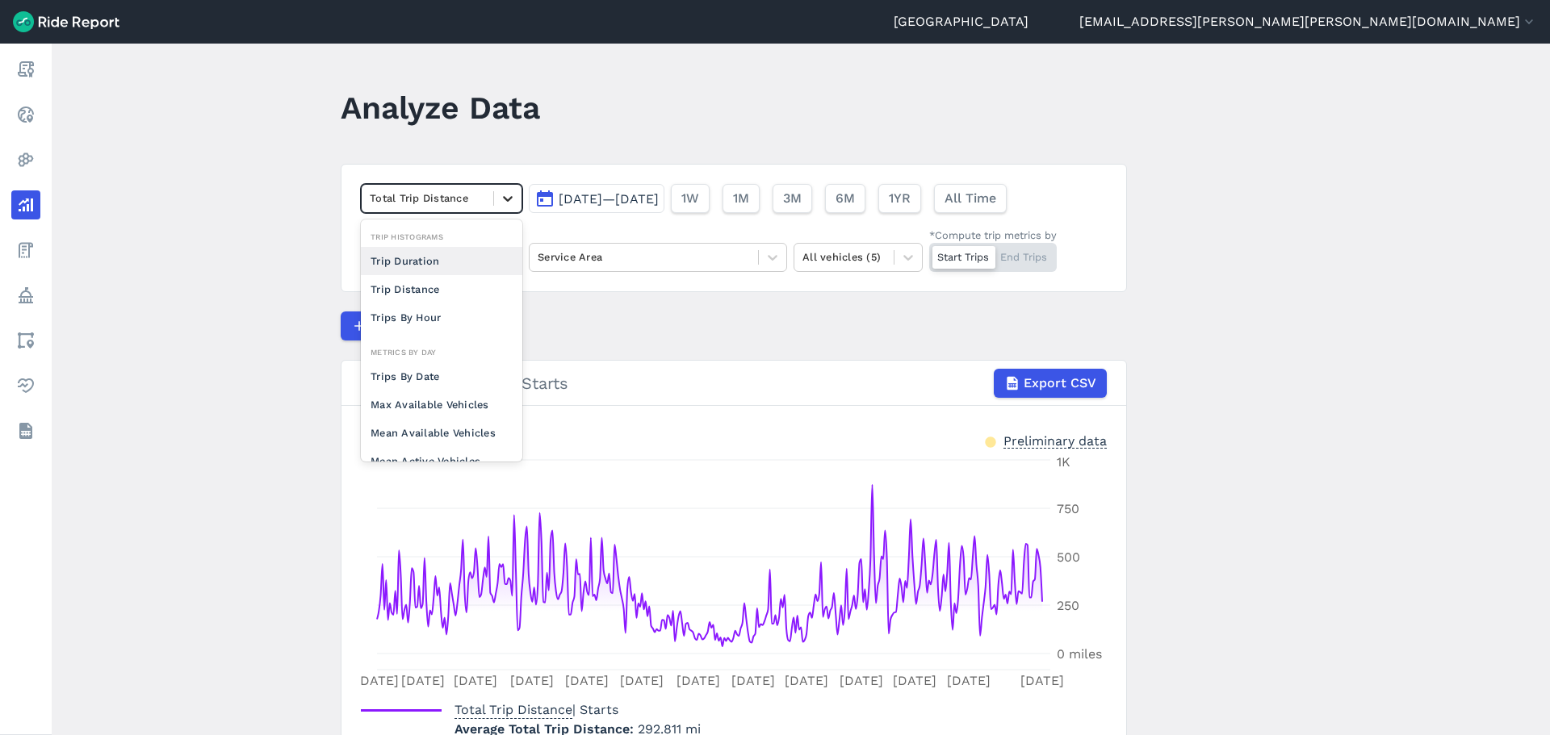
click at [501, 196] on icon at bounding box center [508, 199] width 16 height 16
click at [458, 257] on div "Trip Duration" at bounding box center [441, 261] width 161 height 28
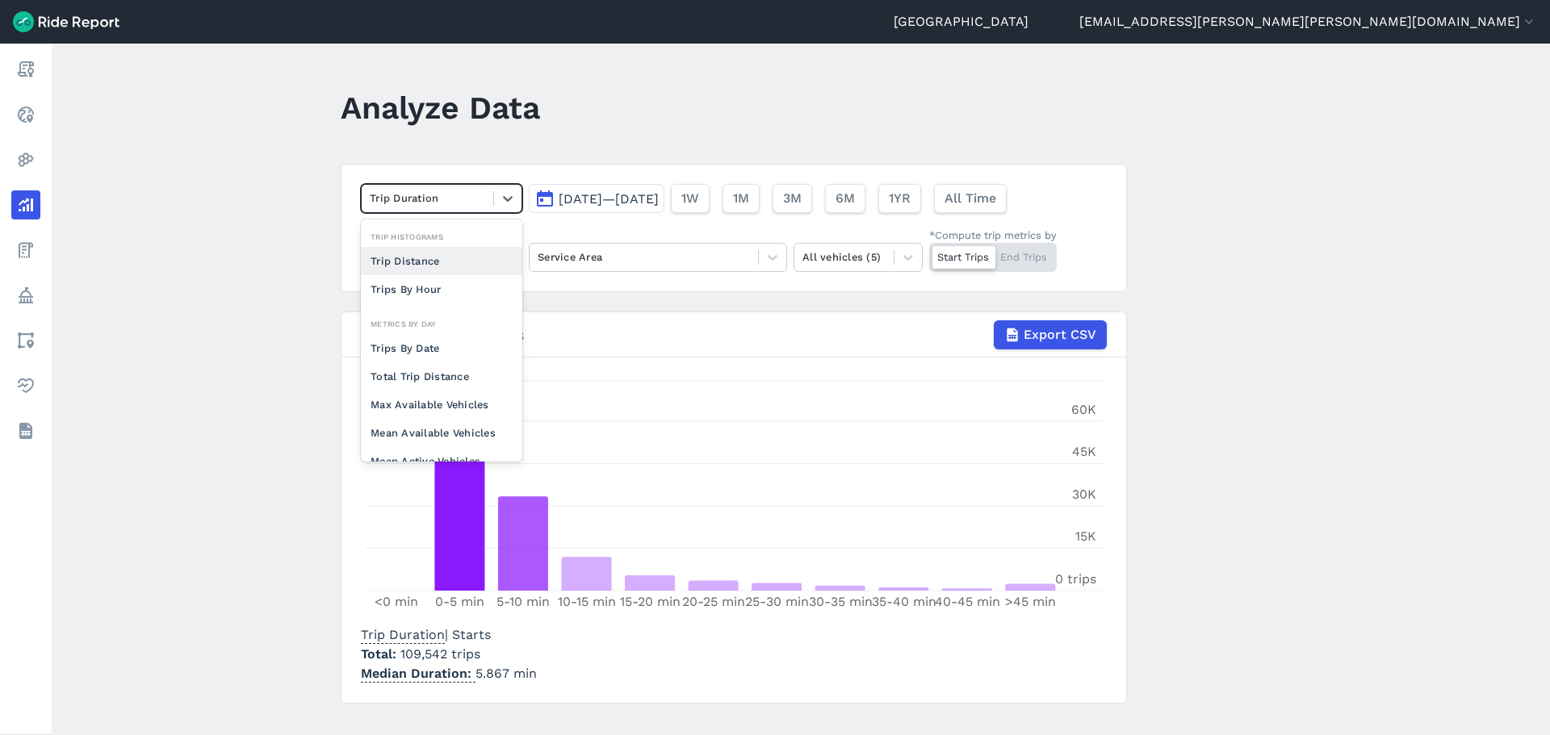
click at [462, 195] on div at bounding box center [427, 198] width 115 height 19
click at [292, 245] on main "Analyze Data option Trip Distance focused, 0 of 2. 10 results available. Use Up…" at bounding box center [801, 390] width 1498 height 692
click at [374, 197] on div at bounding box center [427, 198] width 115 height 19
click at [402, 398] on div "Max Available Vehicles" at bounding box center [441, 405] width 161 height 28
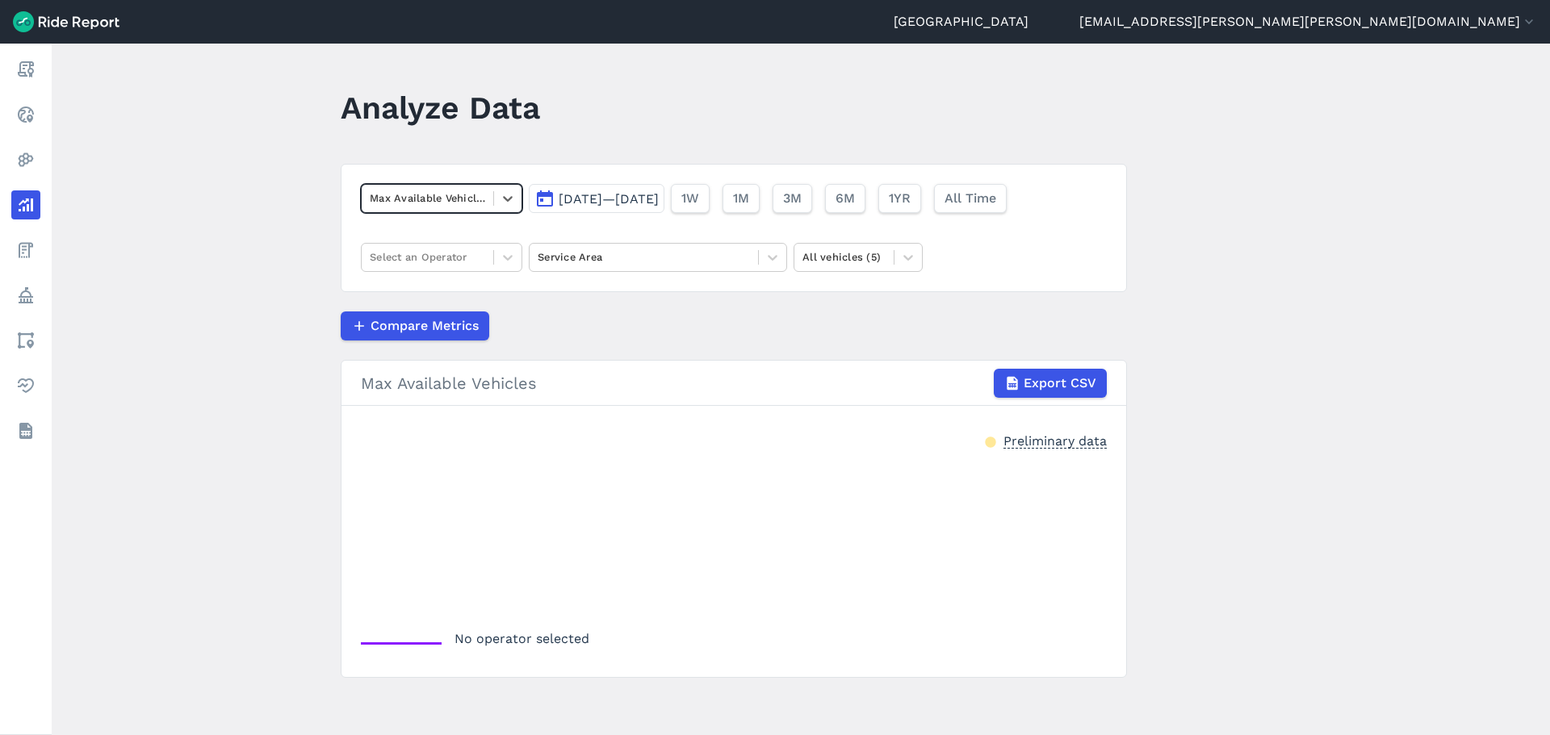
click at [247, 313] on main "Analyze Data option Max Available Vehicles, selected. Select is focused ,type t…" at bounding box center [801, 390] width 1498 height 692
click at [451, 193] on div at bounding box center [427, 198] width 115 height 19
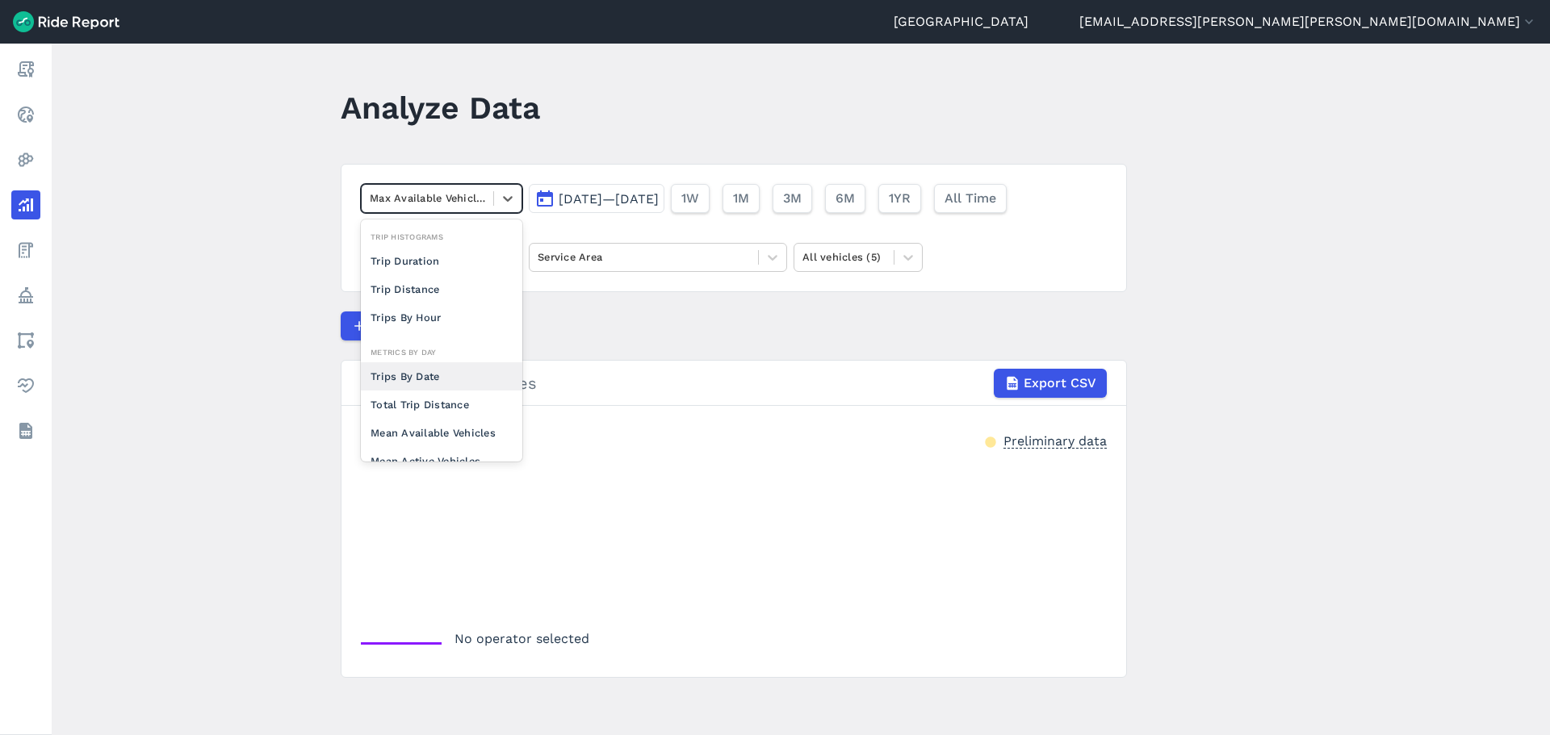
scroll to position [81, 0]
click at [477, 350] on div "Mean Available Vehicles" at bounding box center [441, 352] width 161 height 28
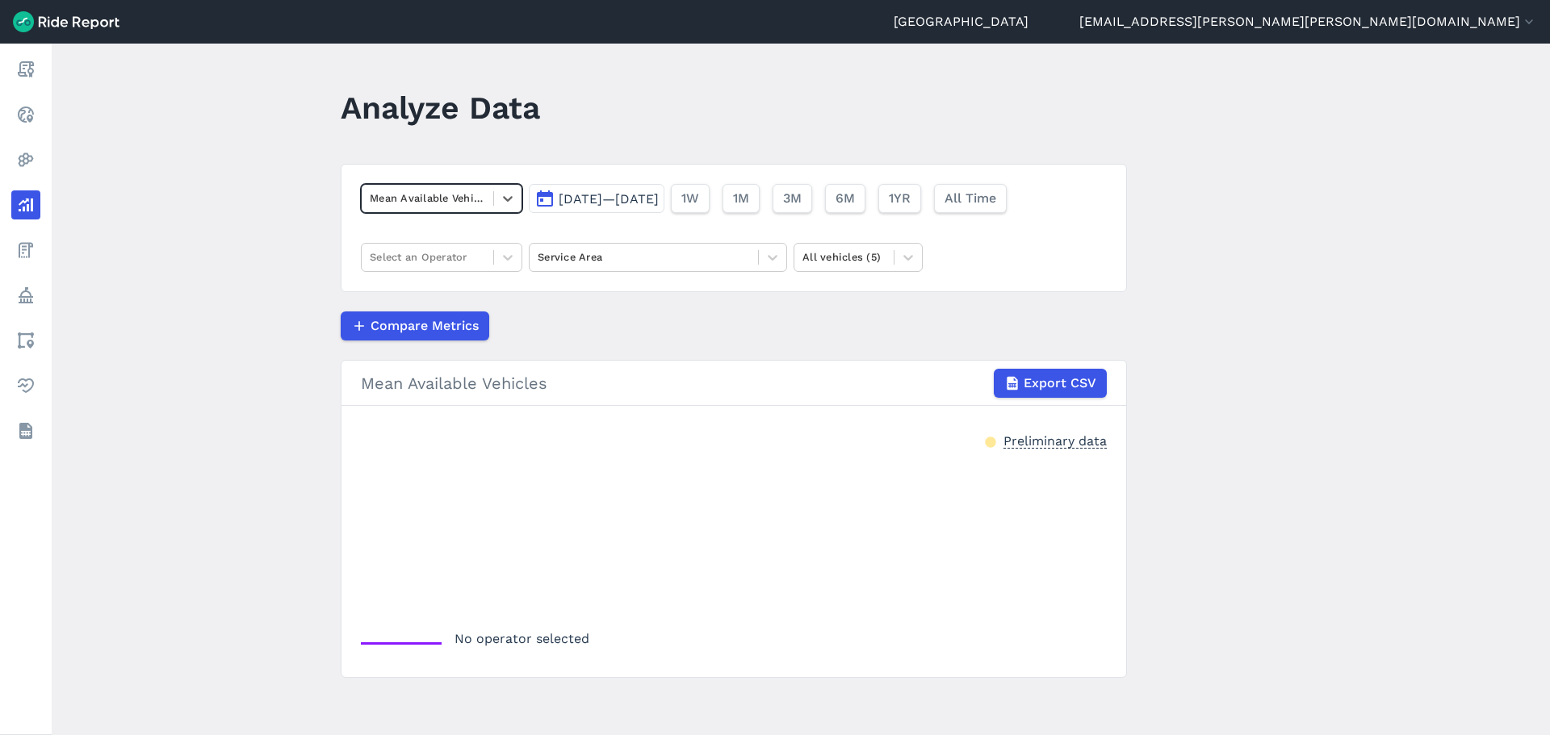
click at [467, 189] on div at bounding box center [427, 198] width 115 height 19
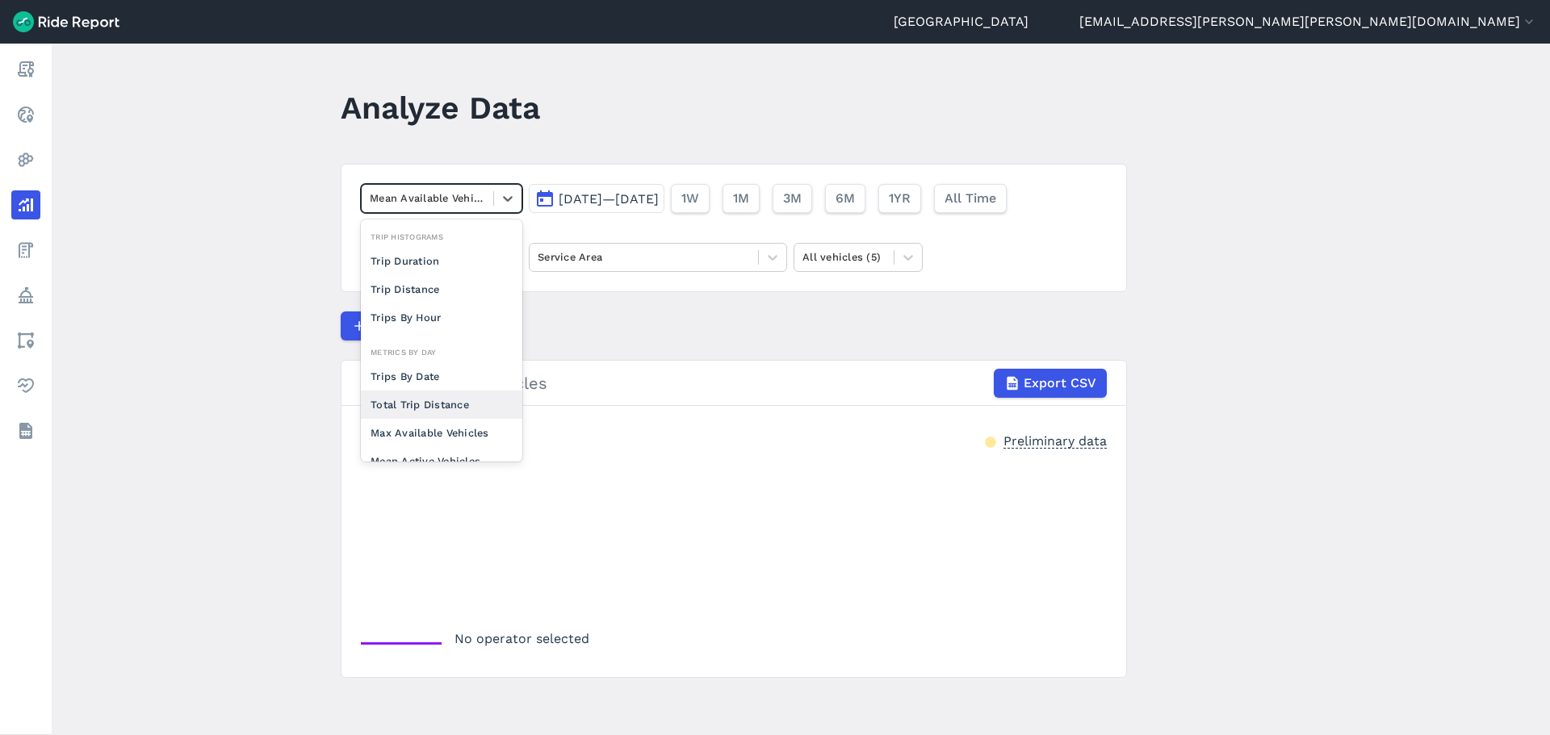
scroll to position [81, 0]
click at [445, 405] on div "Trips Per Mean Available Vehicle" at bounding box center [441, 418] width 161 height 44
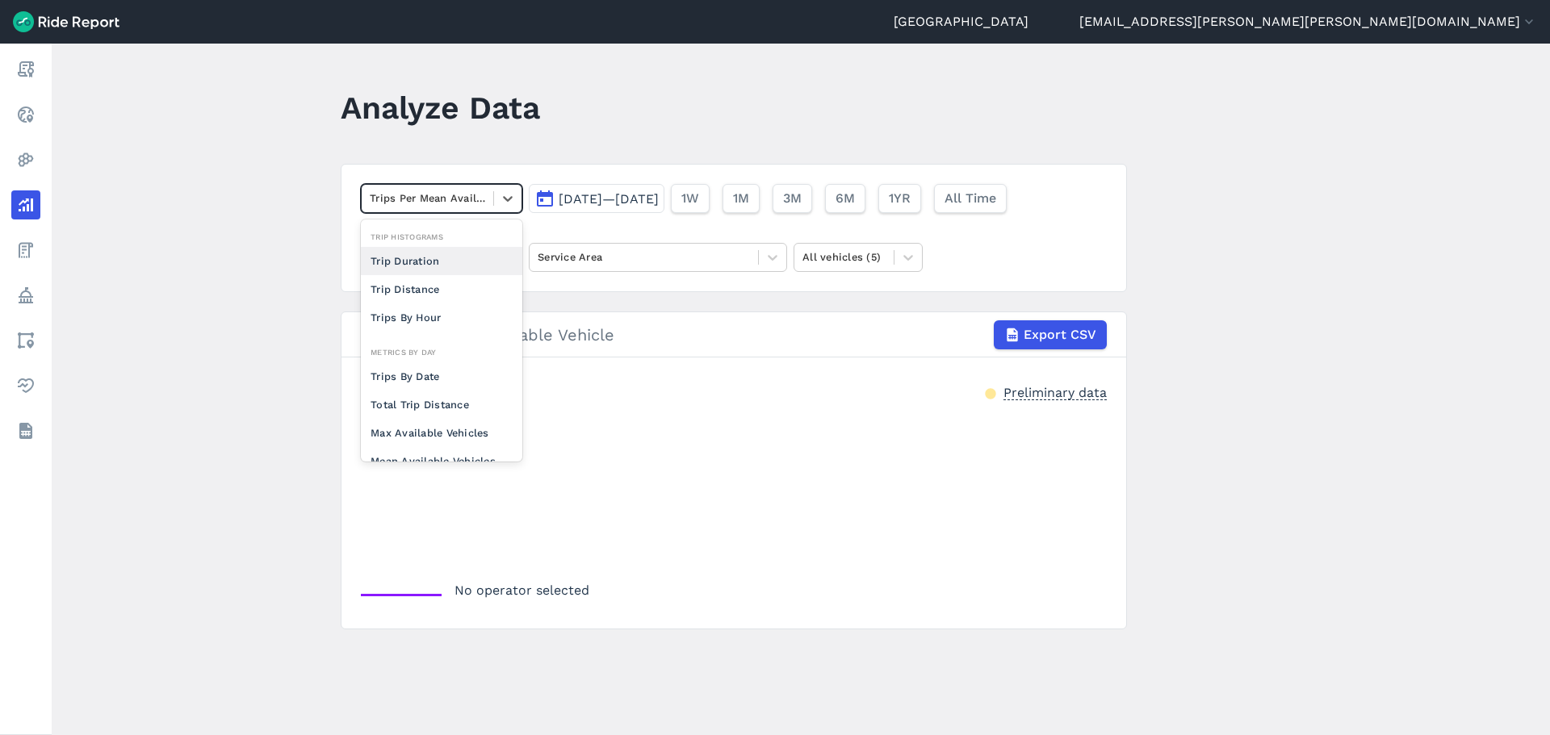
click at [455, 199] on div at bounding box center [427, 198] width 115 height 19
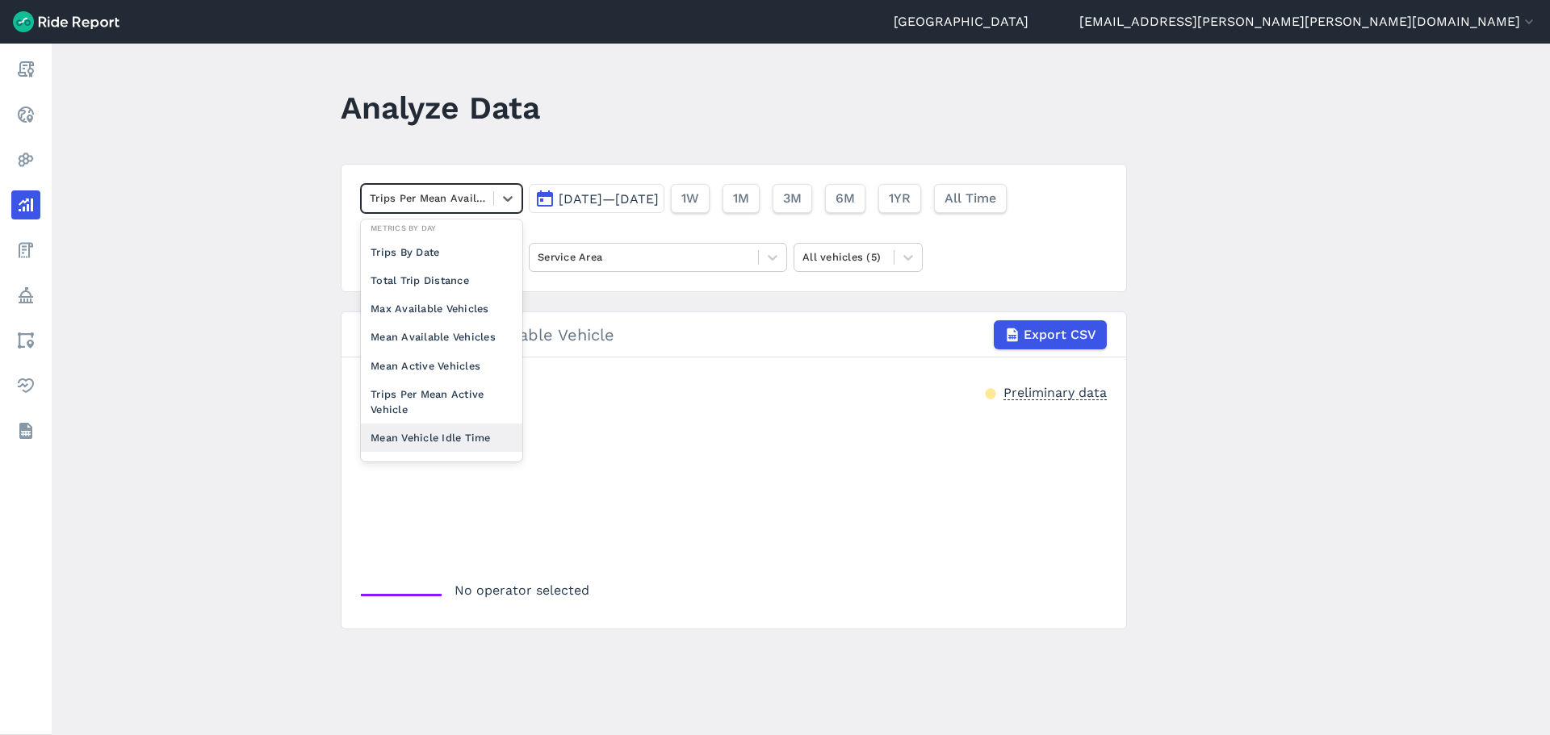
click at [436, 434] on div "Mean Vehicle Idle Time" at bounding box center [441, 438] width 161 height 28
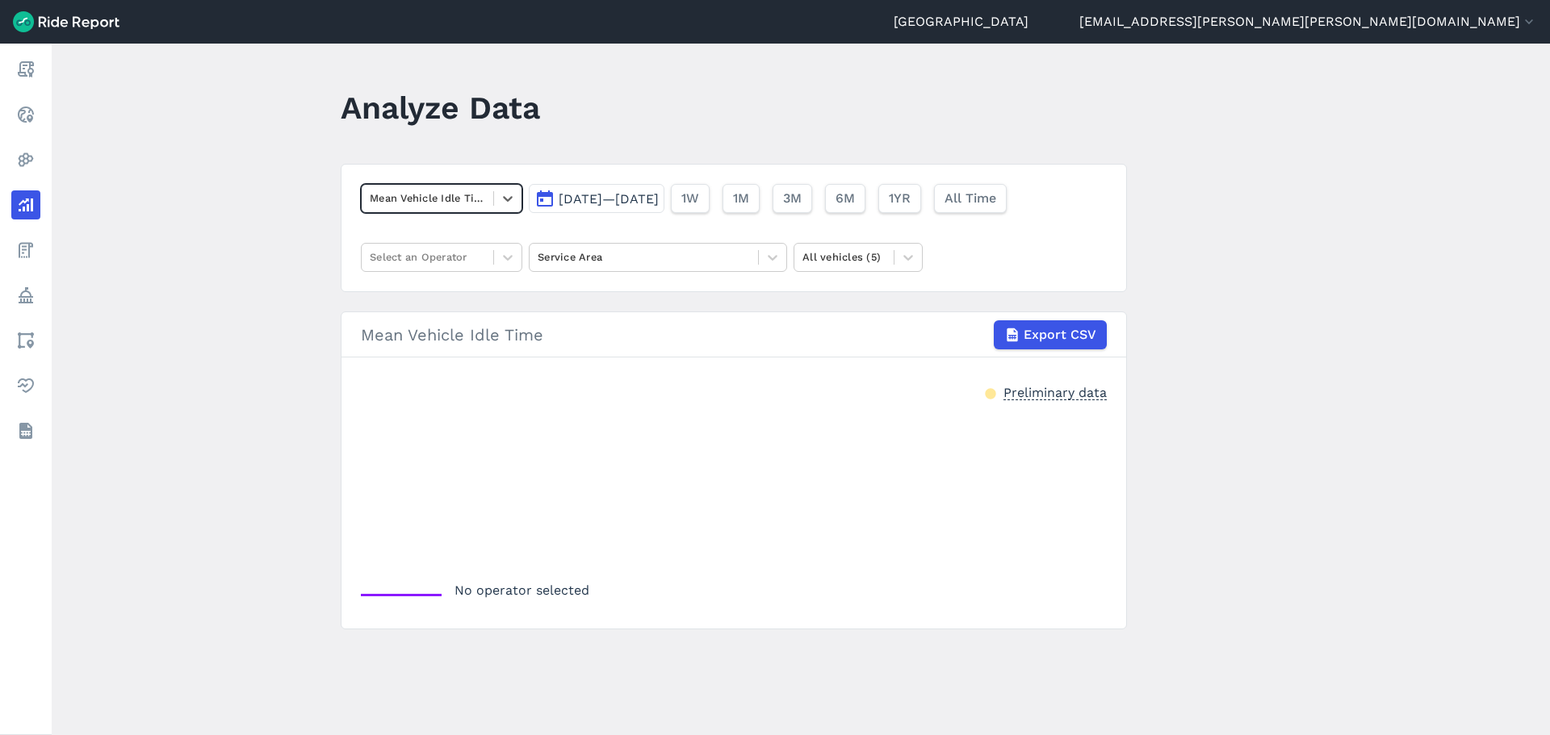
click at [429, 197] on div at bounding box center [427, 198] width 115 height 19
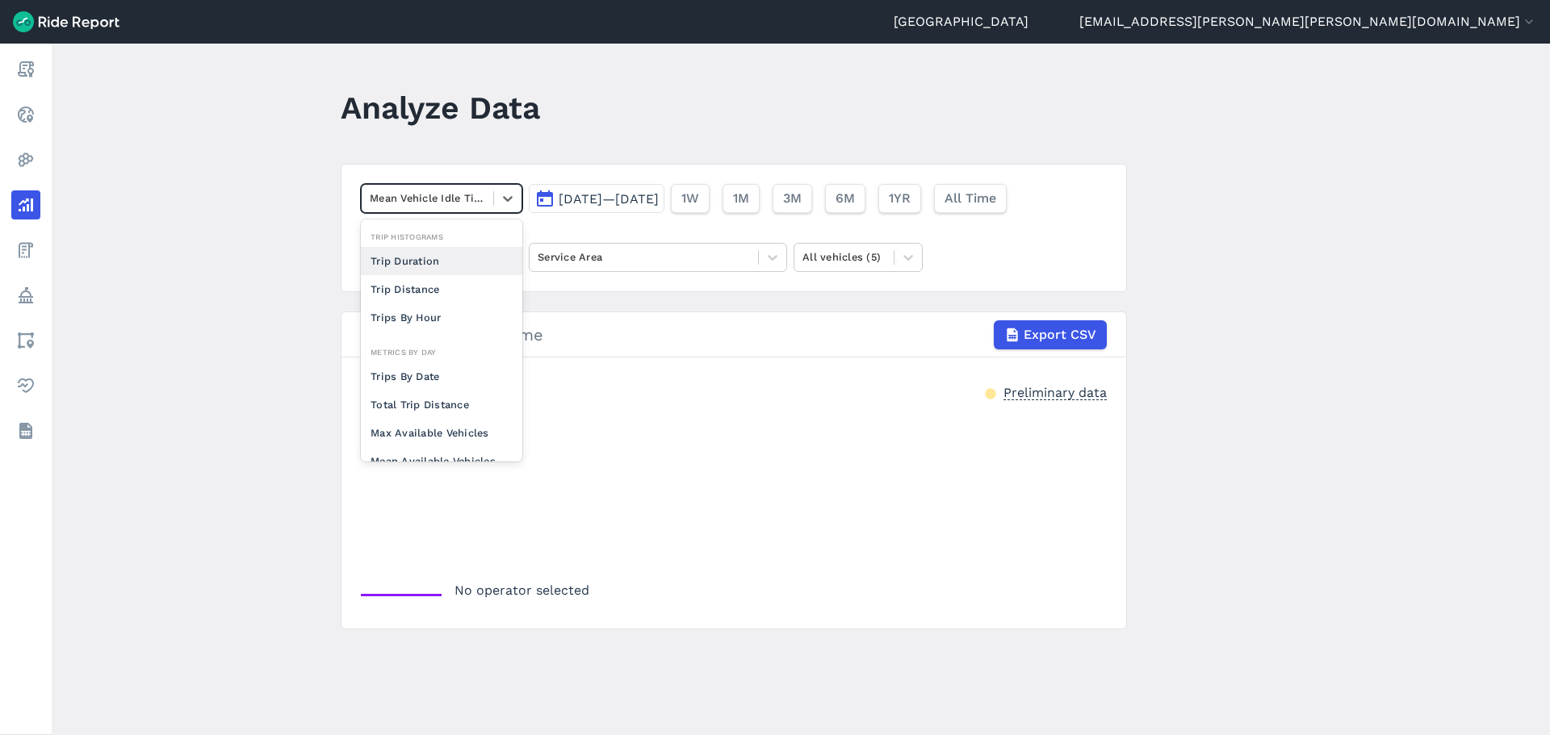
click at [422, 259] on div "Trip Duration" at bounding box center [441, 261] width 161 height 28
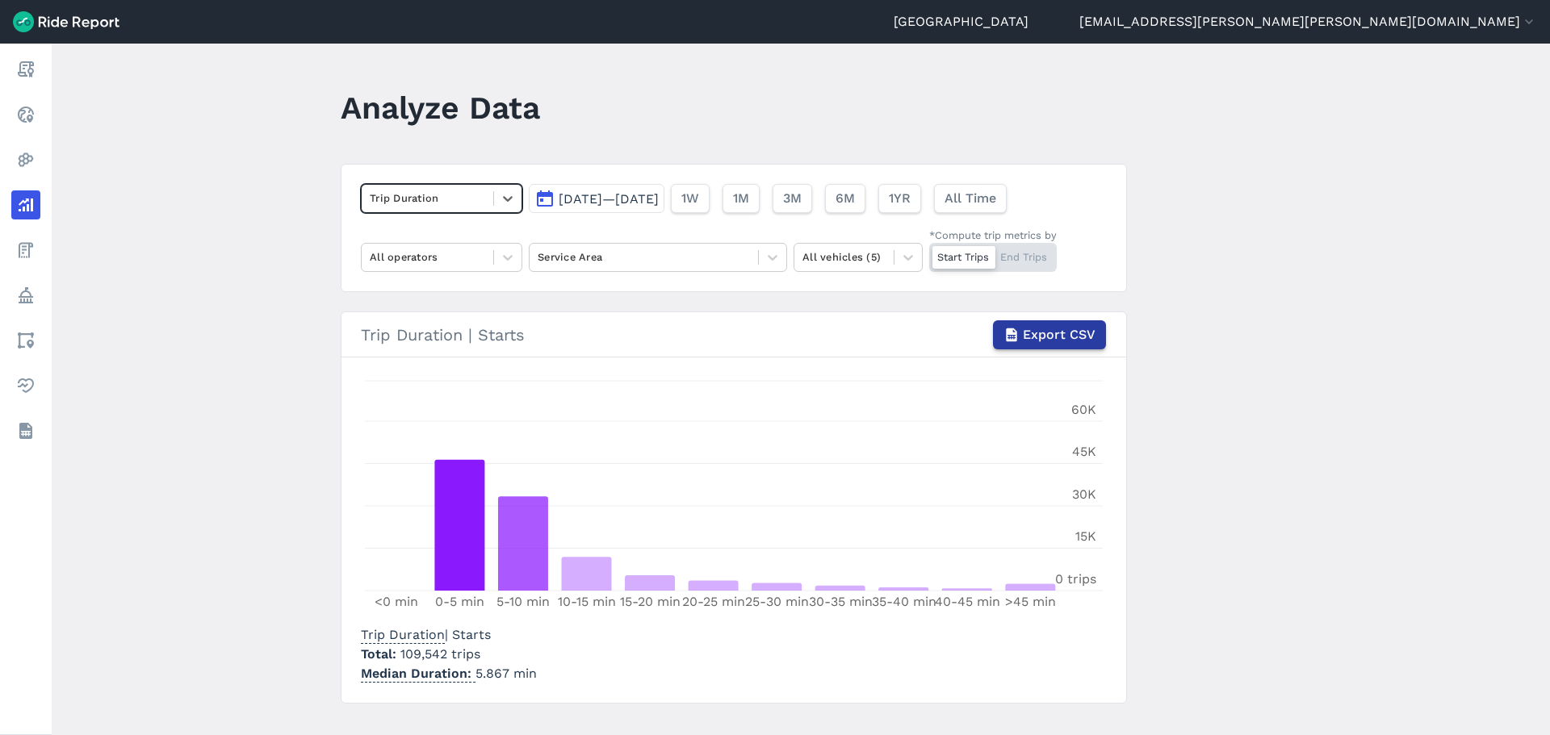
click at [1063, 331] on span "Export CSV" at bounding box center [1059, 334] width 73 height 19
click at [476, 195] on div at bounding box center [427, 198] width 115 height 19
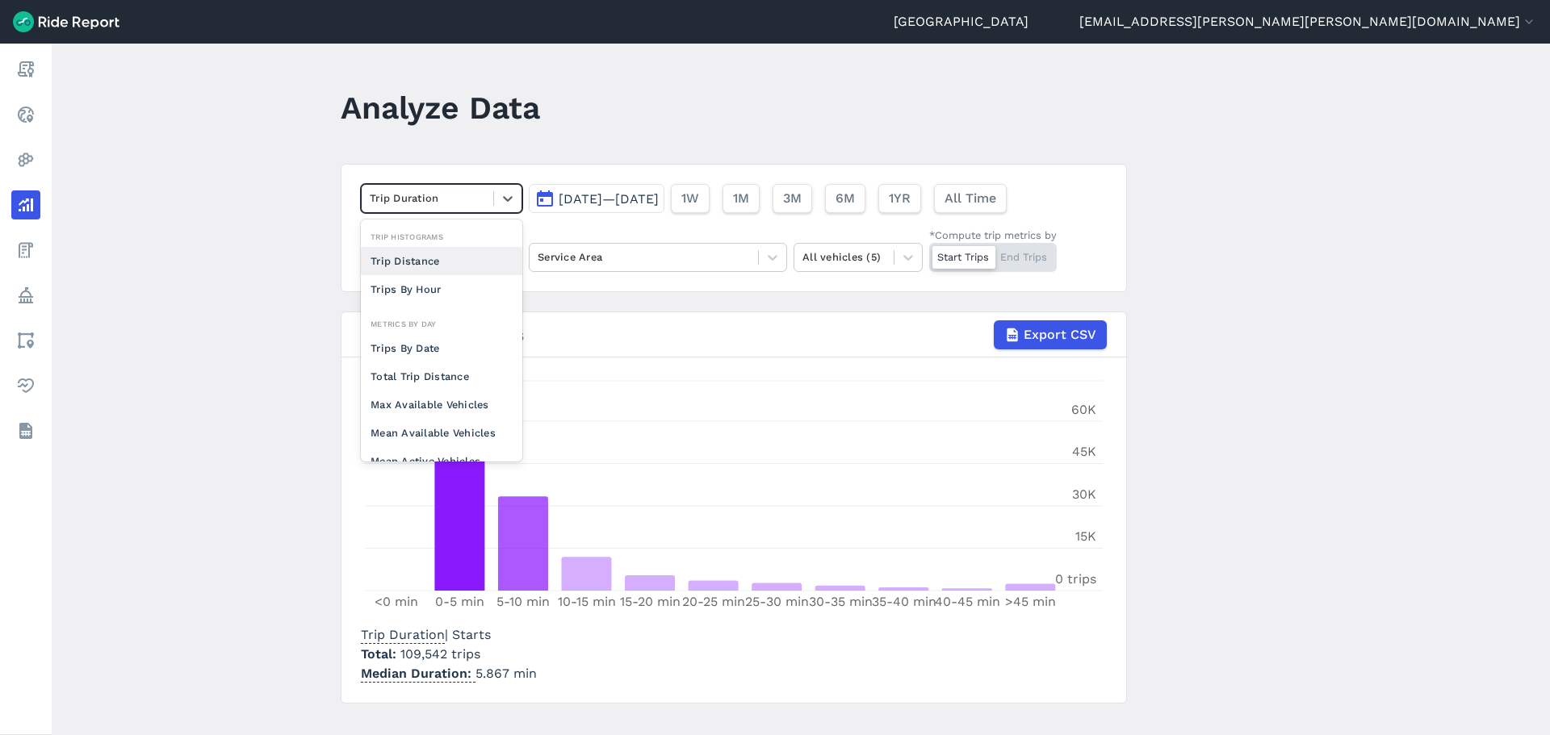
click at [448, 262] on div "Trip Distance" at bounding box center [441, 261] width 161 height 28
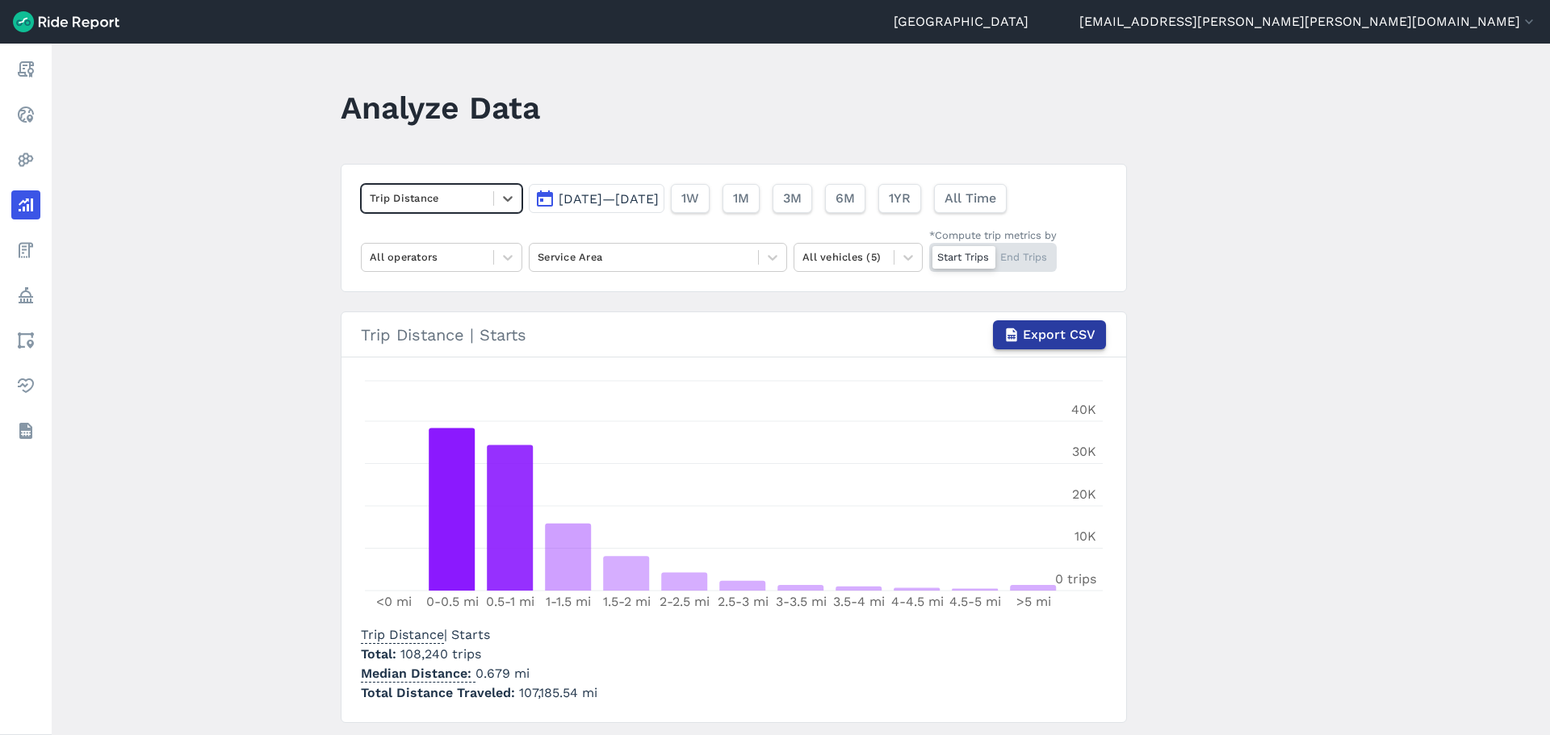
click at [1056, 341] on span "Export CSV" at bounding box center [1059, 334] width 73 height 19
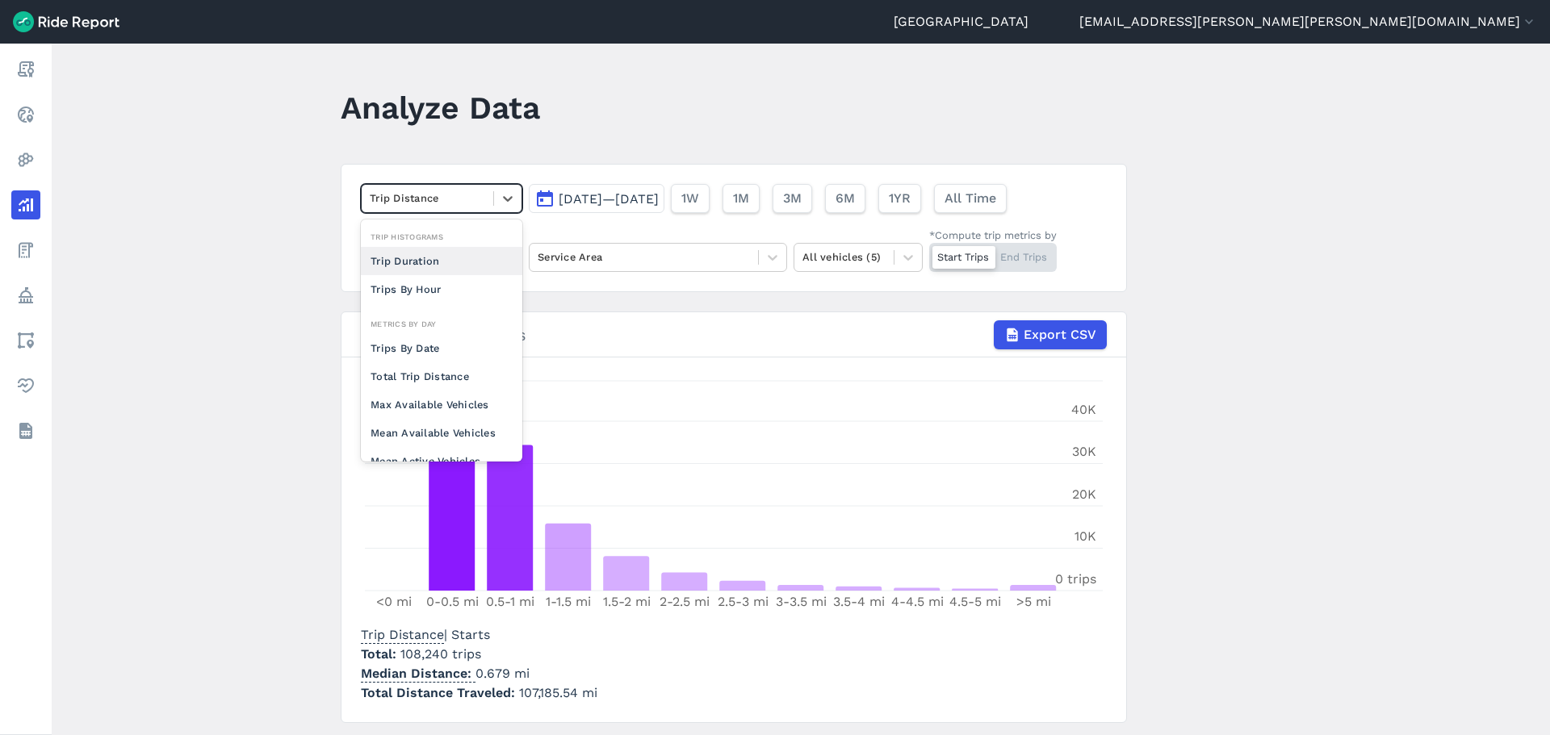
click at [469, 210] on div "Trip Distance" at bounding box center [428, 198] width 132 height 25
click at [444, 287] on div "Trips By Hour" at bounding box center [441, 289] width 161 height 28
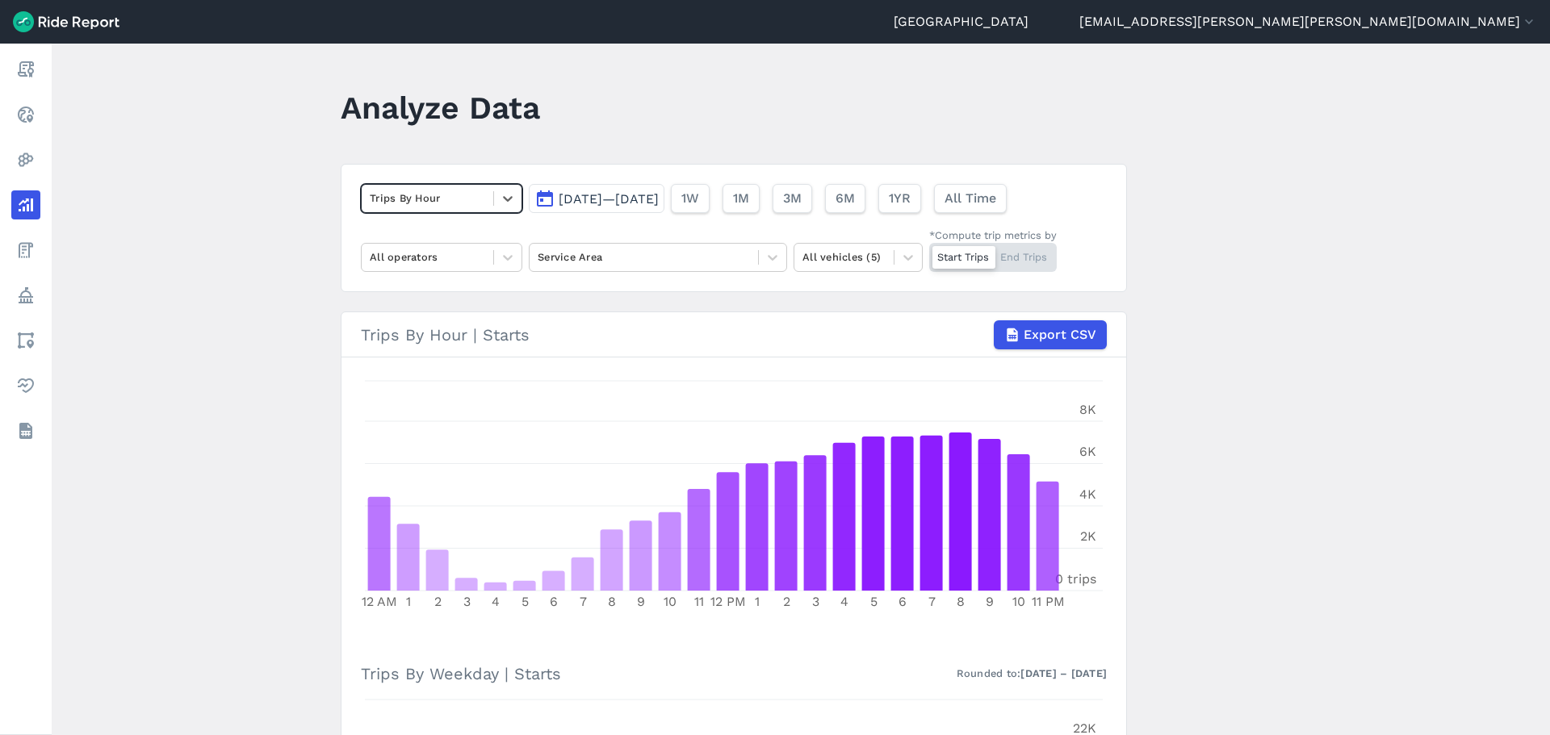
click at [1310, 341] on main "Analyze Data option Trips By Hour, selected. Select is focused ,type to refine …" at bounding box center [801, 390] width 1498 height 692
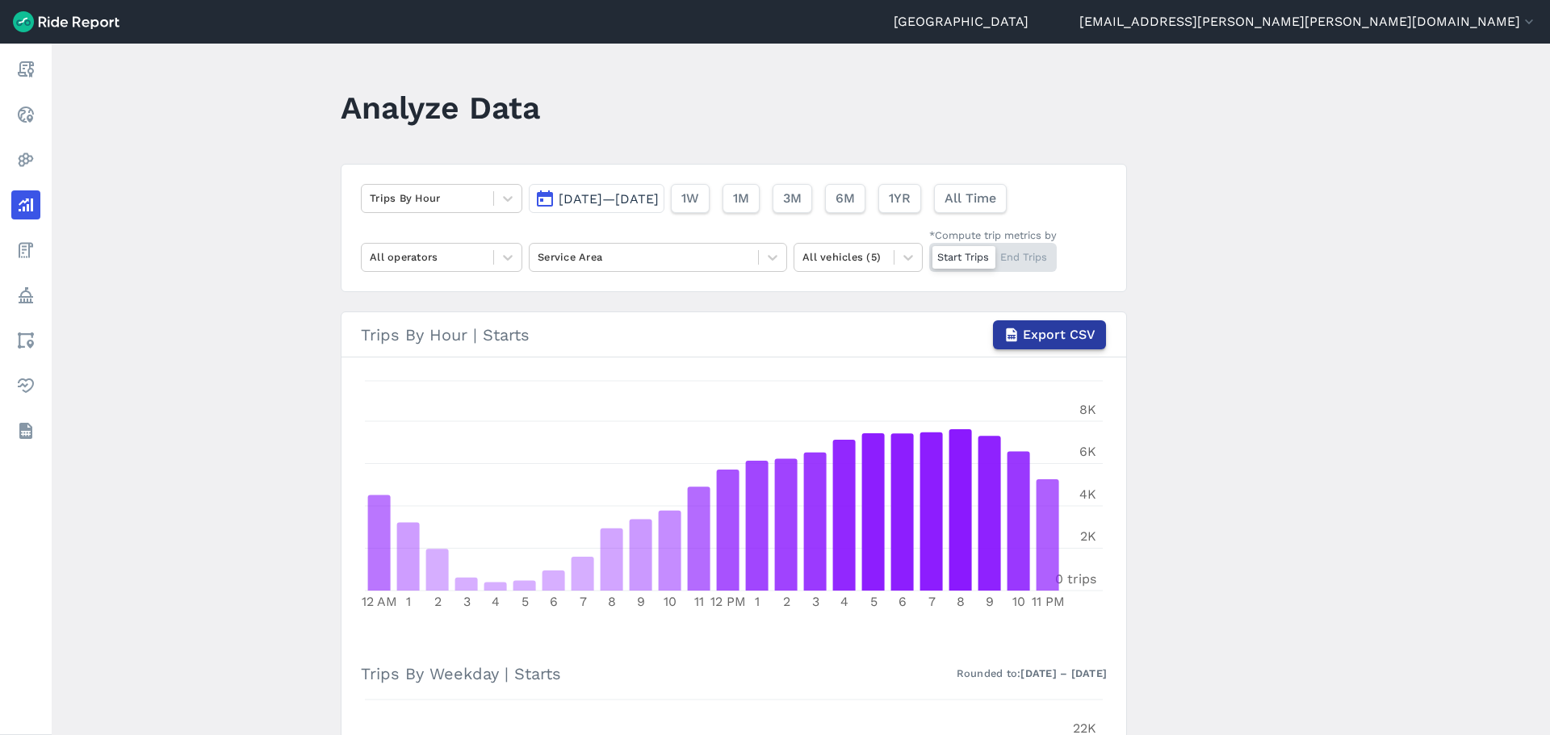
click at [1066, 330] on span "Export CSV" at bounding box center [1059, 334] width 73 height 19
click at [404, 203] on div at bounding box center [427, 198] width 115 height 19
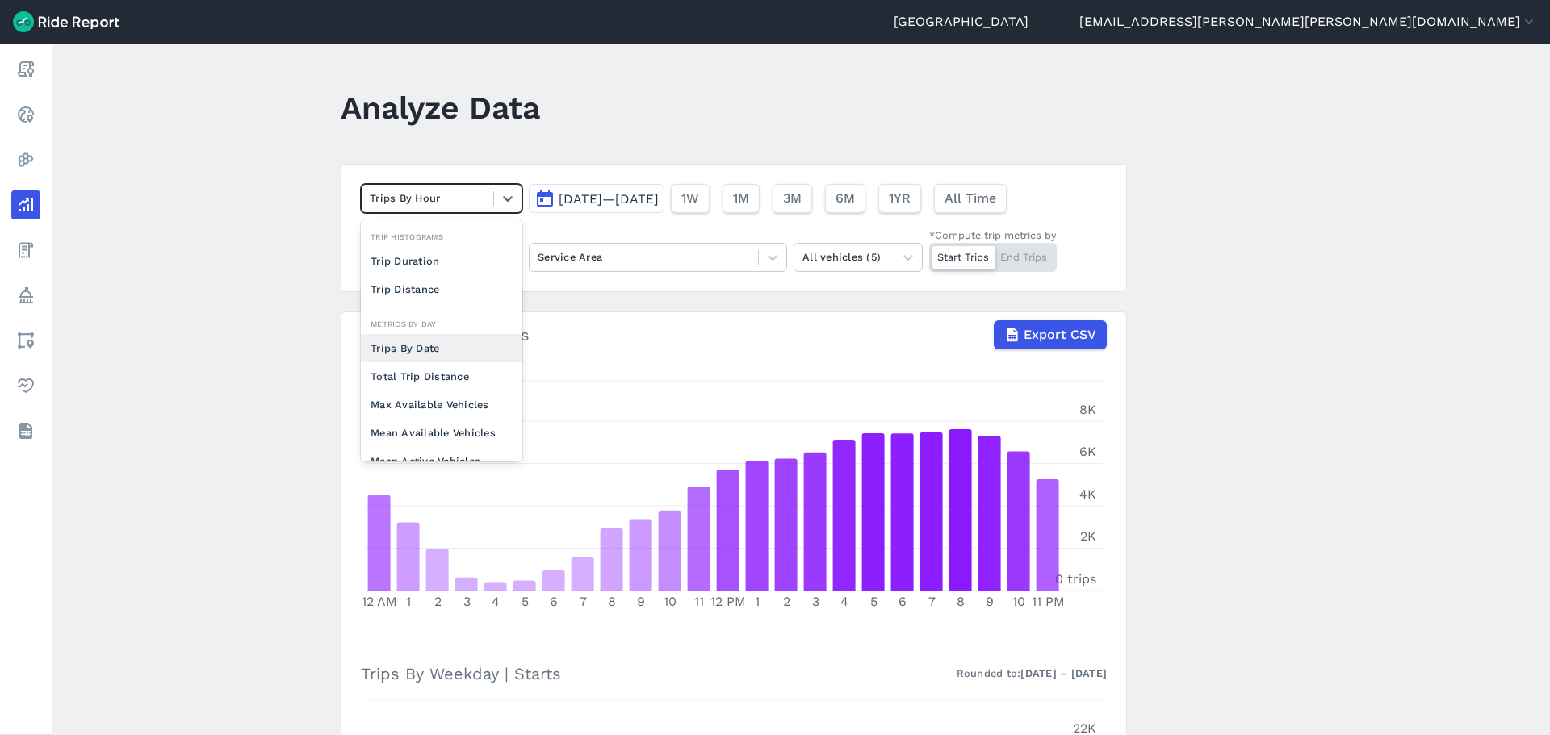
click at [461, 346] on div "Trips By Date" at bounding box center [441, 348] width 161 height 28
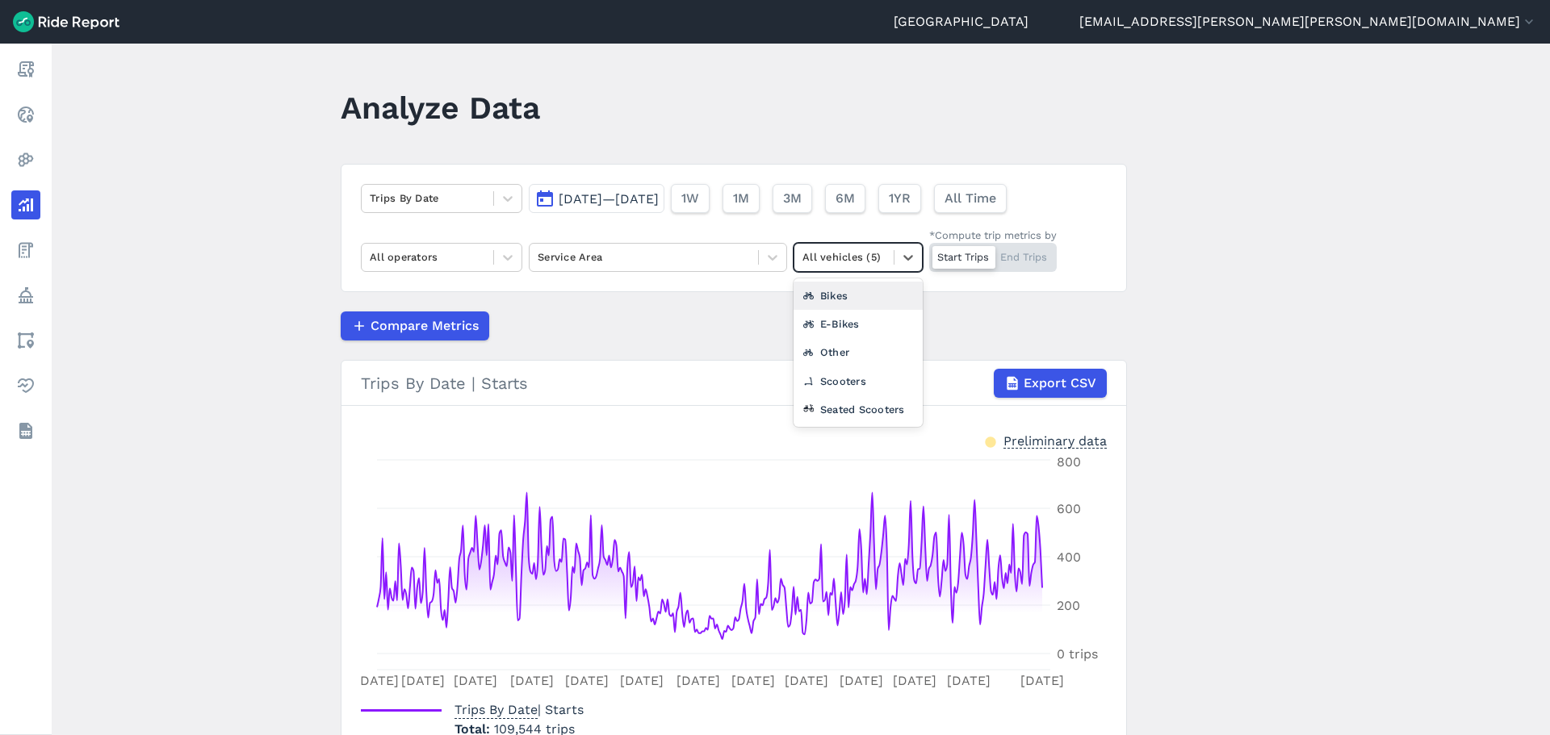
click at [819, 262] on div at bounding box center [843, 257] width 83 height 19
click at [860, 379] on div "Scooters" at bounding box center [858, 381] width 129 height 28
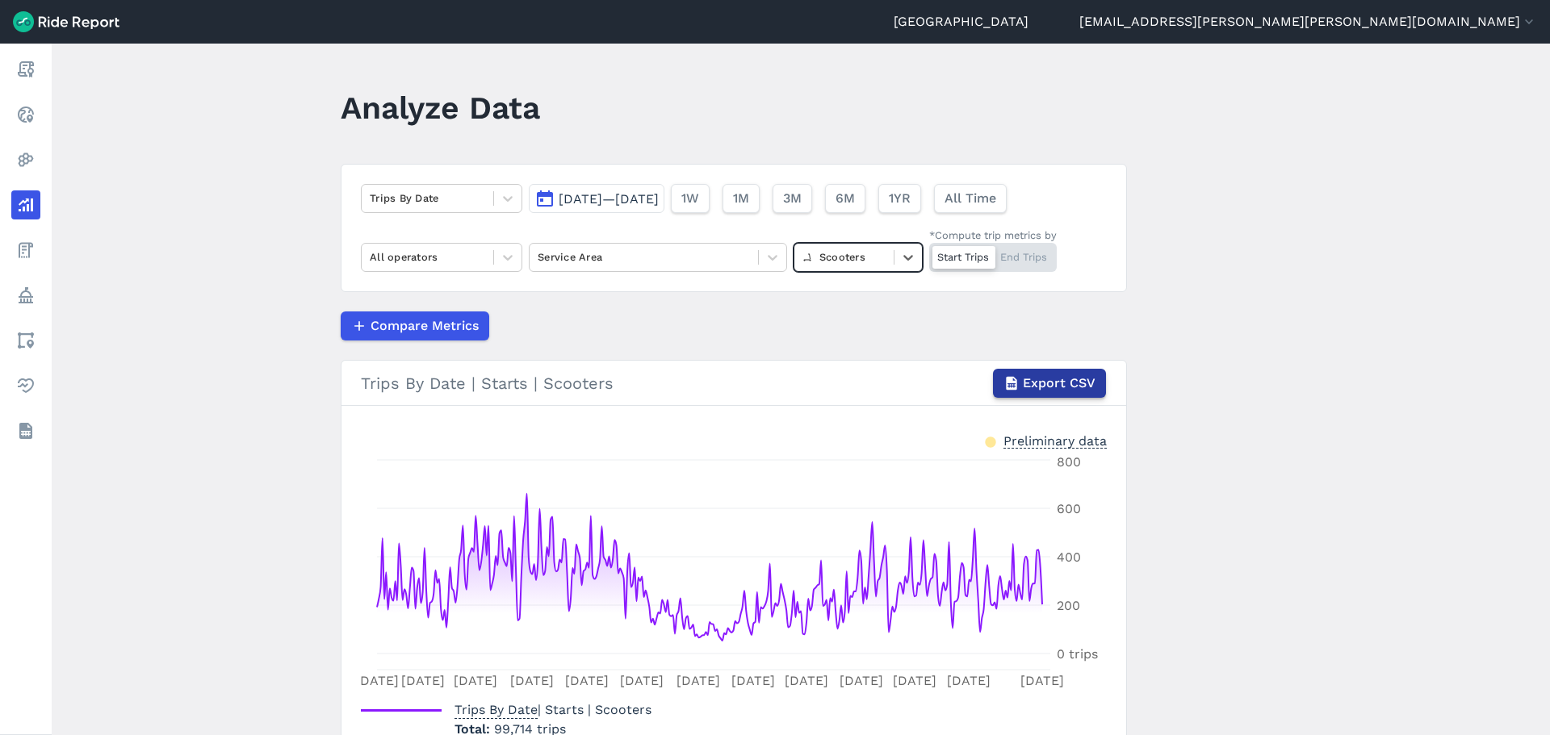
click at [1037, 379] on span "Export CSV" at bounding box center [1059, 383] width 73 height 19
click at [1284, 328] on main "Analyze Data Trips By Date [DATE]—[DATE] 1W 1M 3M 6M 1YR All Time All operators…" at bounding box center [801, 390] width 1498 height 692
click at [488, 201] on div "Trips By Date" at bounding box center [428, 198] width 132 height 25
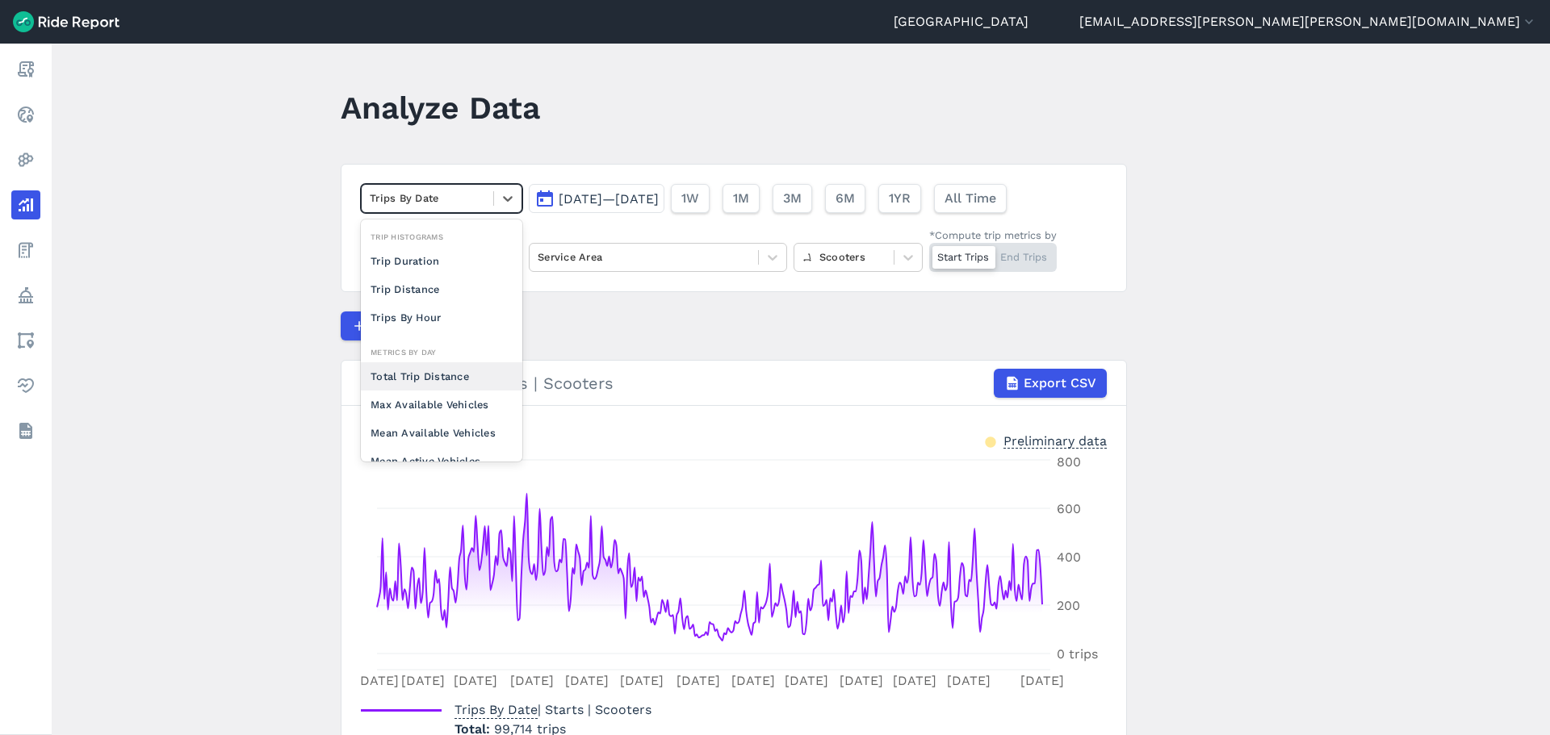
click at [433, 378] on div "Total Trip Distance" at bounding box center [441, 376] width 161 height 28
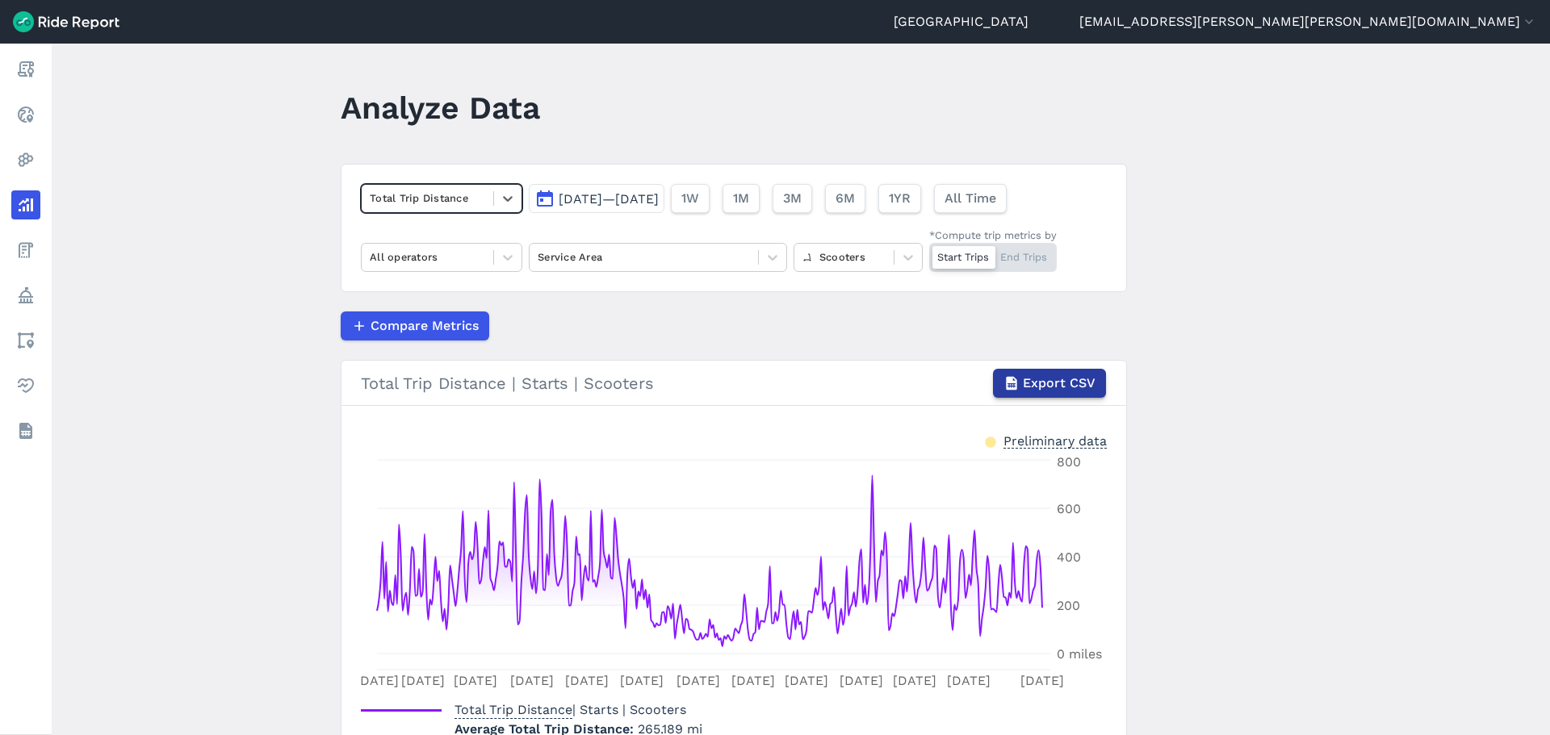
click at [1037, 379] on span "Export CSV" at bounding box center [1059, 383] width 73 height 19
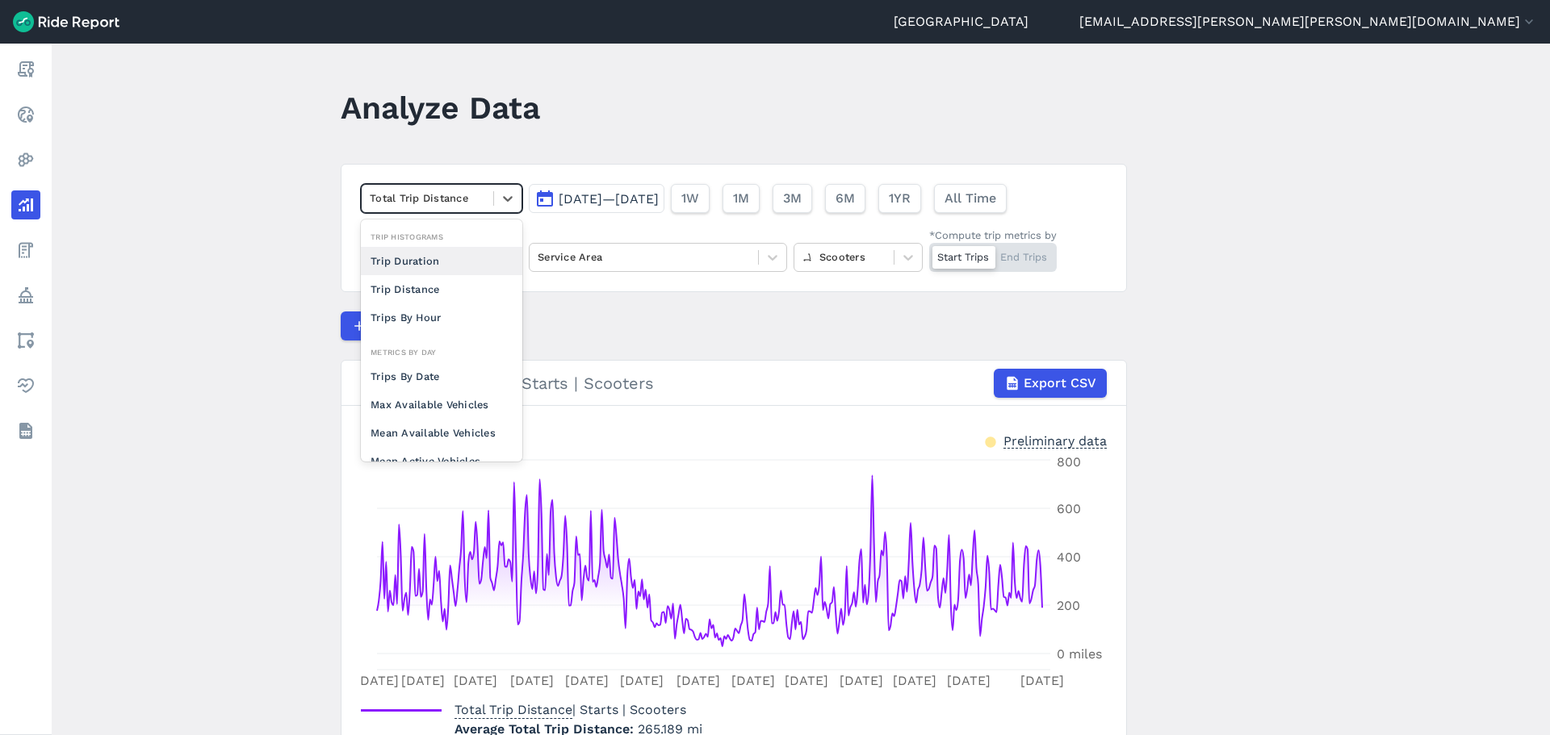
click at [464, 186] on div "Total Trip Distance" at bounding box center [428, 198] width 132 height 25
click at [437, 406] on div "Max Available Vehicles" at bounding box center [441, 405] width 161 height 28
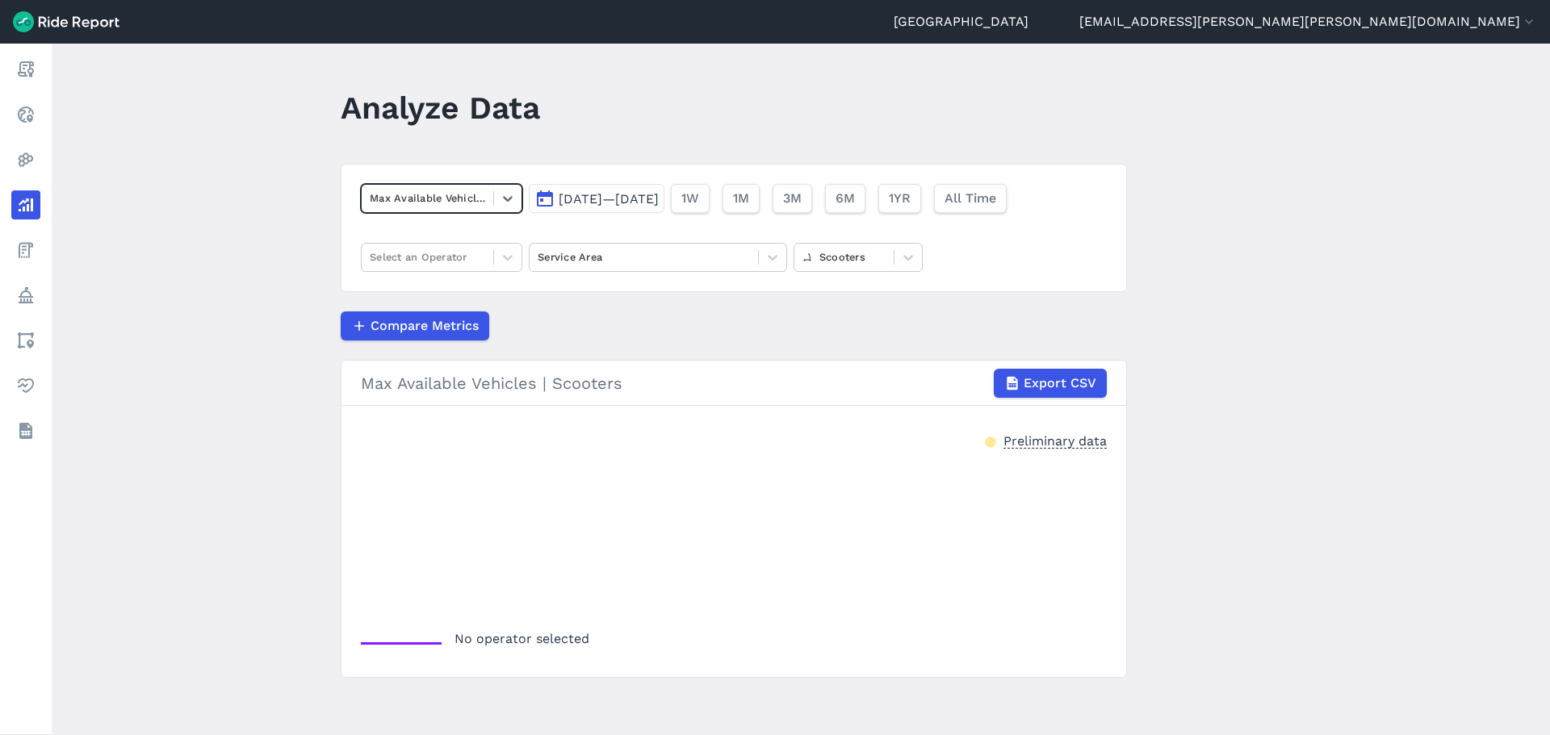
click at [425, 197] on div at bounding box center [427, 198] width 115 height 19
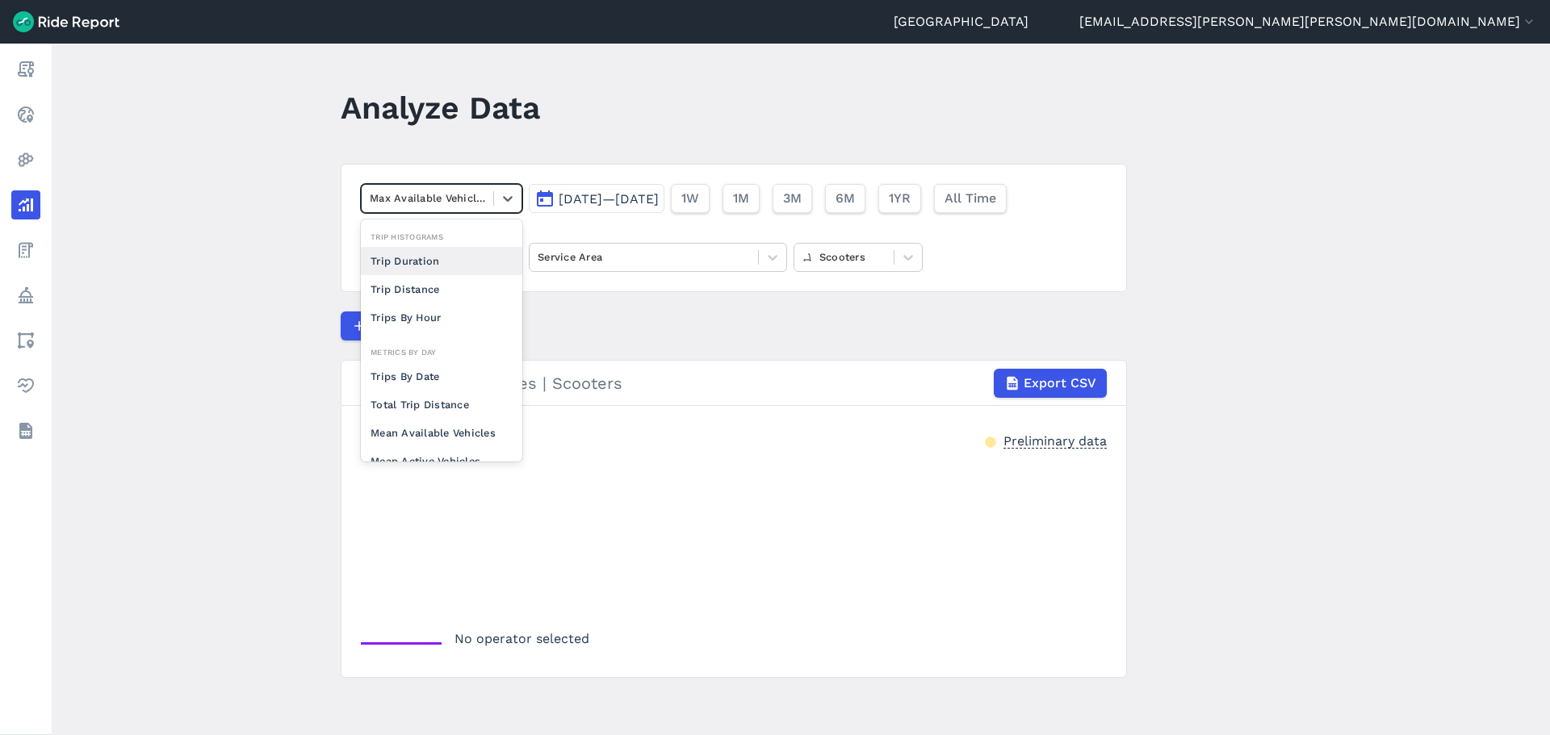
click at [430, 253] on div "Trip Duration" at bounding box center [441, 261] width 161 height 28
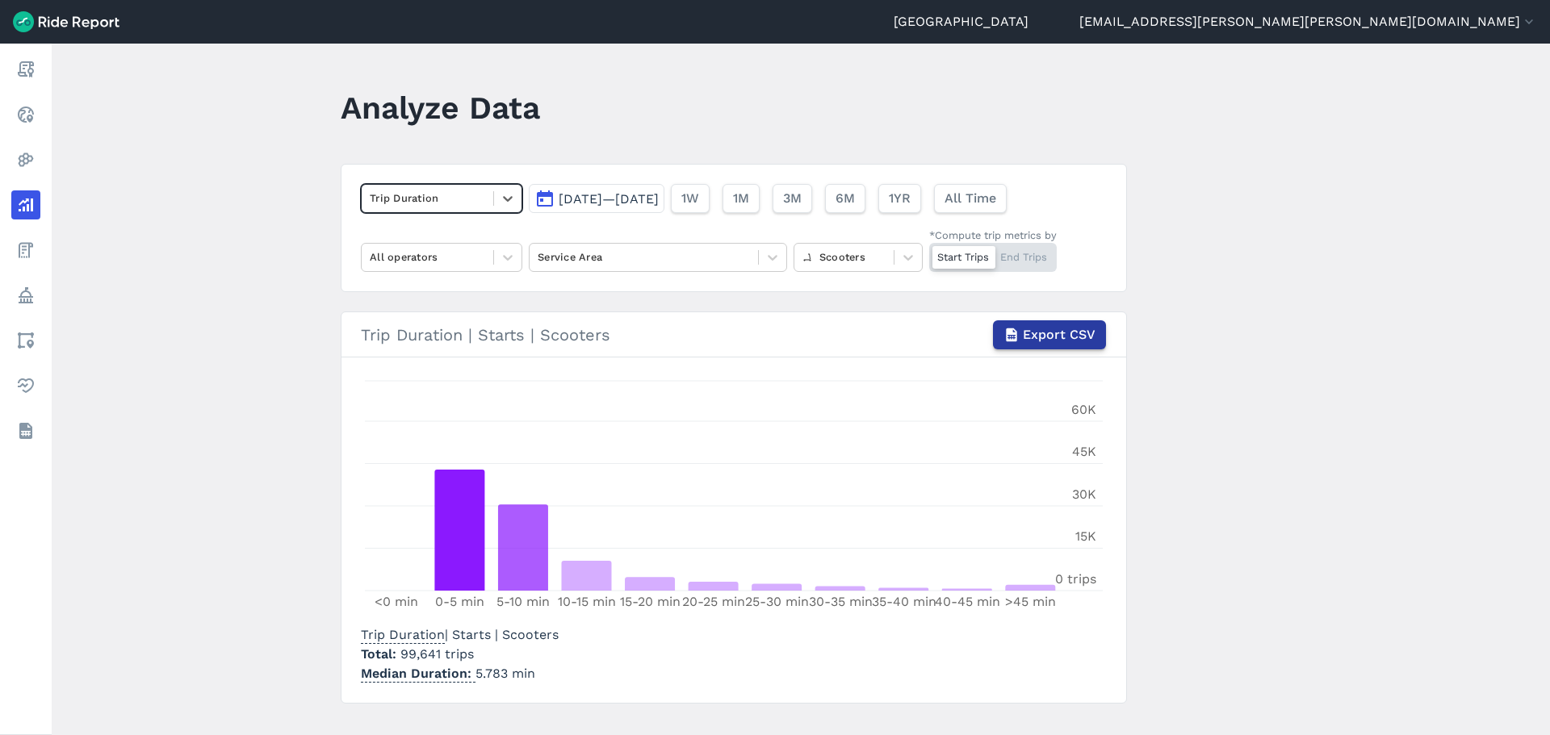
click at [1081, 330] on span "Export CSV" at bounding box center [1059, 334] width 73 height 19
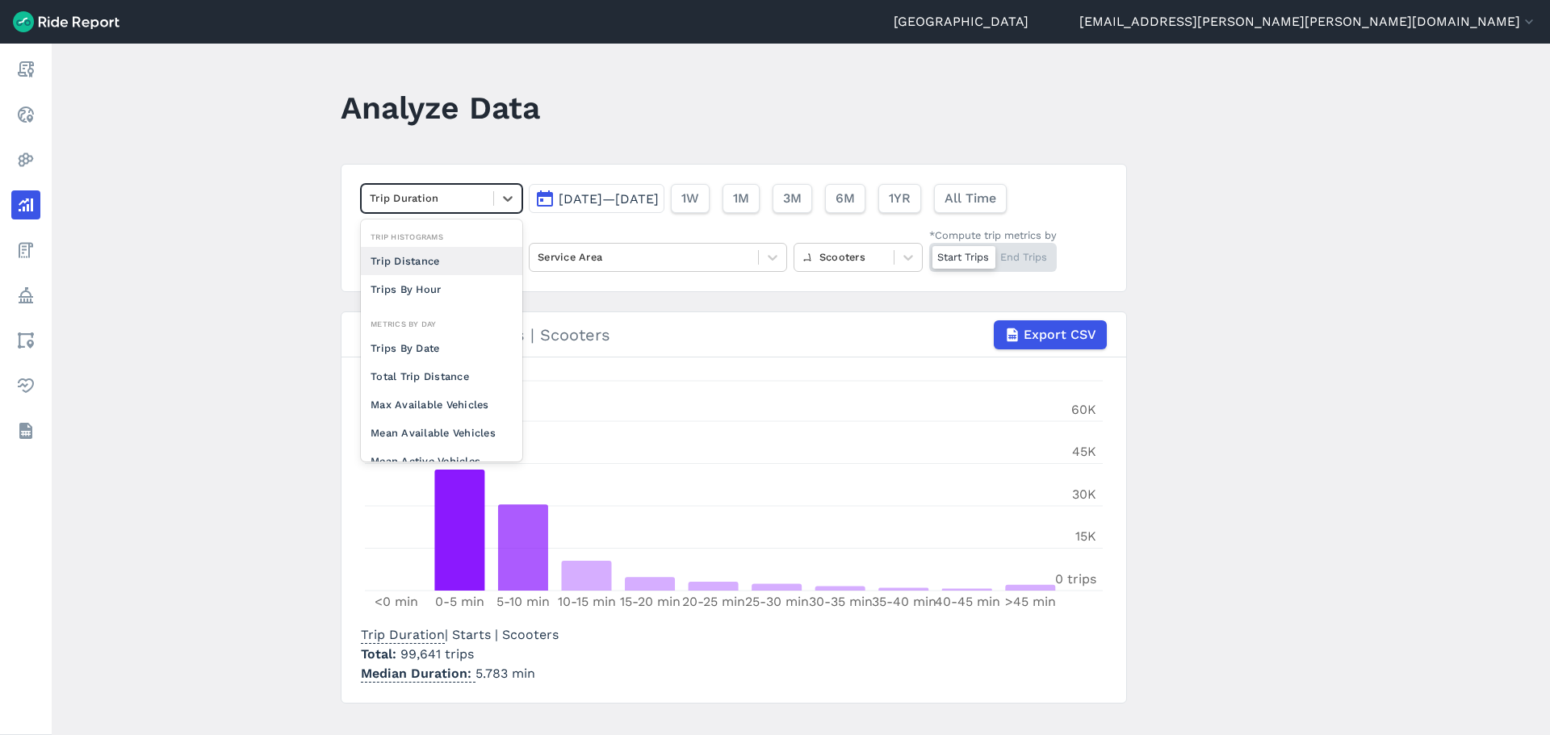
click at [450, 192] on div at bounding box center [427, 198] width 115 height 19
click at [428, 255] on div "Trip Distance" at bounding box center [441, 261] width 161 height 28
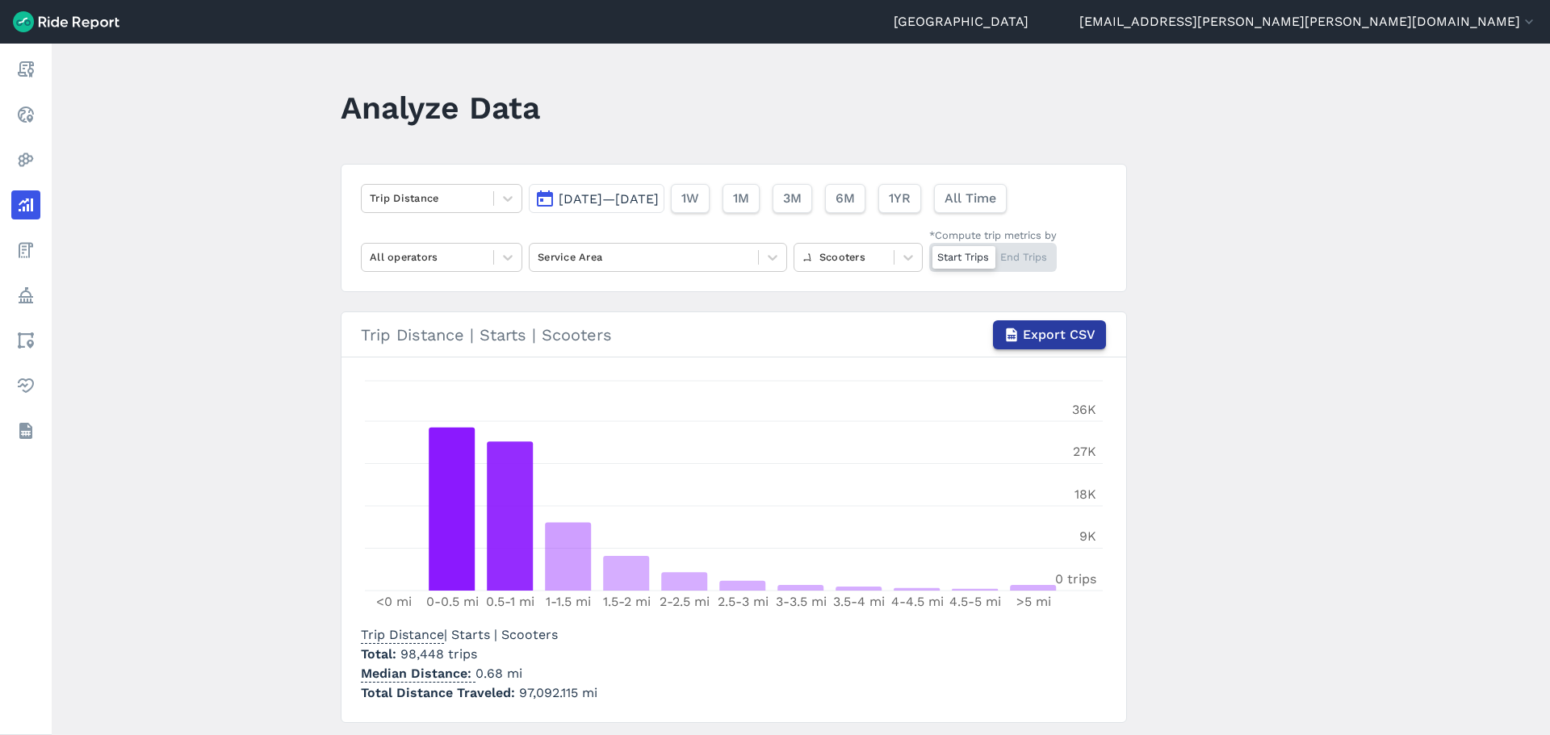
click at [1067, 331] on span "Export CSV" at bounding box center [1059, 334] width 73 height 19
click at [461, 199] on div at bounding box center [427, 198] width 115 height 19
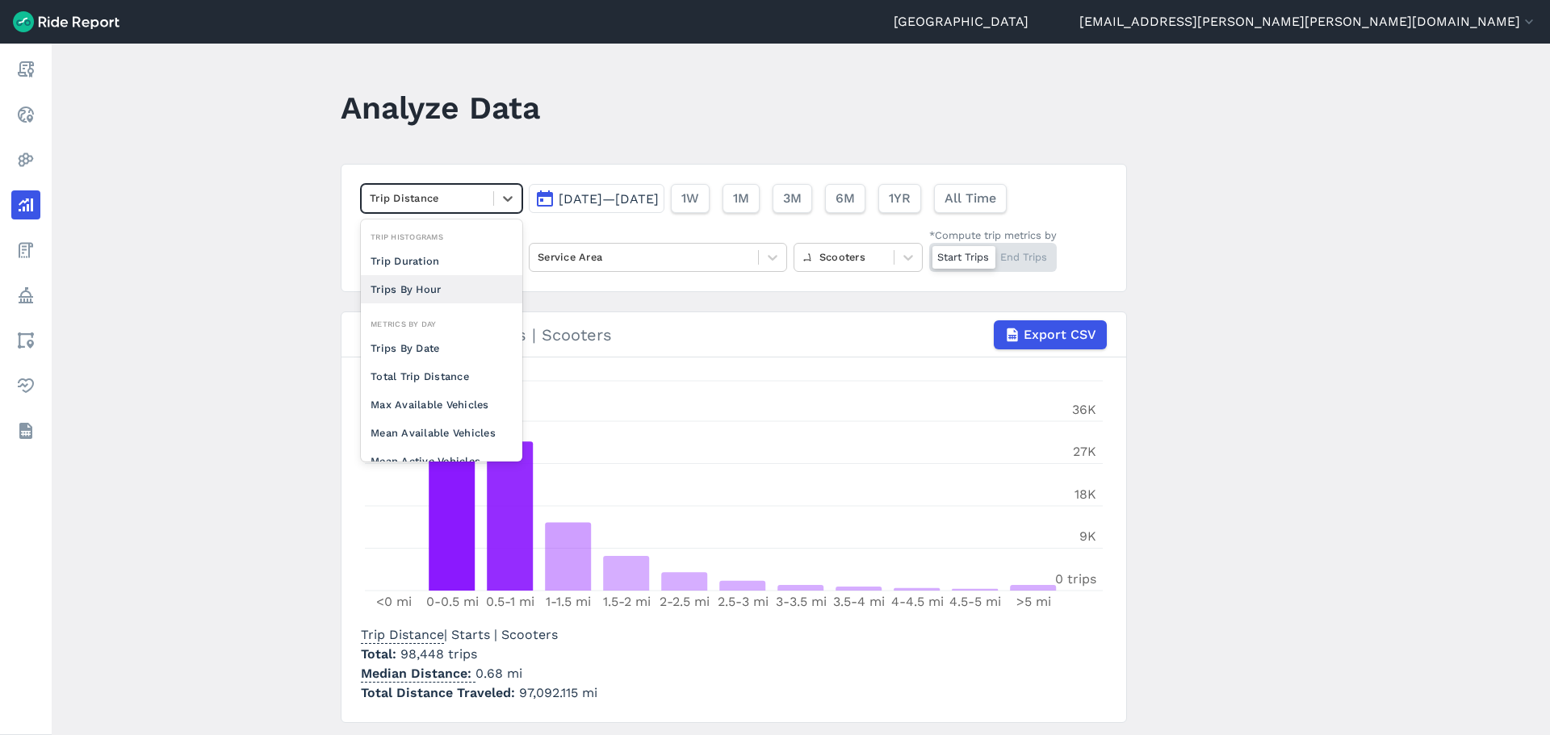
click at [423, 284] on div "Trips By Hour" at bounding box center [441, 289] width 161 height 28
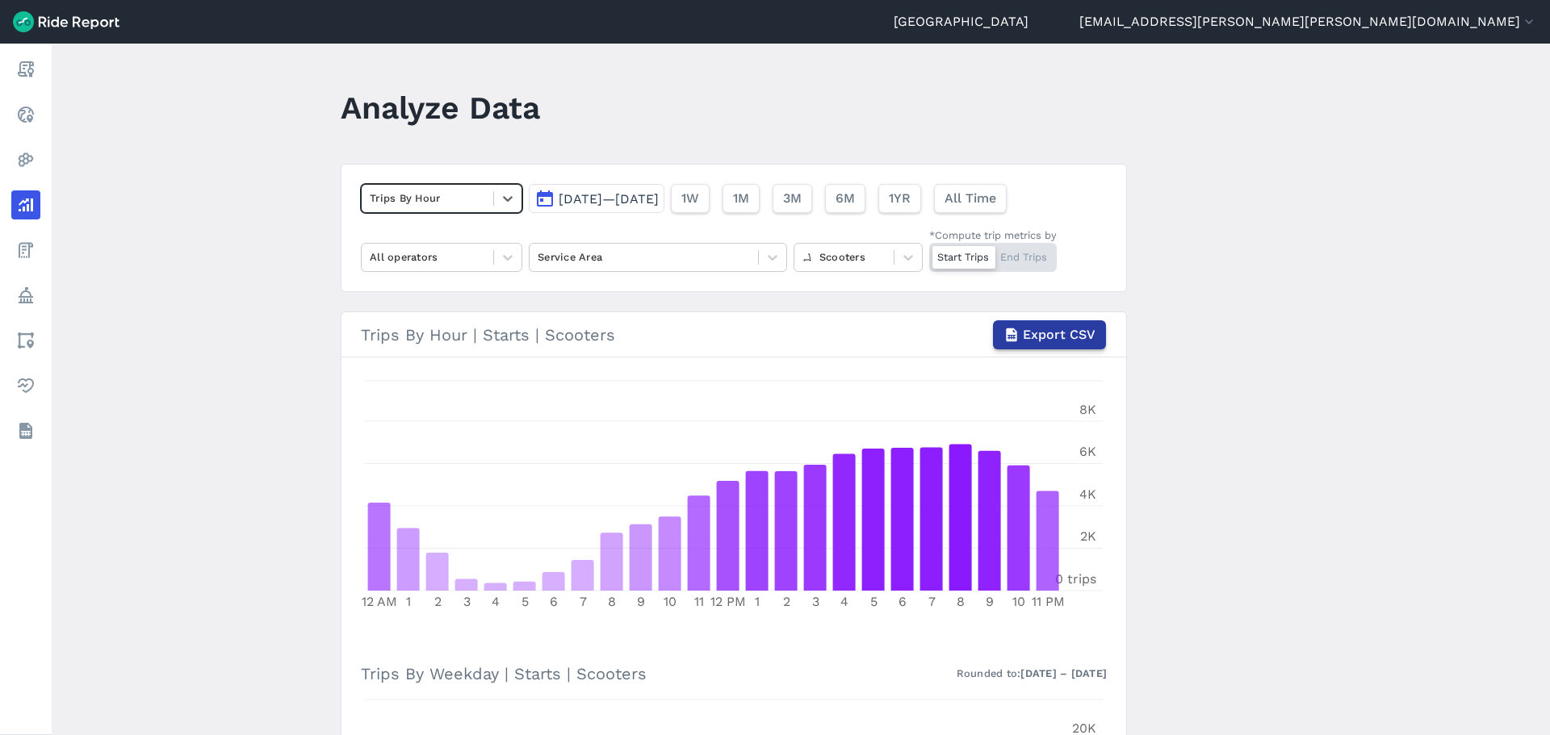
click at [1054, 329] on span "Export CSV" at bounding box center [1059, 334] width 73 height 19
click at [1058, 336] on span "Export CSV" at bounding box center [1059, 334] width 73 height 19
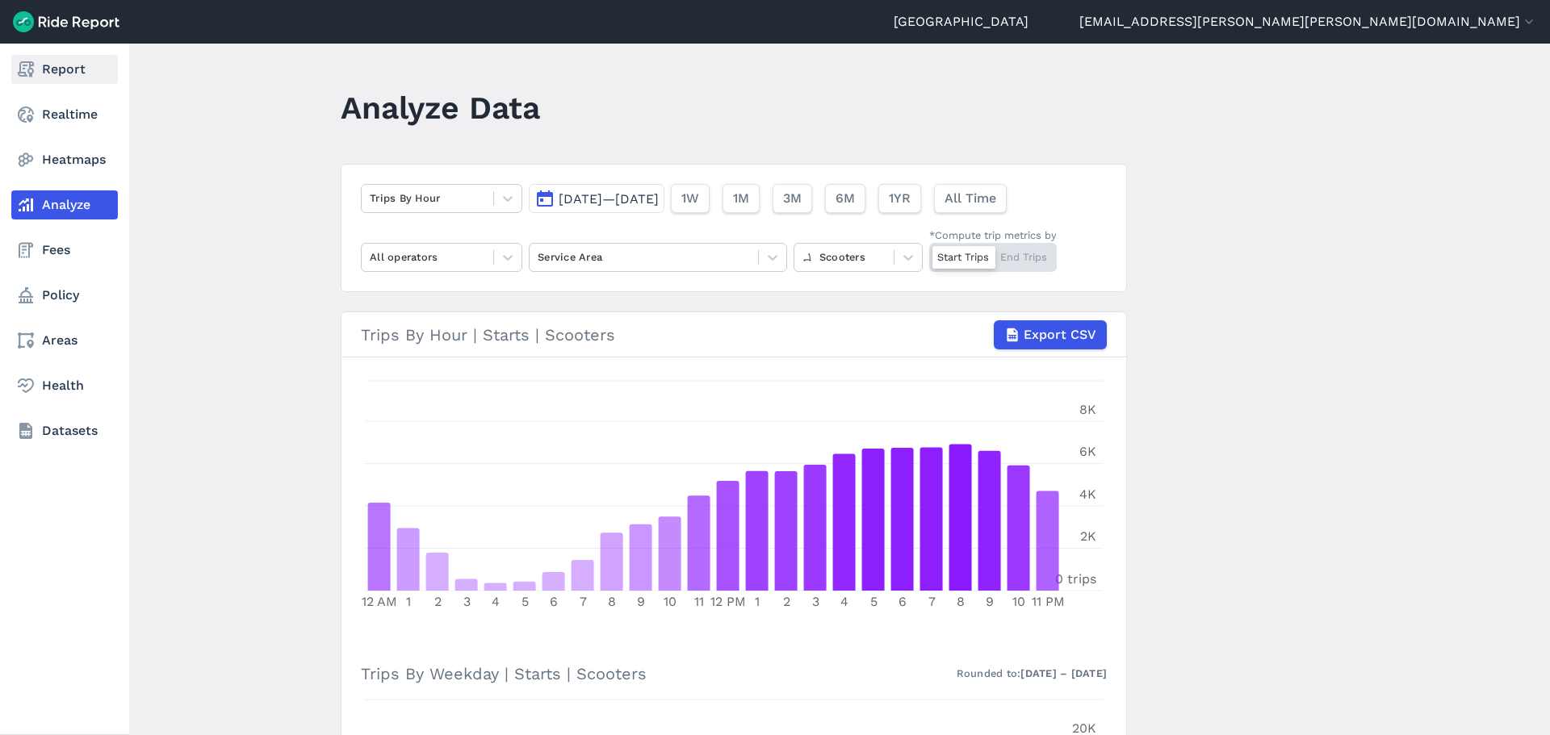
click at [23, 67] on icon at bounding box center [25, 69] width 19 height 19
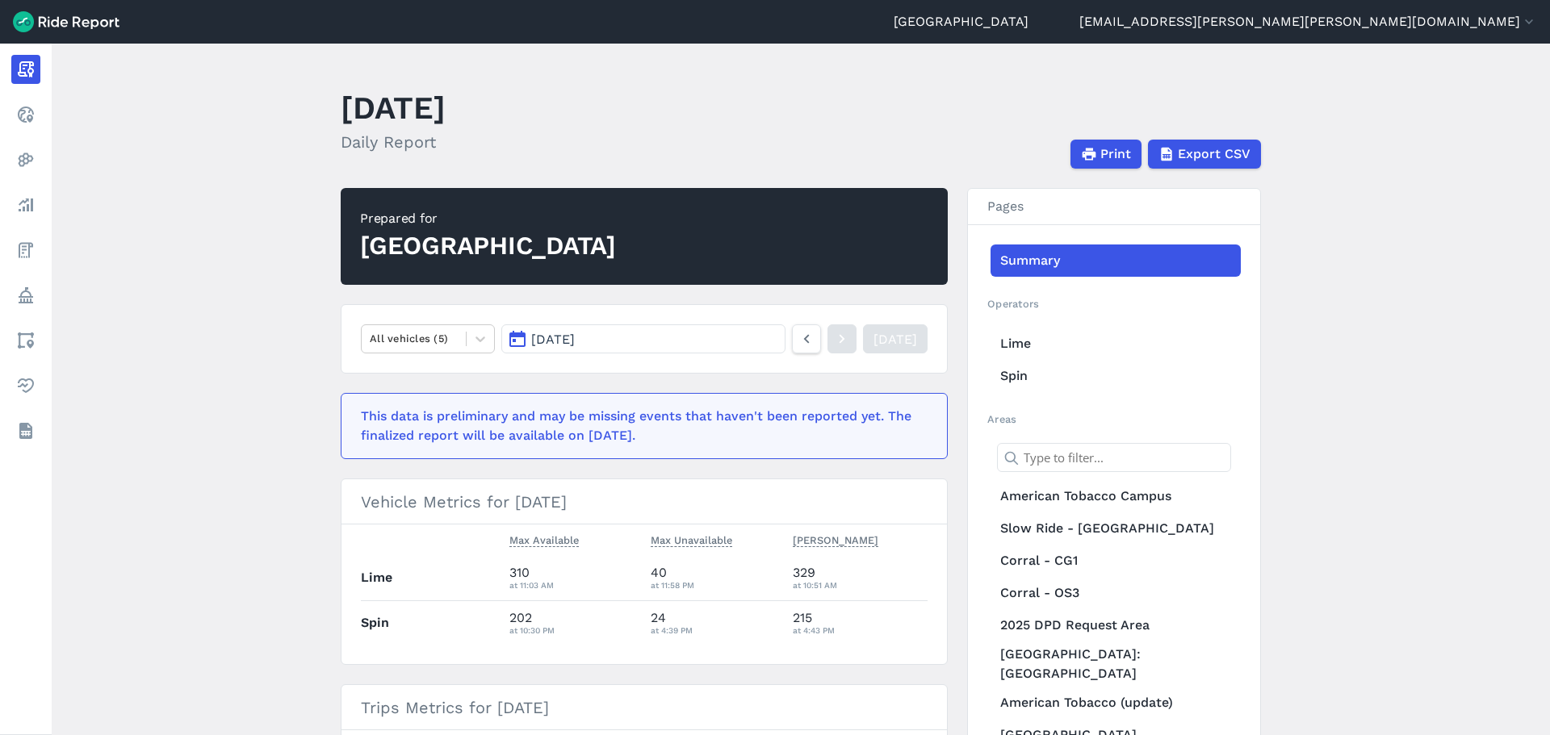
click at [1391, 268] on main "[DATE] Daily Report Print Export CSV Prepared for Durham All vehicles (5) [DATE…" at bounding box center [801, 390] width 1498 height 692
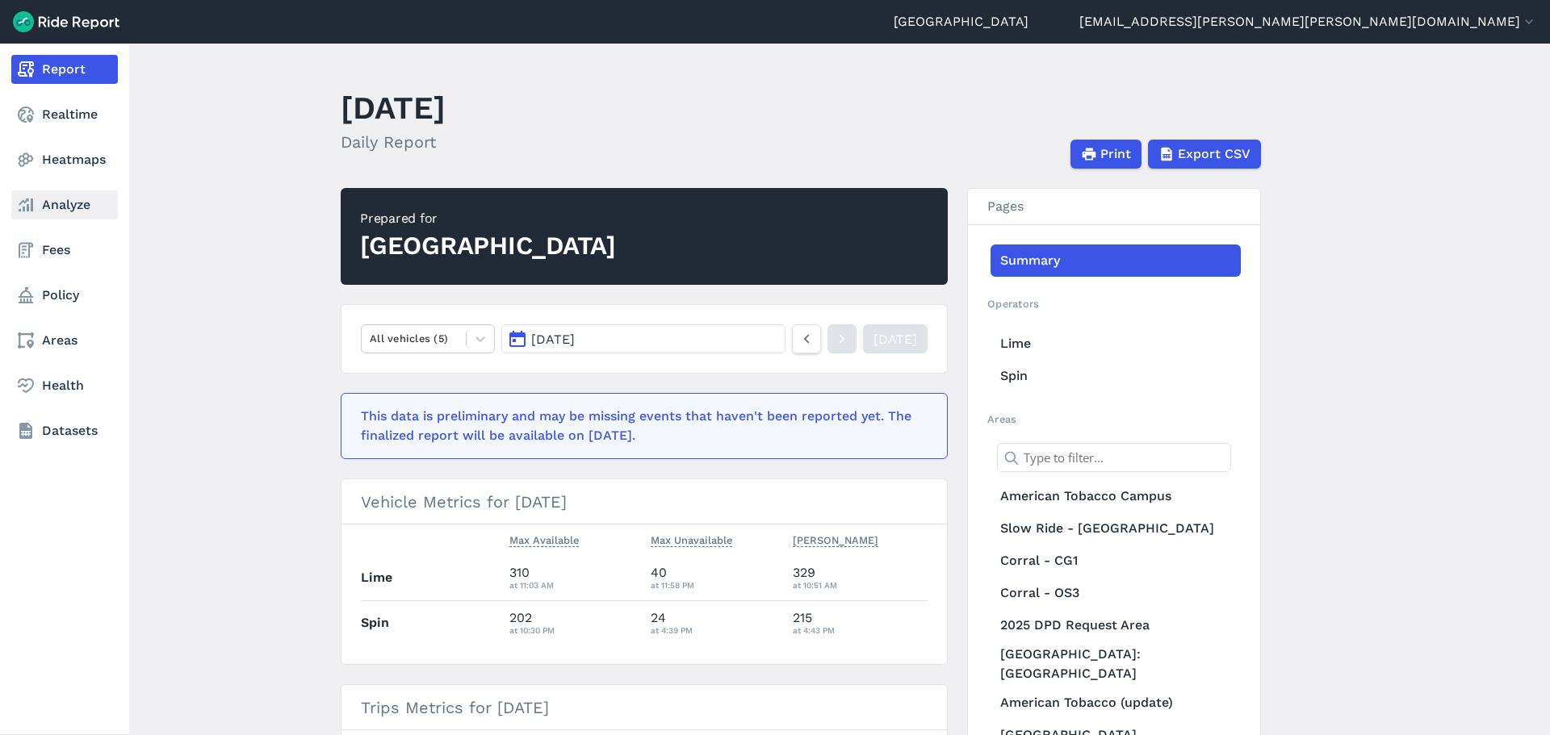
click at [42, 209] on link "Analyze" at bounding box center [64, 205] width 107 height 29
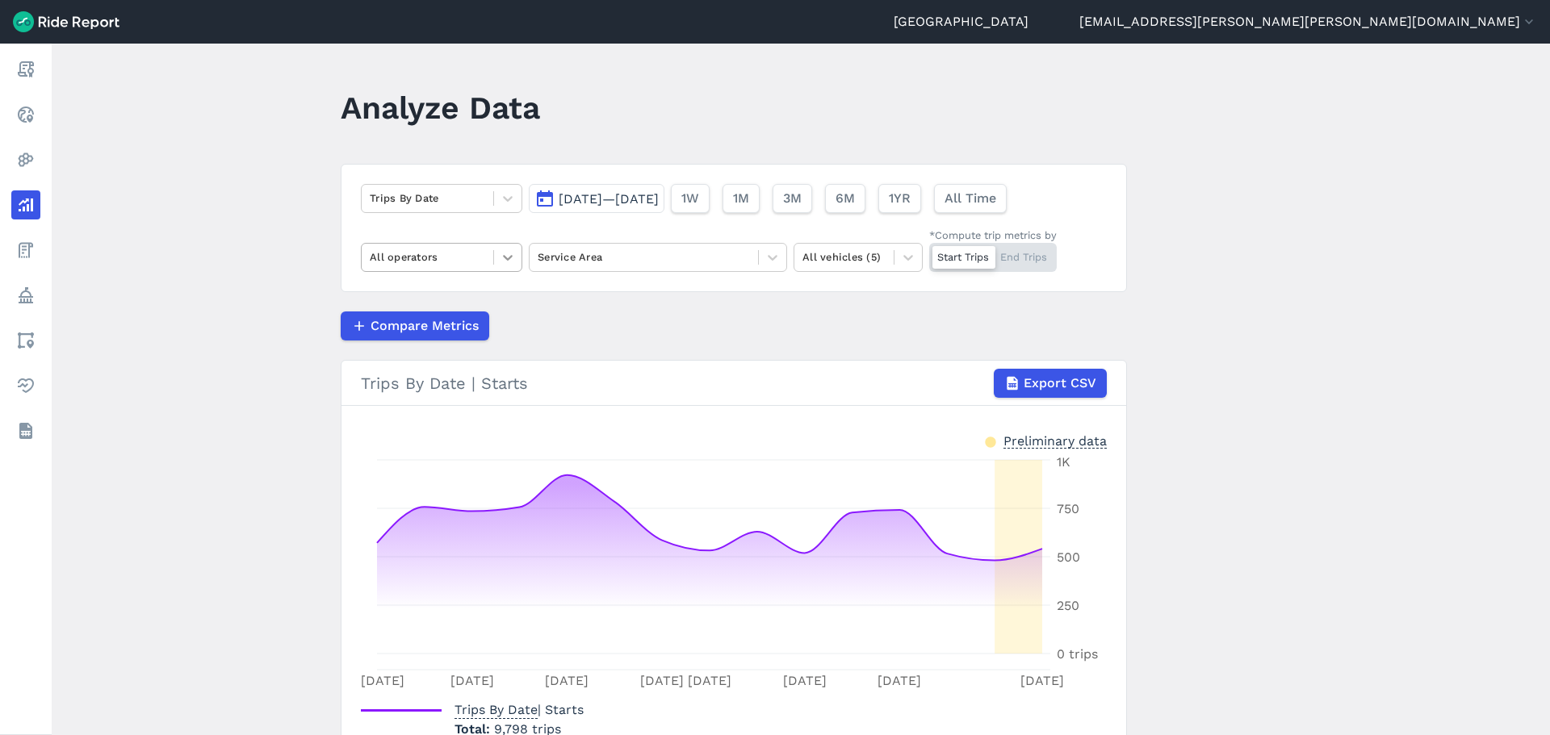
click at [509, 264] on icon at bounding box center [508, 257] width 16 height 16
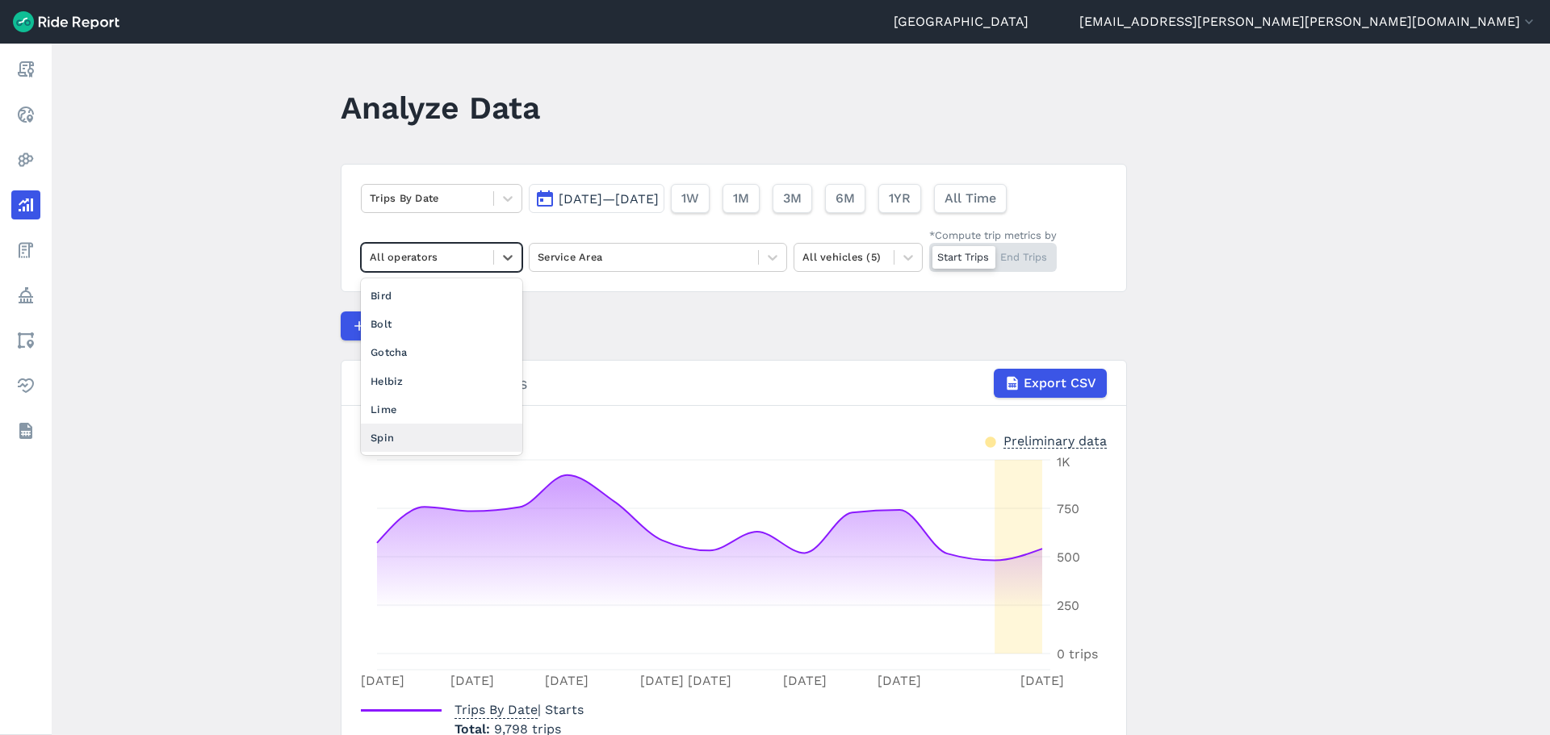
click at [253, 348] on main "Analyze Data Trips By Date [DATE]—[DATE] 1W 1M 3M 6M 1YR All Time option Spin f…" at bounding box center [801, 390] width 1498 height 692
click at [500, 257] on icon at bounding box center [508, 257] width 16 height 16
click at [1272, 258] on main "Analyze Data Trips By Date [DATE]—[DATE] 1W 1M 3M 6M 1YR All Time option Bird f…" at bounding box center [801, 390] width 1498 height 692
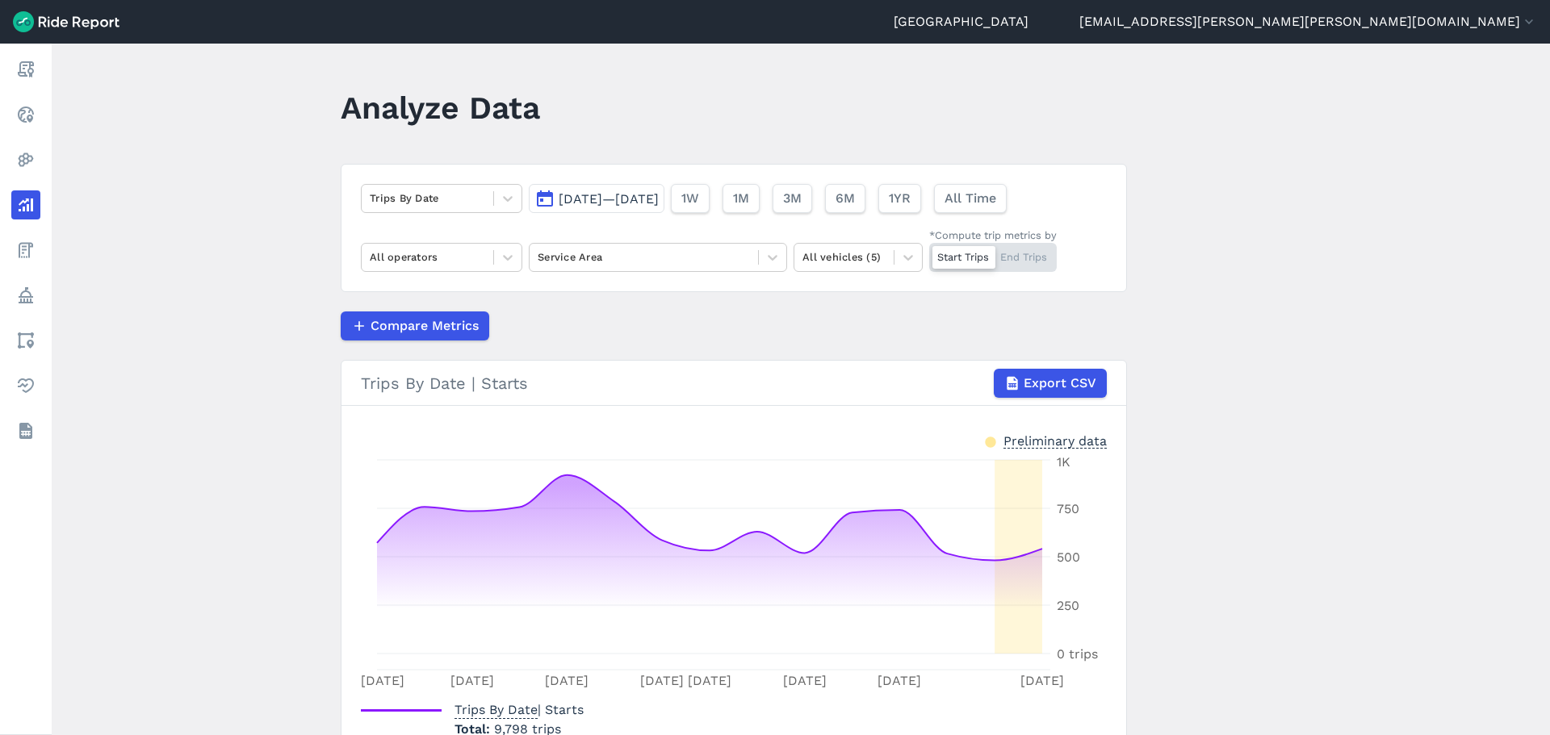
click at [1233, 298] on main "Analyze Data Trips By Date [DATE]—[DATE] 1W 1M 3M 6M 1YR All Time All operators…" at bounding box center [801, 390] width 1498 height 692
click at [1195, 164] on main "Analyze Data Trips By Date [DATE]—[DATE] 1W 1M 3M 6M 1YR All Time All operators…" at bounding box center [801, 390] width 1498 height 692
click at [511, 191] on icon at bounding box center [508, 199] width 16 height 16
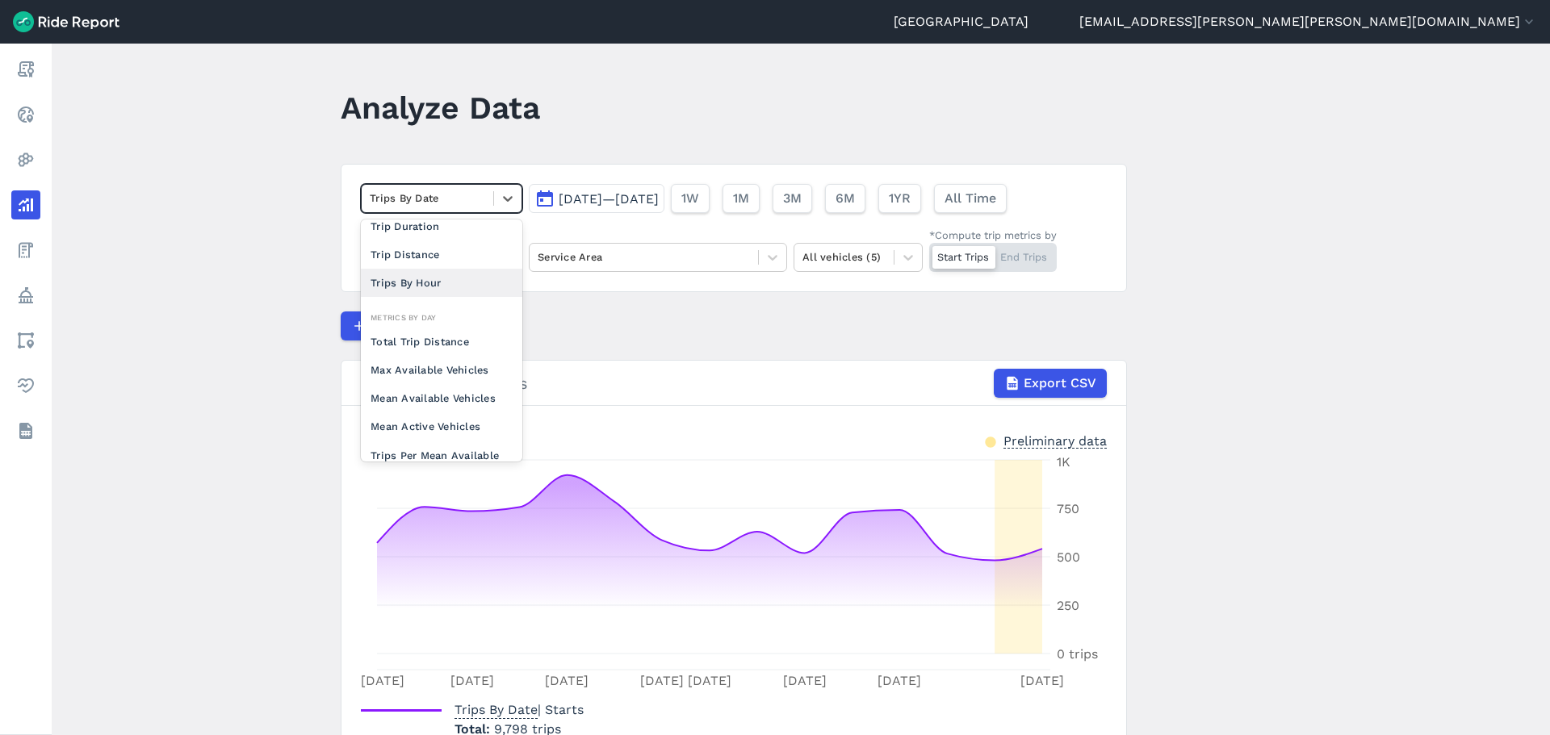
scroll to position [36, 0]
click at [592, 309] on article "option Total Trip Distance focused, 0 of 2. 10 results available. Use Up and Do…" at bounding box center [734, 471] width 786 height 615
click at [510, 191] on icon at bounding box center [508, 199] width 16 height 16
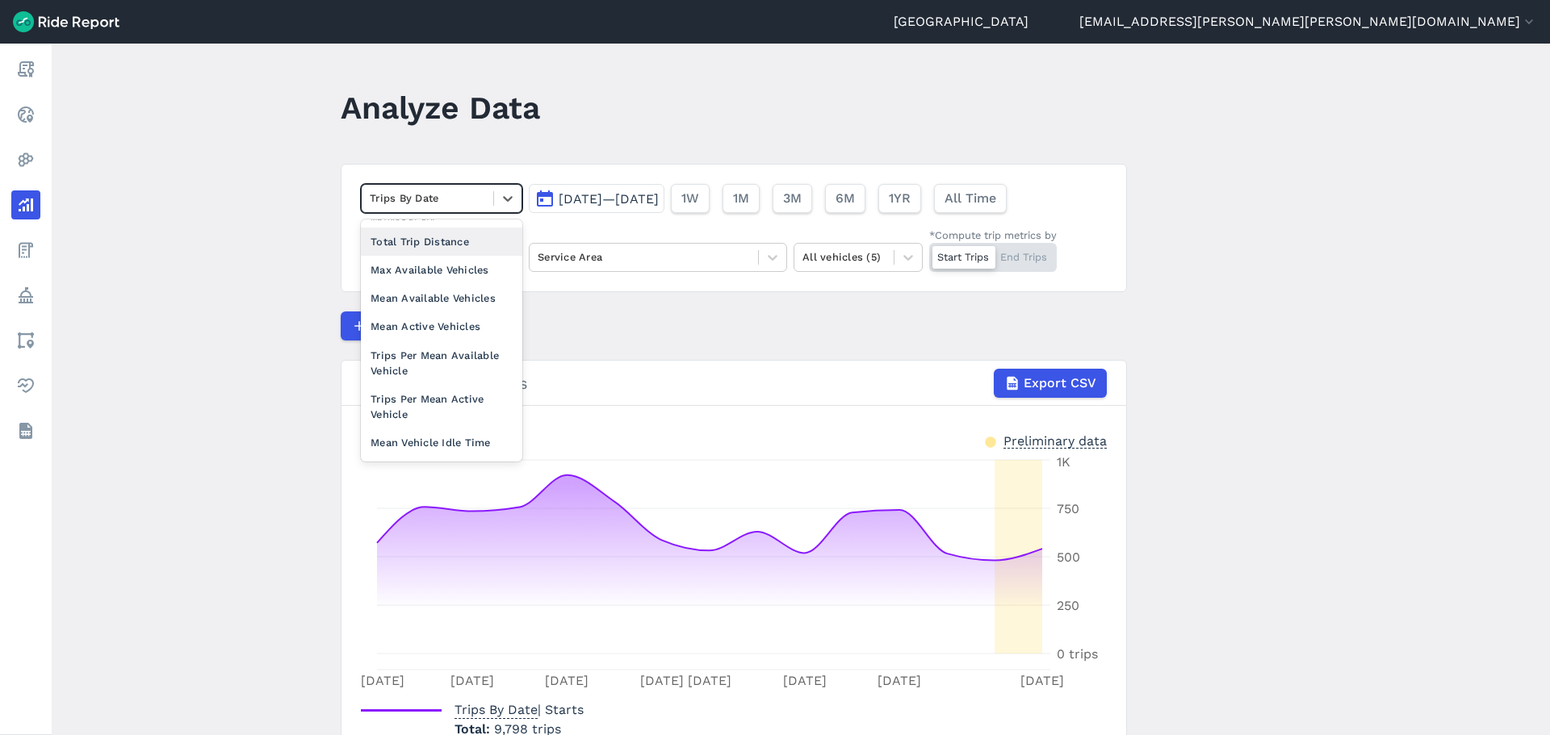
scroll to position [140, 0]
click at [456, 268] on div "Max Available Vehicles" at bounding box center [441, 264] width 161 height 28
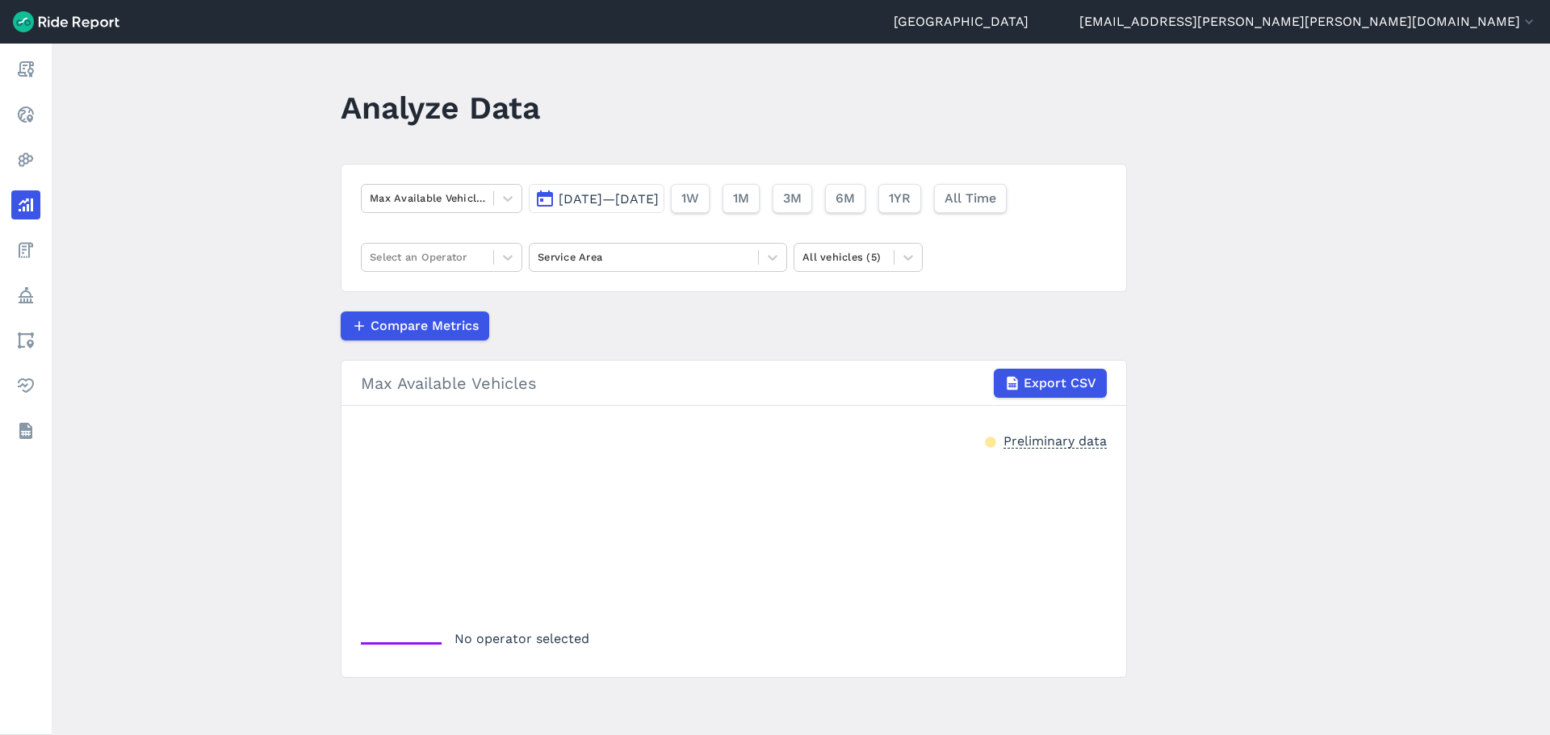
click at [289, 216] on main "Analyze Data Max Available Vehicles [DATE]—[DATE] 1W 1M 3M 6M 1YR All Time Sele…" at bounding box center [801, 390] width 1498 height 692
click at [436, 249] on div at bounding box center [427, 257] width 115 height 19
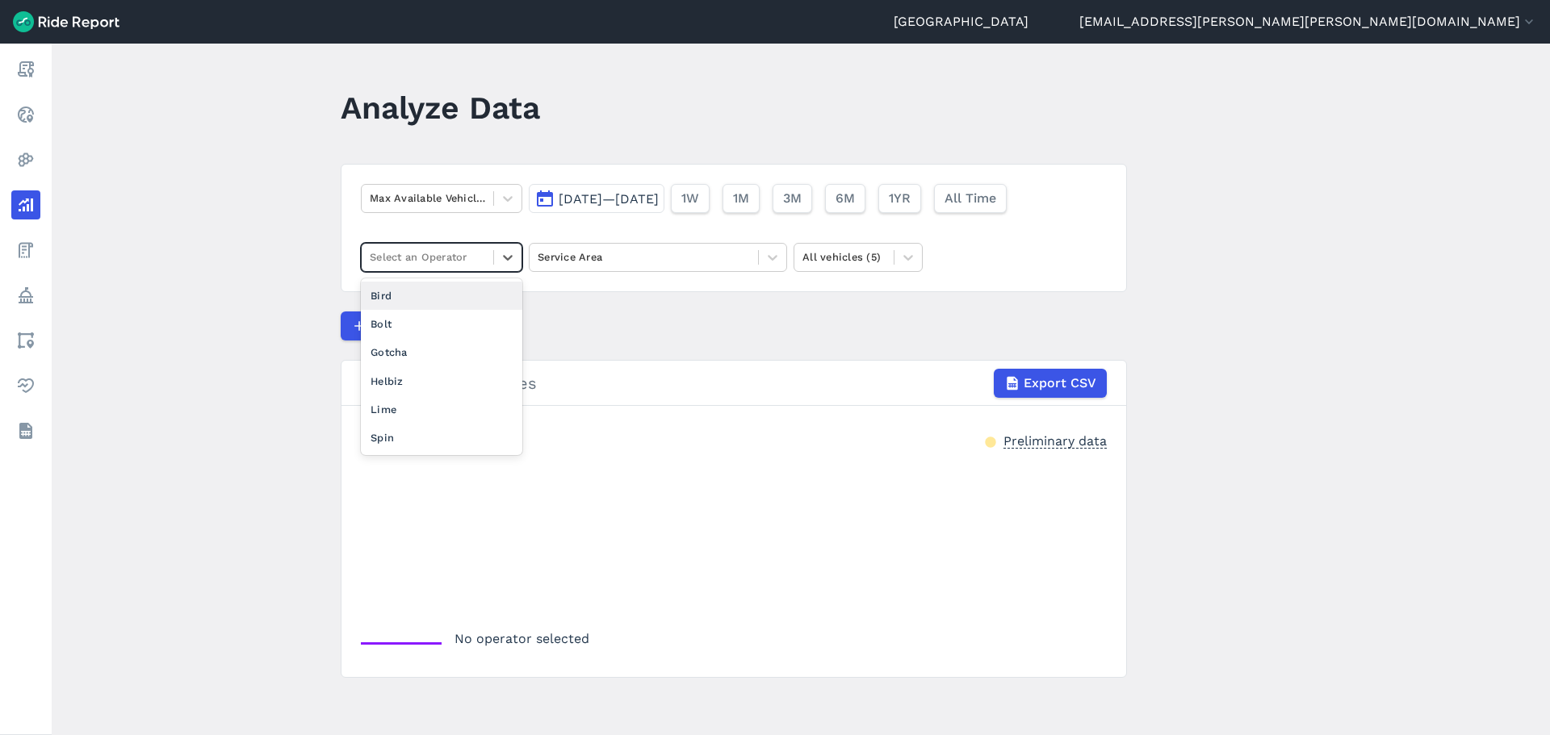
click at [311, 215] on main "Analyze Data Max Available Vehicles [DATE]—[DATE] 1W 1M 3M 6M 1YR All Time opti…" at bounding box center [801, 390] width 1498 height 692
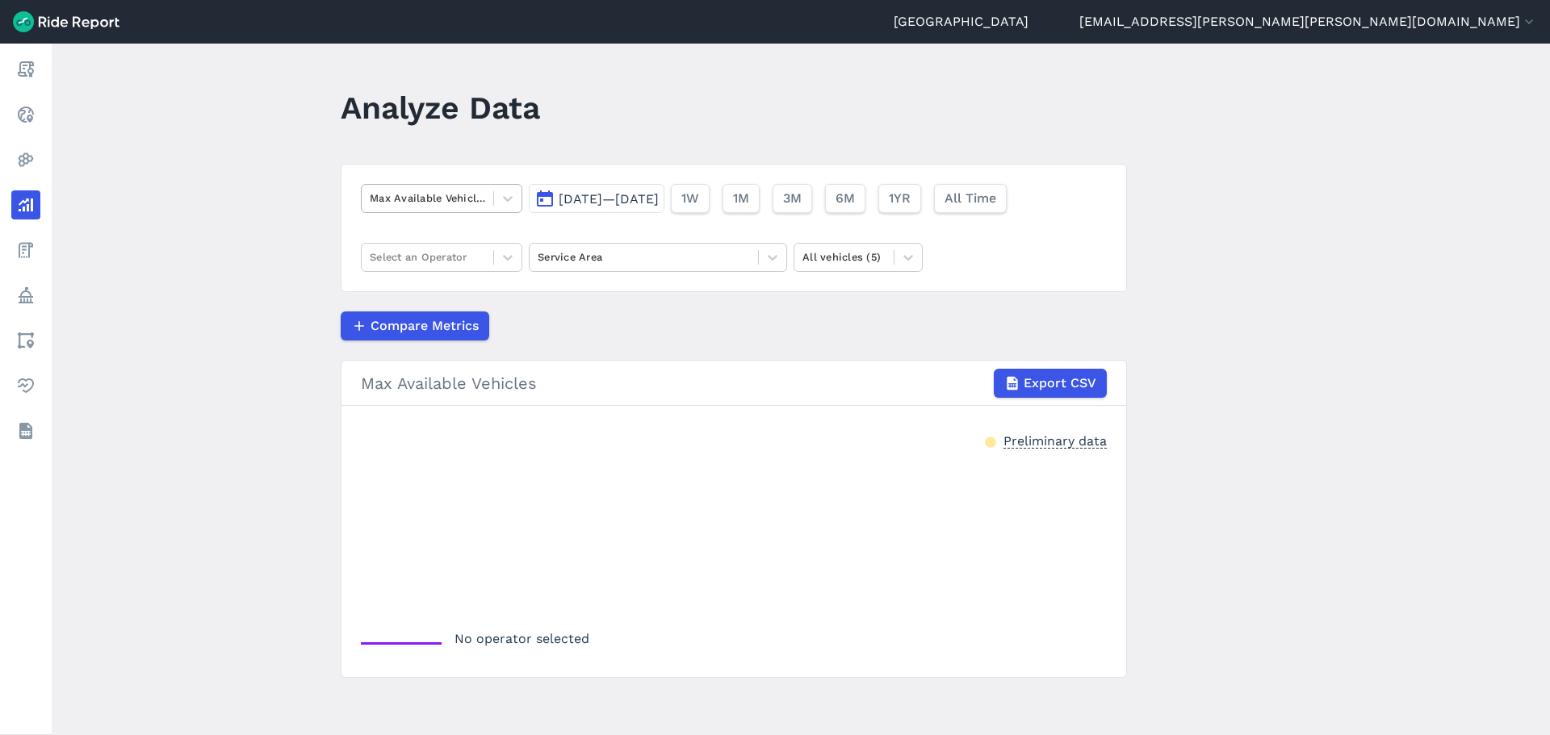
click at [420, 196] on div at bounding box center [427, 198] width 115 height 19
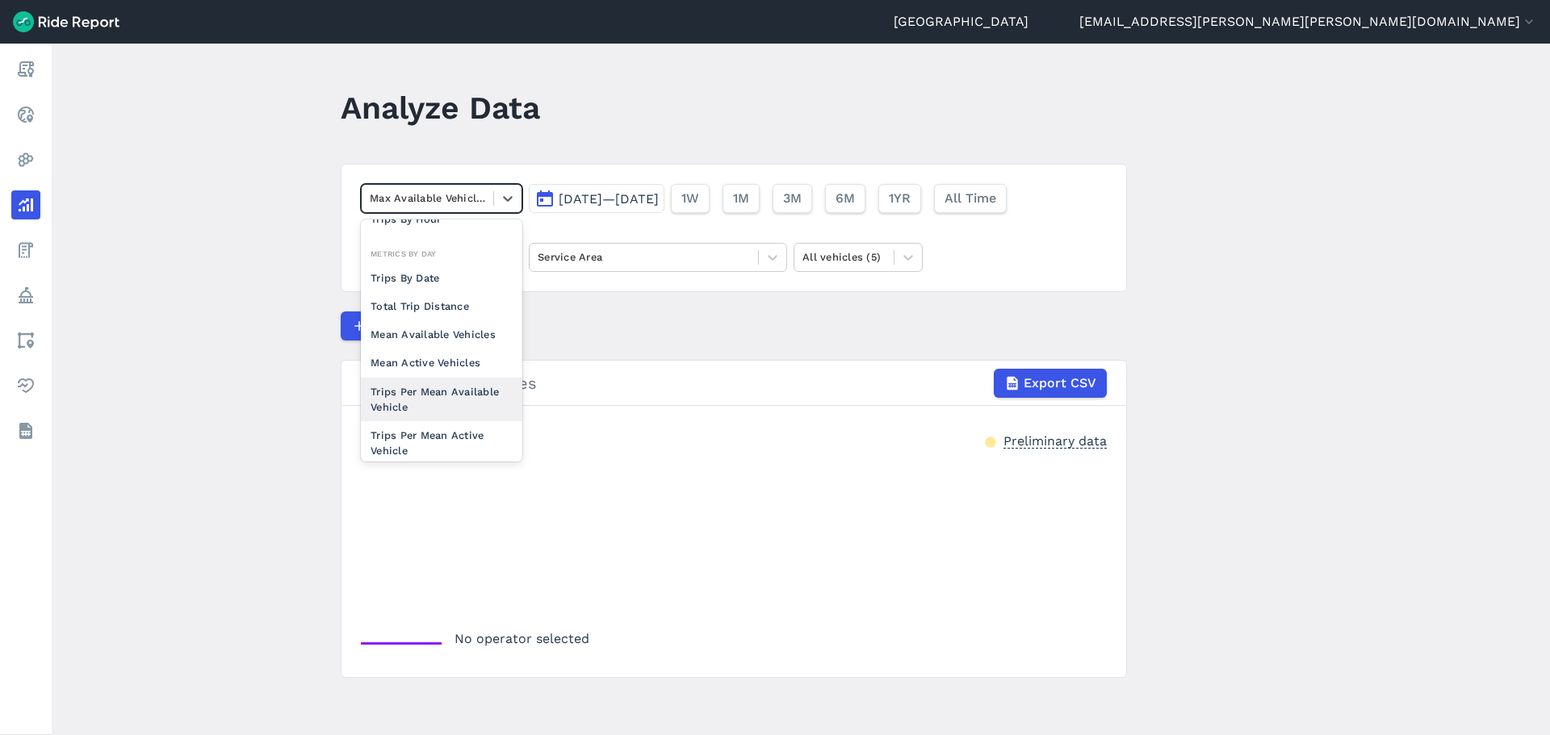
scroll to position [140, 0]
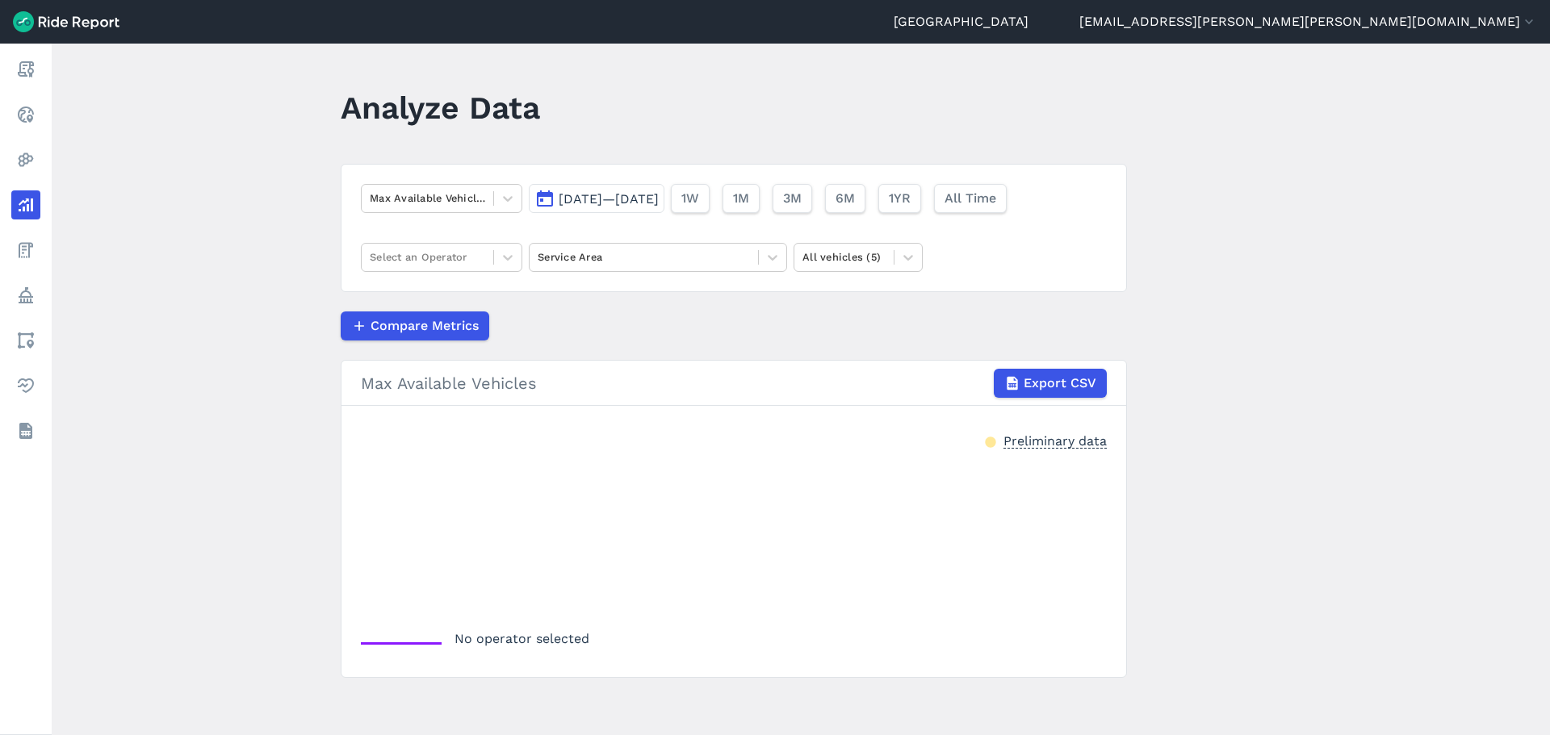
click at [233, 188] on main "Analyze Data Max Available Vehicles [DATE]—[DATE] 1W 1M 3M 6M 1YR All Time Sele…" at bounding box center [801, 390] width 1498 height 692
click at [488, 253] on div "Select an Operator" at bounding box center [428, 257] width 132 height 25
click at [1251, 263] on main "Analyze Data Max Available Vehicles [DATE]—[DATE] 1W 1M 3M 6M 1YR All Time Sele…" at bounding box center [801, 390] width 1498 height 692
click at [1259, 279] on main "Analyze Data Max Available Vehicles [DATE]—[DATE] 1W 1M 3M 6M 1YR All Time Sele…" at bounding box center [801, 390] width 1498 height 692
click at [910, 253] on icon at bounding box center [908, 257] width 16 height 16
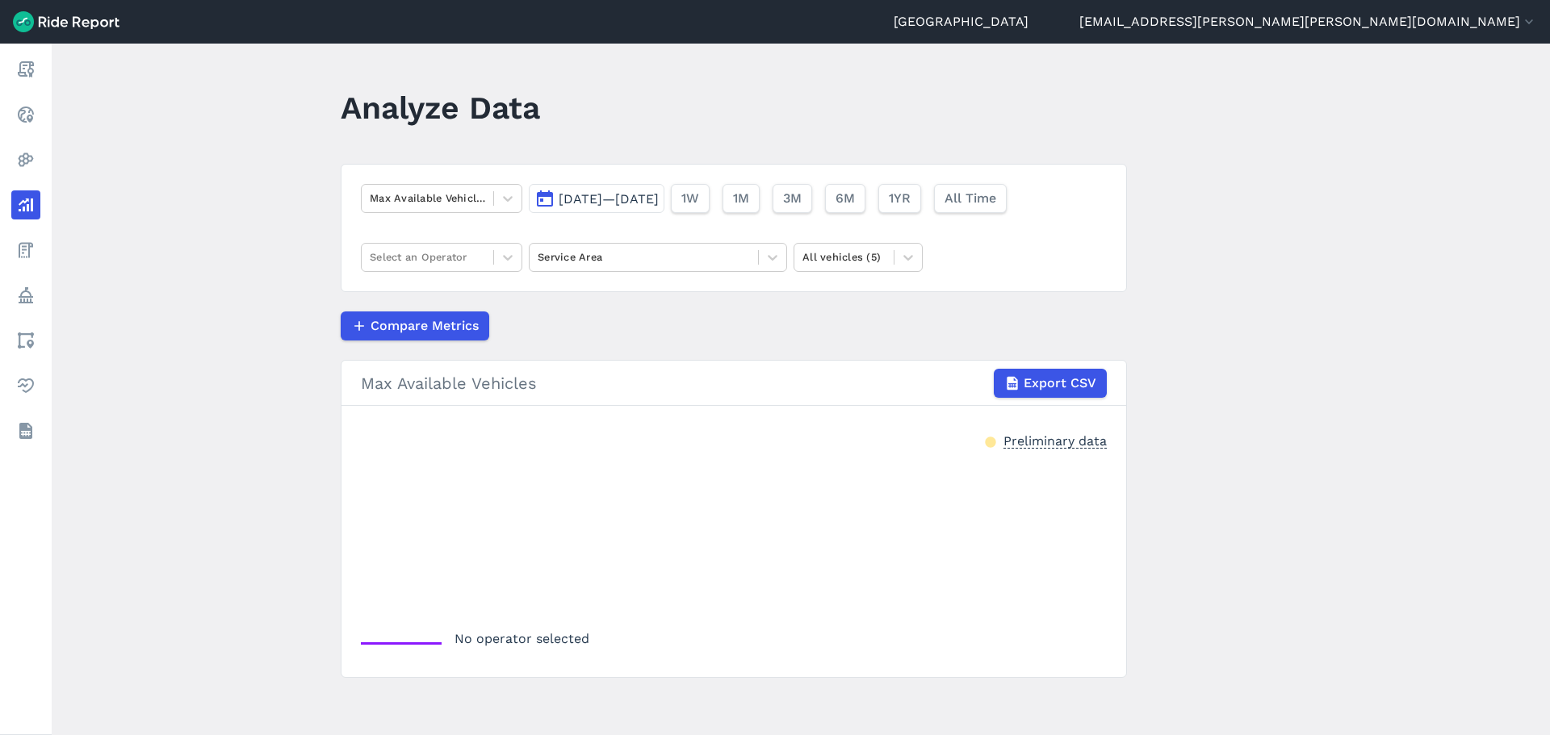
click at [1207, 142] on main "Analyze Data Max Available Vehicles [DATE]—[DATE] 1W 1M 3M 6M 1YR All Time Sele…" at bounding box center [801, 390] width 1498 height 692
click at [1163, 133] on main "Analyze Data Max Available Vehicles [DATE]—[DATE] 1W 1M 3M 6M 1YR All Time Sele…" at bounding box center [801, 390] width 1498 height 692
click at [912, 160] on main "Analyze Data Max Available Vehicles [DATE]—[DATE] 1W 1M 3M 6M 1YR All Time Sele…" at bounding box center [801, 390] width 1498 height 692
click at [865, 314] on div "Compare Metrics" at bounding box center [734, 326] width 786 height 29
drag, startPoint x: 212, startPoint y: 136, endPoint x: 185, endPoint y: 129, distance: 27.4
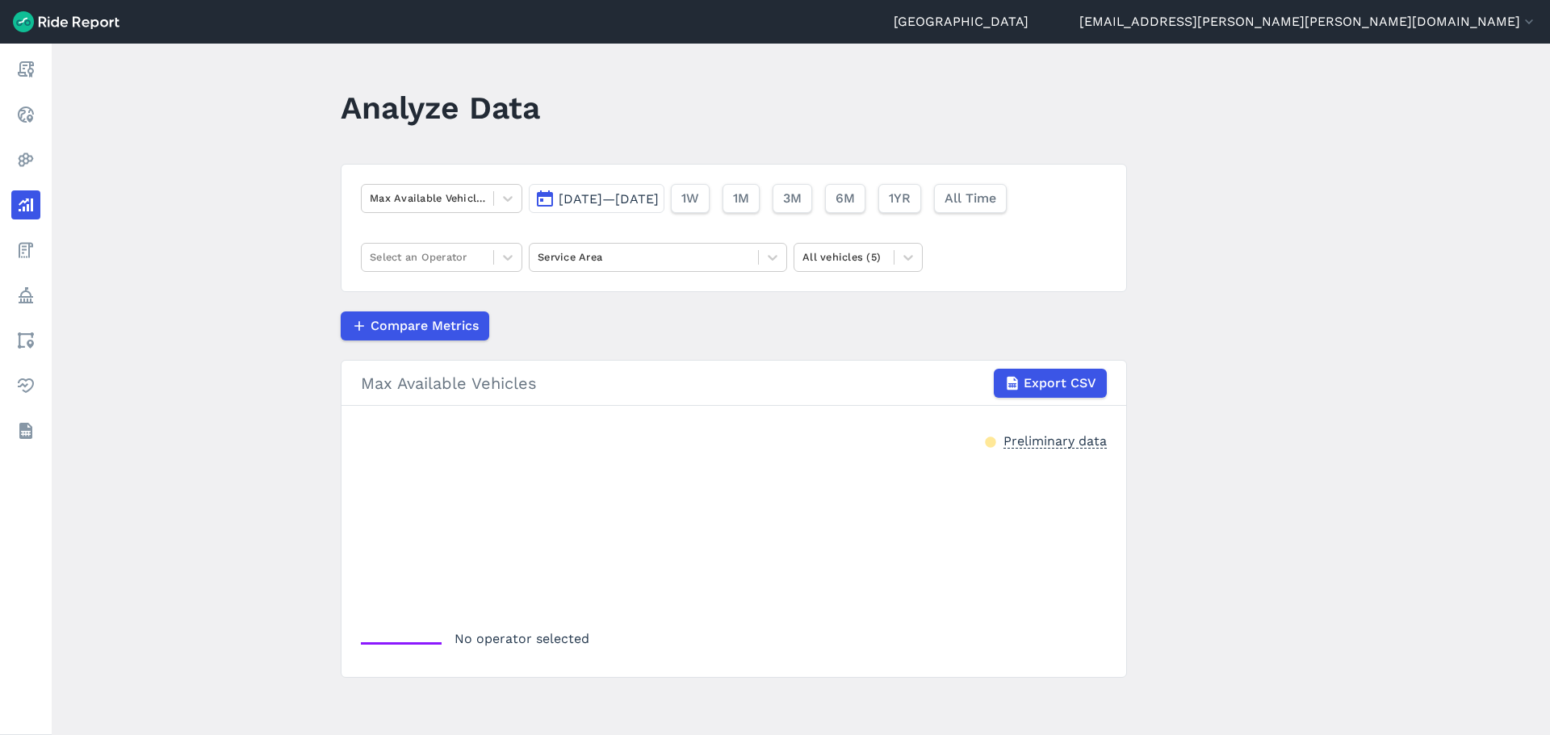
click at [212, 136] on main "Analyze Data Max Available Vehicles [DATE]—[DATE] 1W 1M 3M 6M 1YR All Time Sele…" at bounding box center [801, 390] width 1498 height 692
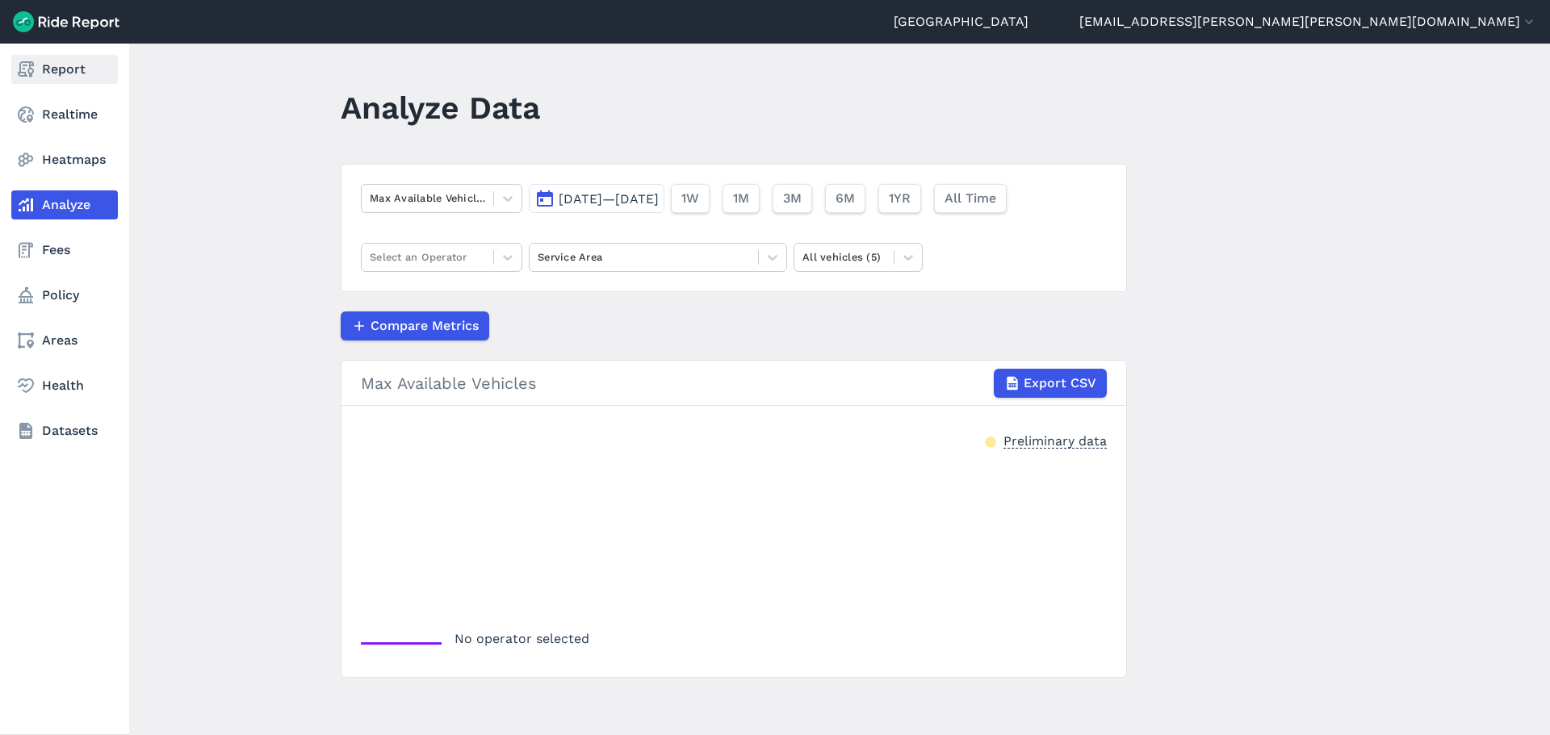
click at [34, 63] on icon at bounding box center [25, 69] width 19 height 19
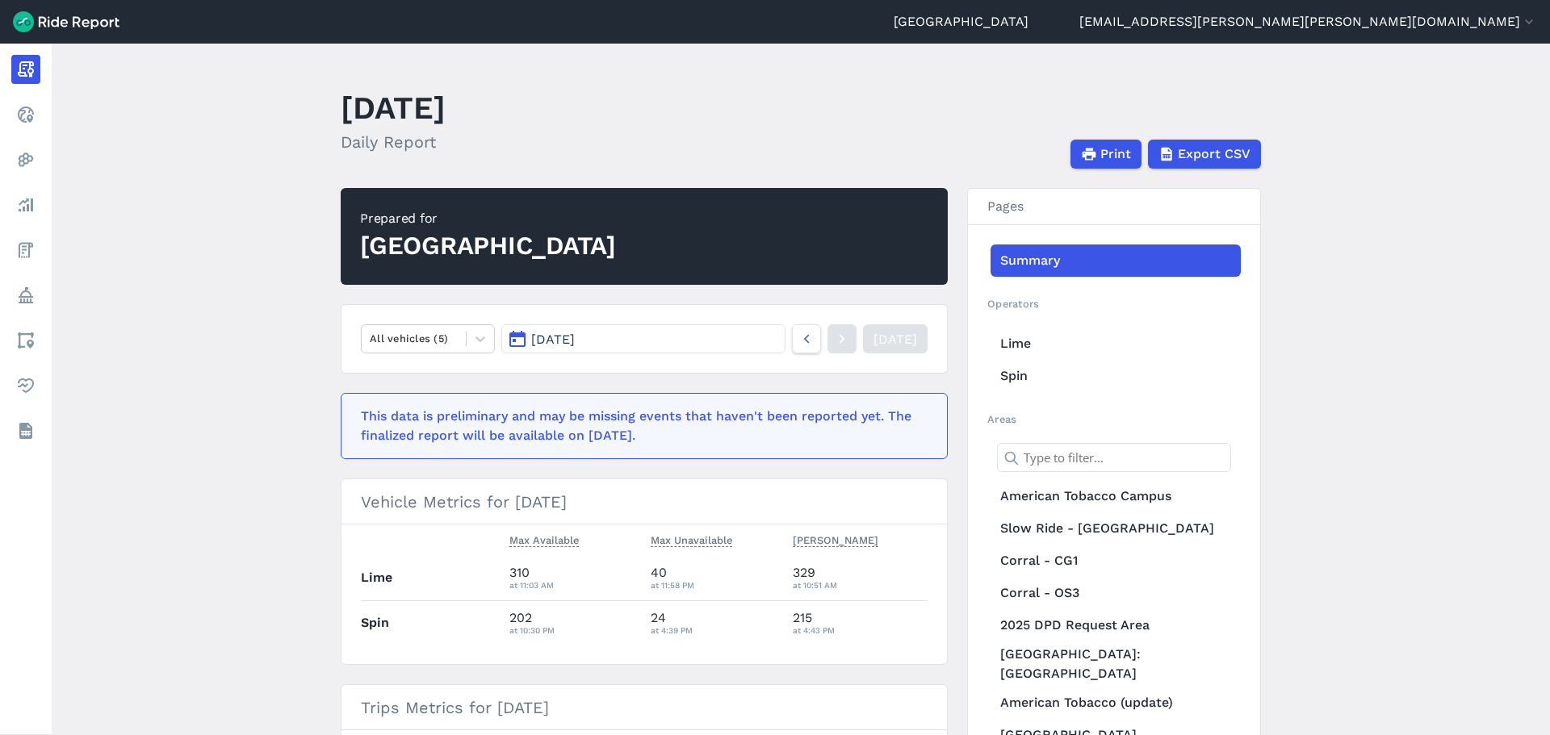
drag, startPoint x: 1429, startPoint y: 360, endPoint x: 1402, endPoint y: 367, distance: 27.6
click at [1429, 360] on main "[DATE] Daily Report Print Export CSV Prepared for Durham All vehicles (5) [DATE…" at bounding box center [801, 390] width 1498 height 692
